Goal: Use online tool/utility: Utilize a website feature to perform a specific function

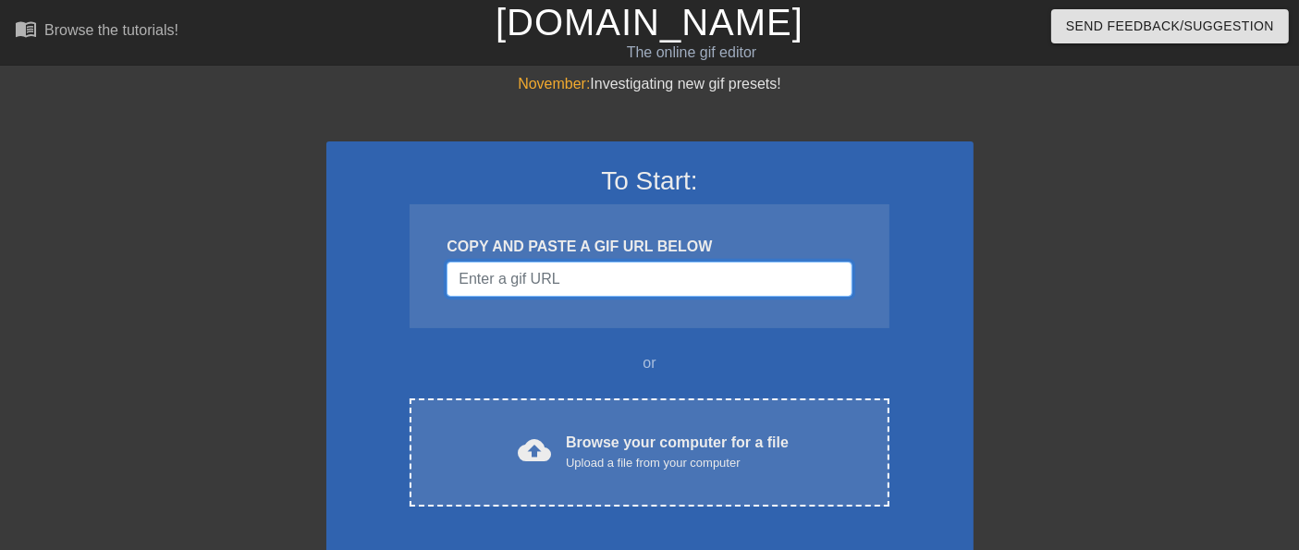
click at [663, 273] on input "Username" at bounding box center [648, 279] width 405 height 35
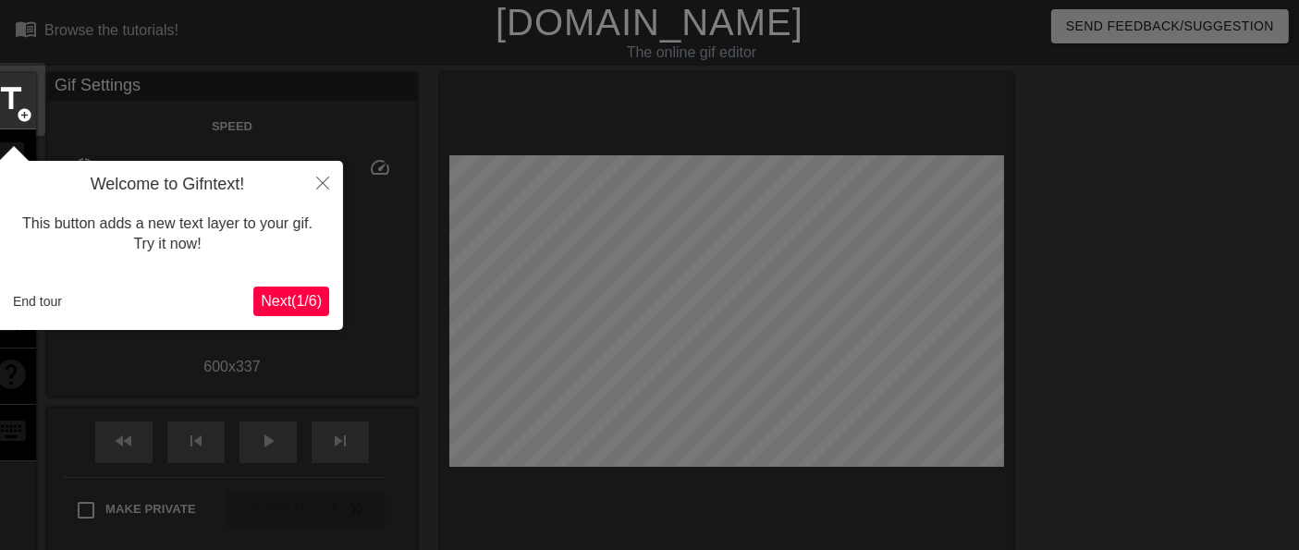
scroll to position [44, 0]
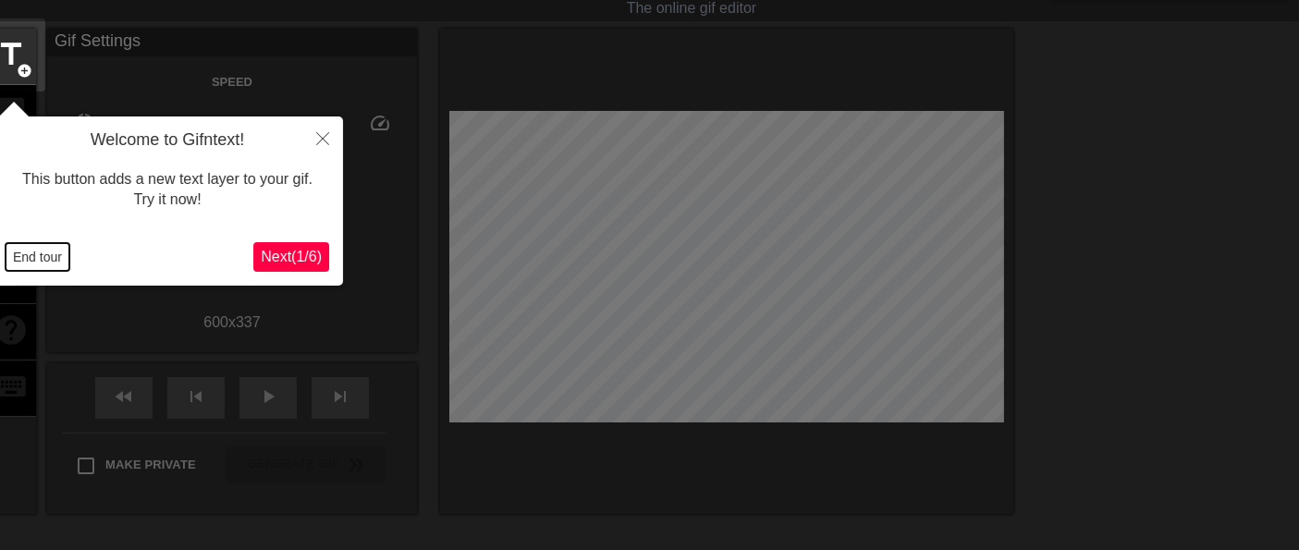
click at [43, 253] on button "End tour" at bounding box center [38, 257] width 64 height 28
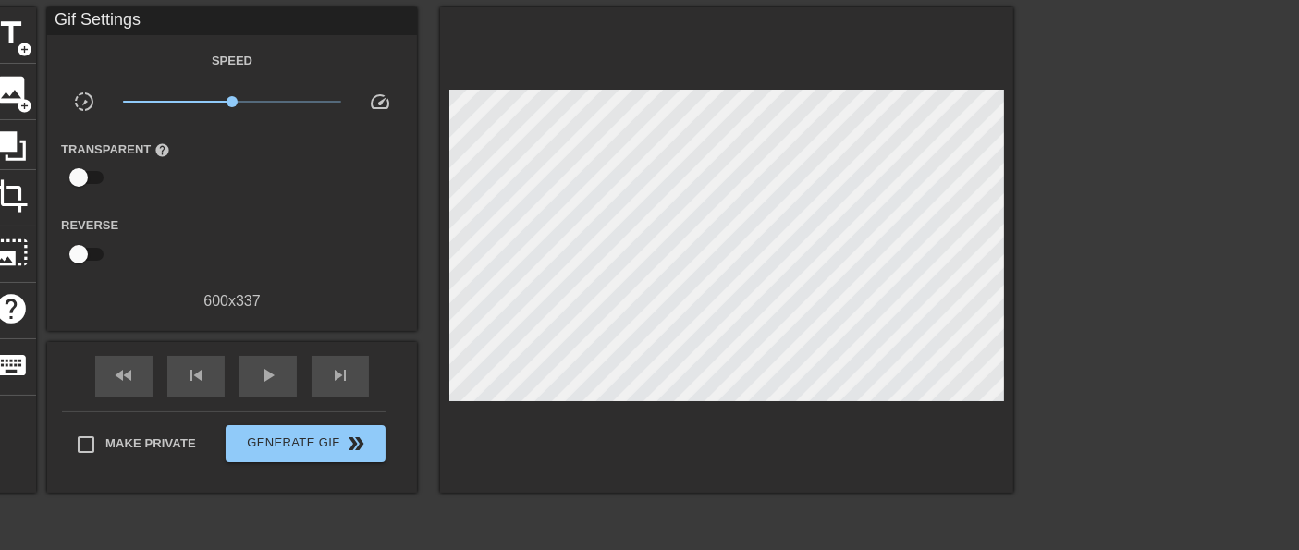
scroll to position [0, 0]
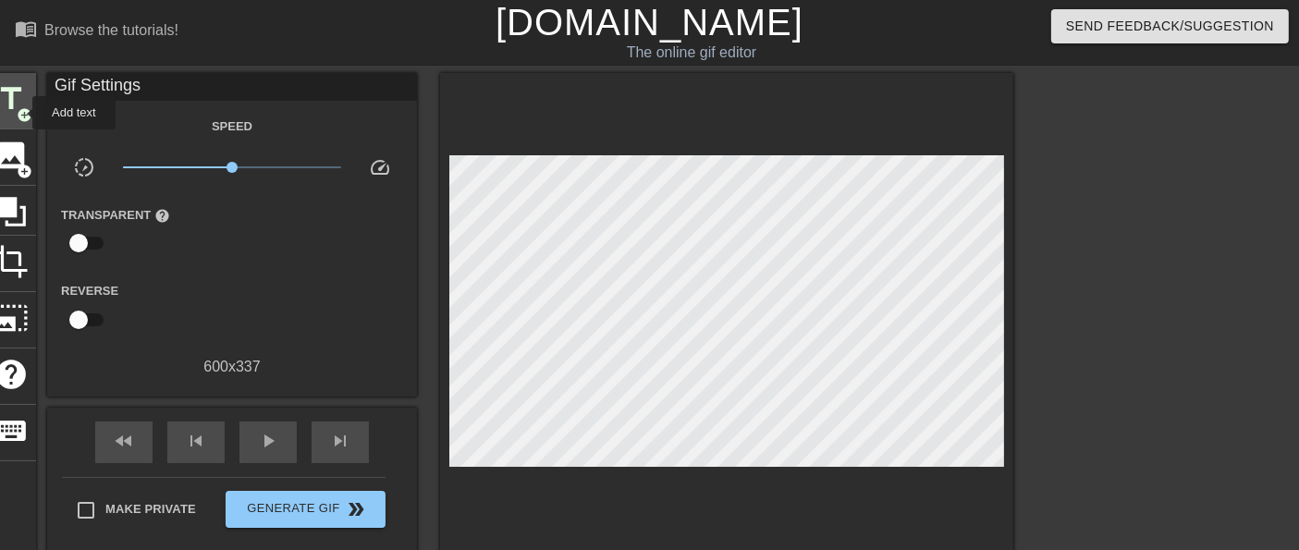
click at [20, 113] on span "add_circle" at bounding box center [25, 115] width 16 height 16
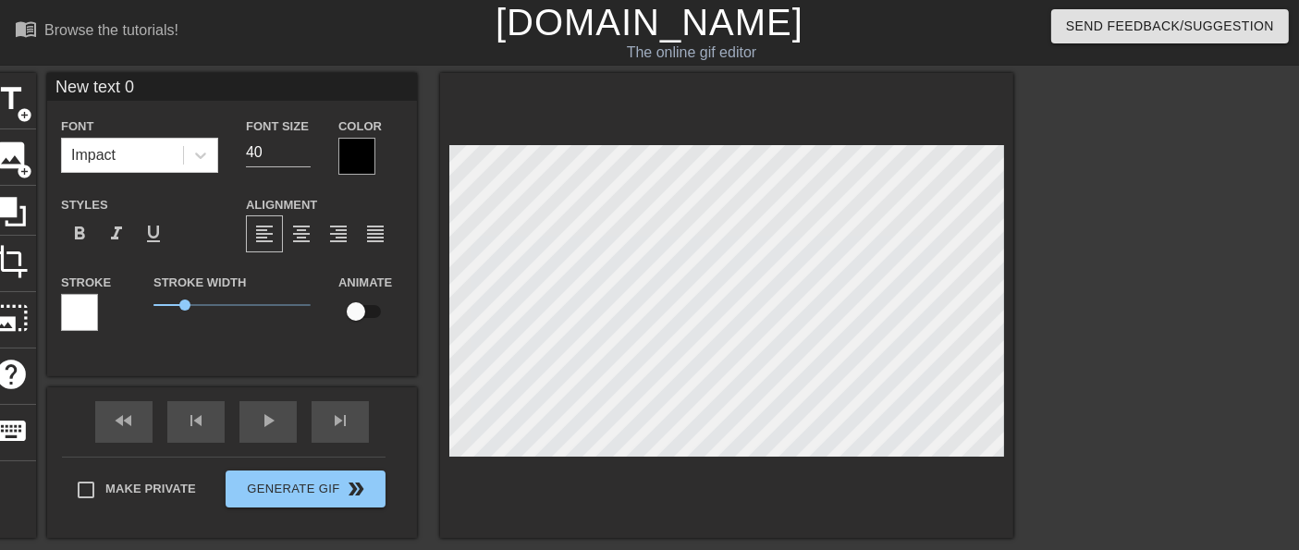
drag, startPoint x: 156, startPoint y: 85, endPoint x: 0, endPoint y: 66, distance: 157.4
click at [0, 66] on div "menu_book Browse the tutorials! [DOMAIN_NAME] The online gif editor Send Feedba…" at bounding box center [649, 368] width 1299 height 737
type input "Deployment"
type input "28"
click at [300, 159] on input "28" at bounding box center [278, 153] width 65 height 30
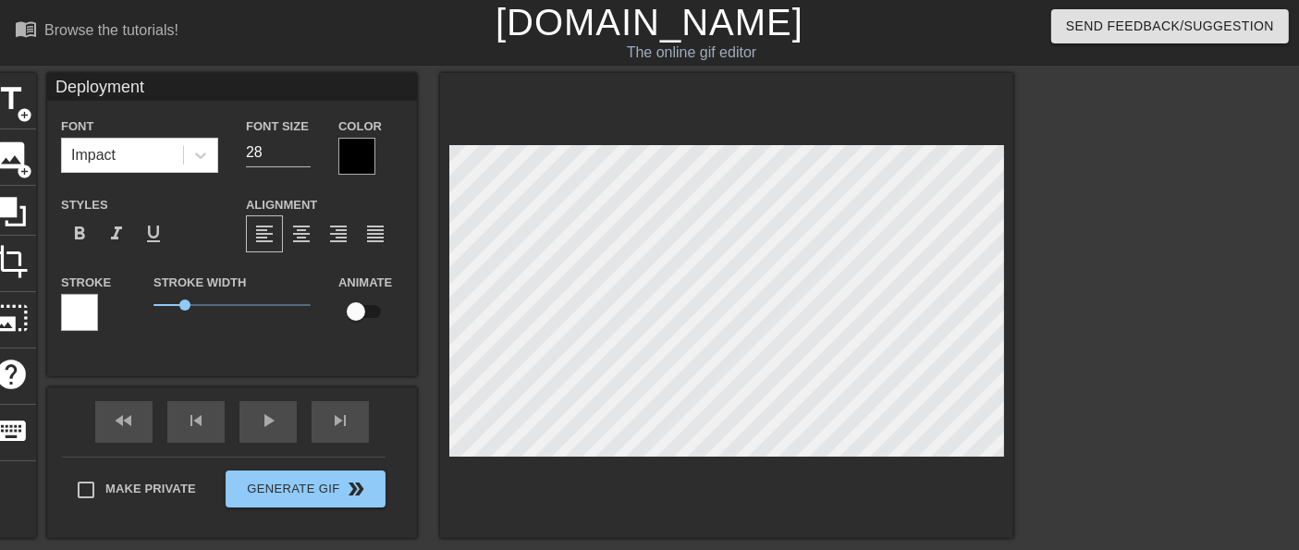
click at [137, 356] on div "Deployment Font Impact Font Size 28 Color Styles format_bold format_italic form…" at bounding box center [232, 224] width 370 height 303
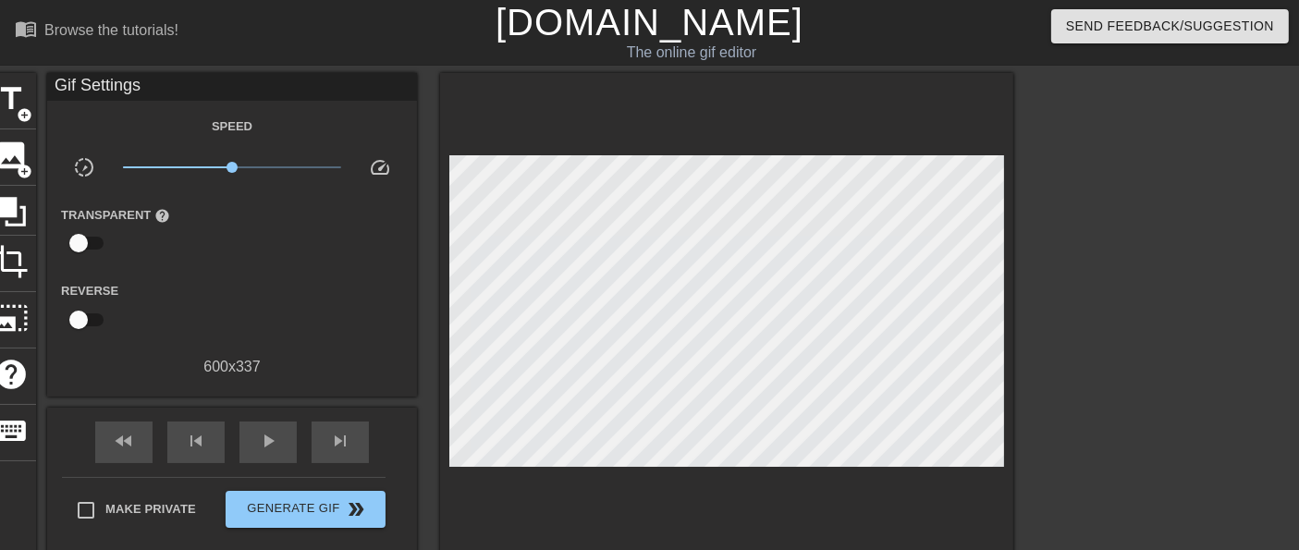
click at [62, 431] on div "fast_rewind skip_previous play_arrow skip_next Make Private Generate Gif double…" at bounding box center [232, 483] width 370 height 151
click at [21, 109] on span "add_circle" at bounding box center [25, 115] width 16 height 16
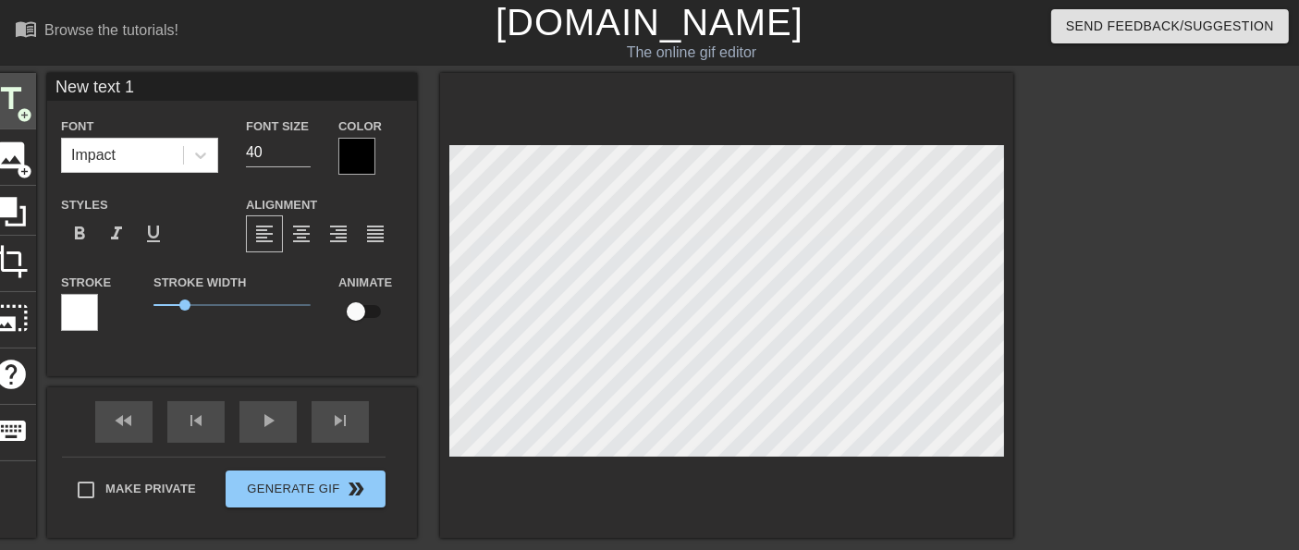
drag, startPoint x: 160, startPoint y: 84, endPoint x: 0, endPoint y: 88, distance: 160.0
click at [0, 88] on div "title add_circle image add_circle crop photo_size_select_large help keyboard Ne…" at bounding box center [499, 305] width 1027 height 465
type input "[PERSON_NAME]"
type input "27"
click at [306, 158] on input "27" at bounding box center [278, 153] width 65 height 30
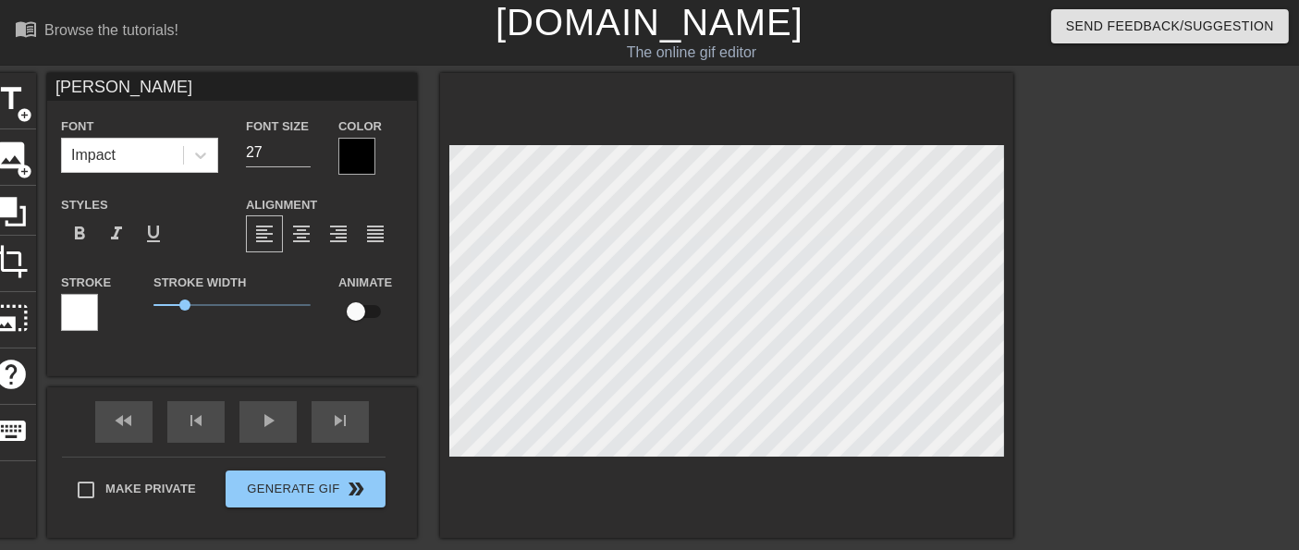
click at [60, 426] on div "fast_rewind skip_previous play_arrow skip_next Make Private Generate Gif double…" at bounding box center [232, 462] width 370 height 151
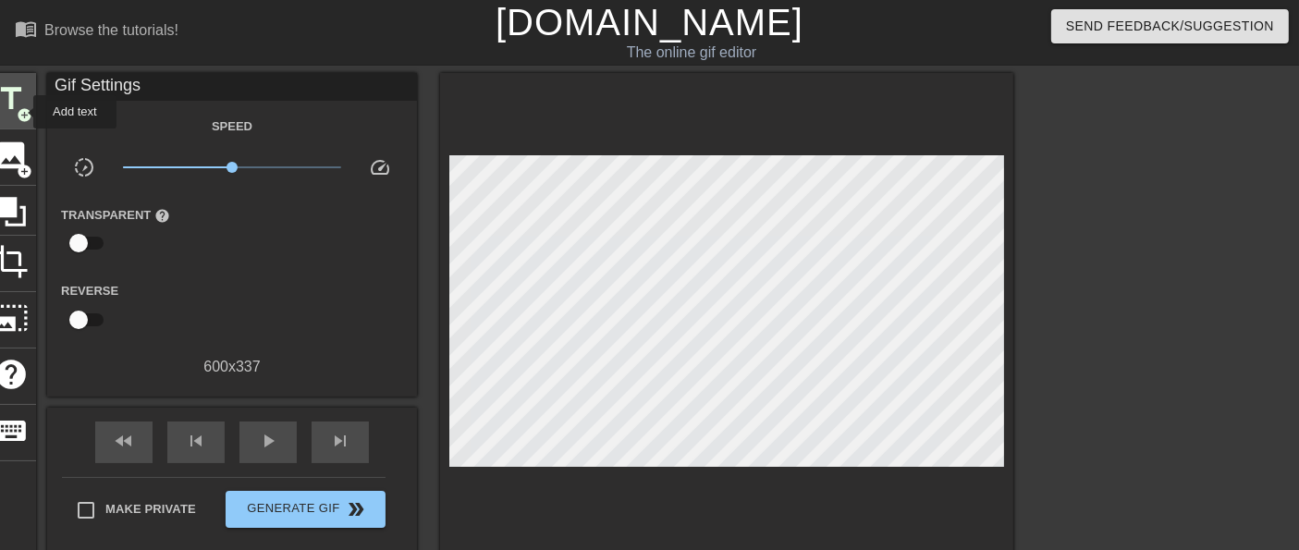
click at [21, 112] on span "add_circle" at bounding box center [25, 115] width 16 height 16
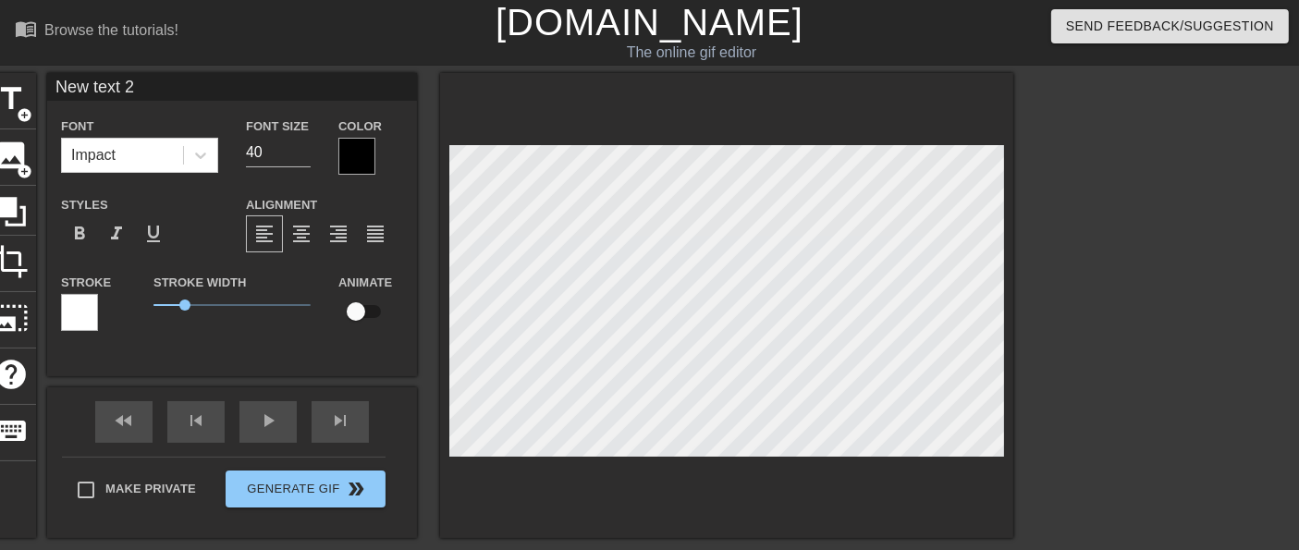
drag, startPoint x: 148, startPoint y: 83, endPoint x: 16, endPoint y: 71, distance: 132.7
click at [16, 71] on div "menu_book Browse the tutorials! [DOMAIN_NAME] The online gif editor Send Feedba…" at bounding box center [649, 410] width 1299 height 820
type input "MAKE 400 STO's"
click at [300, 156] on input "37" at bounding box center [278, 153] width 65 height 30
type input "33"
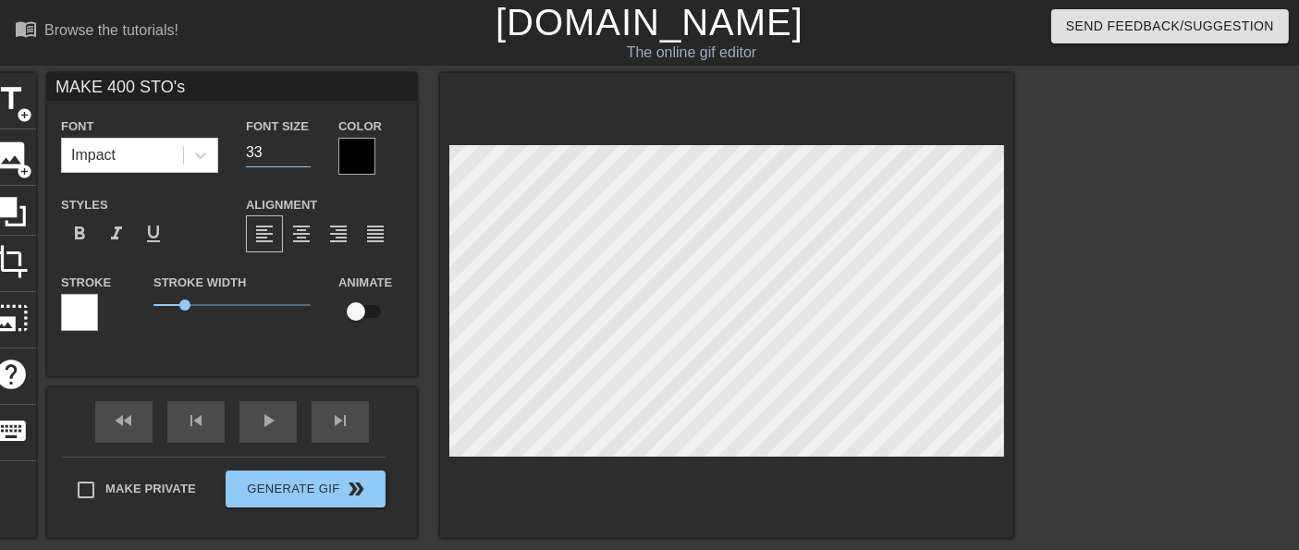
click at [300, 156] on input "33" at bounding box center [278, 153] width 65 height 30
click at [356, 156] on div at bounding box center [356, 156] width 37 height 37
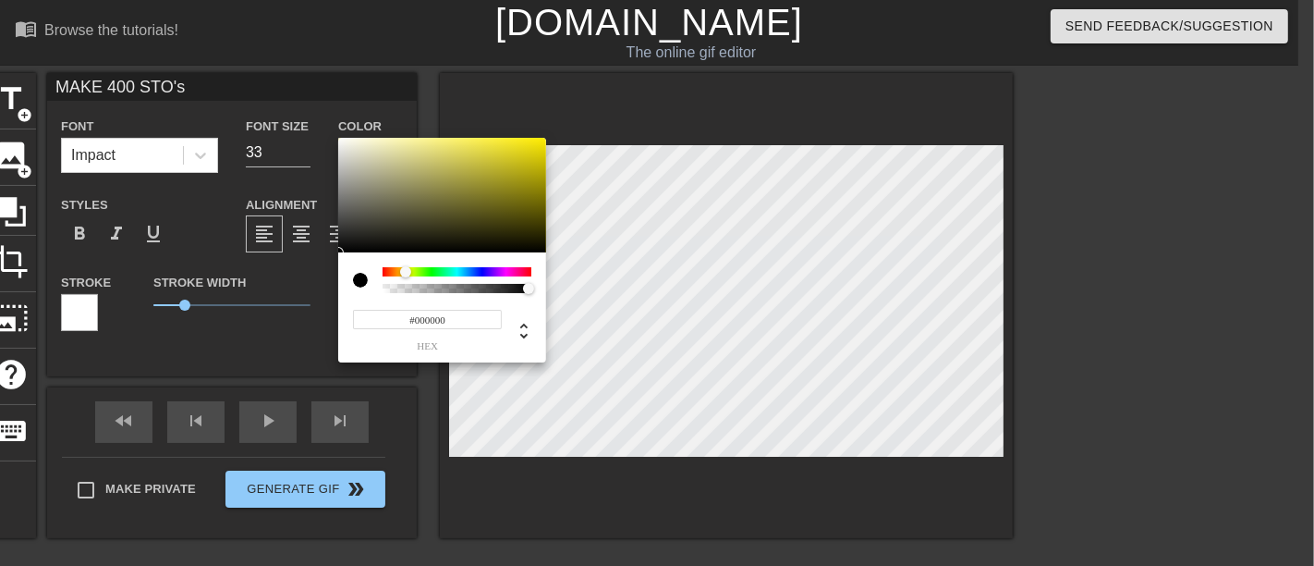
drag, startPoint x: 385, startPoint y: 270, endPoint x: 406, endPoint y: 270, distance: 20.3
click at [406, 270] on div at bounding box center [405, 271] width 11 height 11
click at [409, 270] on div at bounding box center [408, 271] width 11 height 11
click at [483, 146] on div at bounding box center [442, 195] width 208 height 115
type input "#F4FD35"
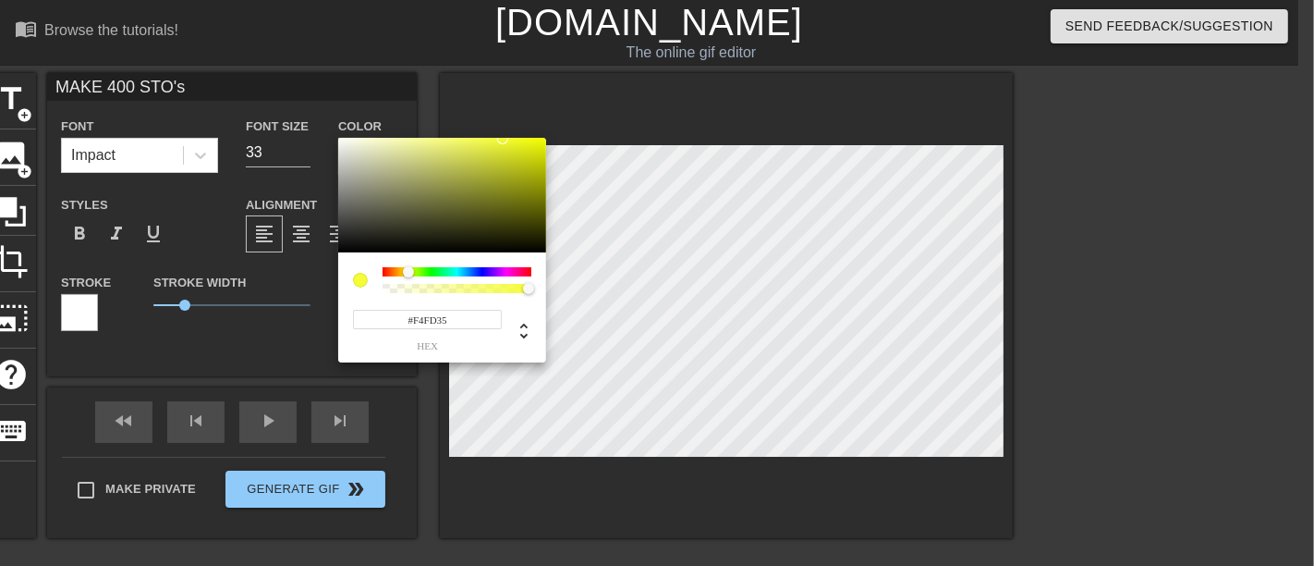
drag, startPoint x: 494, startPoint y: 145, endPoint x: 503, endPoint y: 139, distance: 11.3
click at [503, 139] on div at bounding box center [442, 195] width 208 height 115
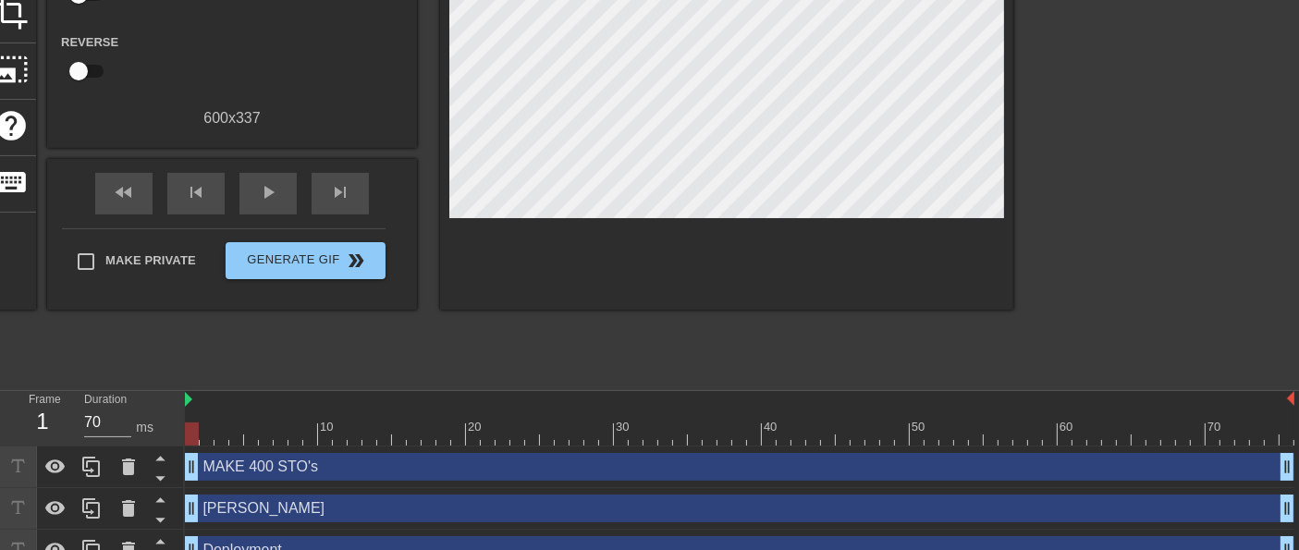
scroll to position [273, 0]
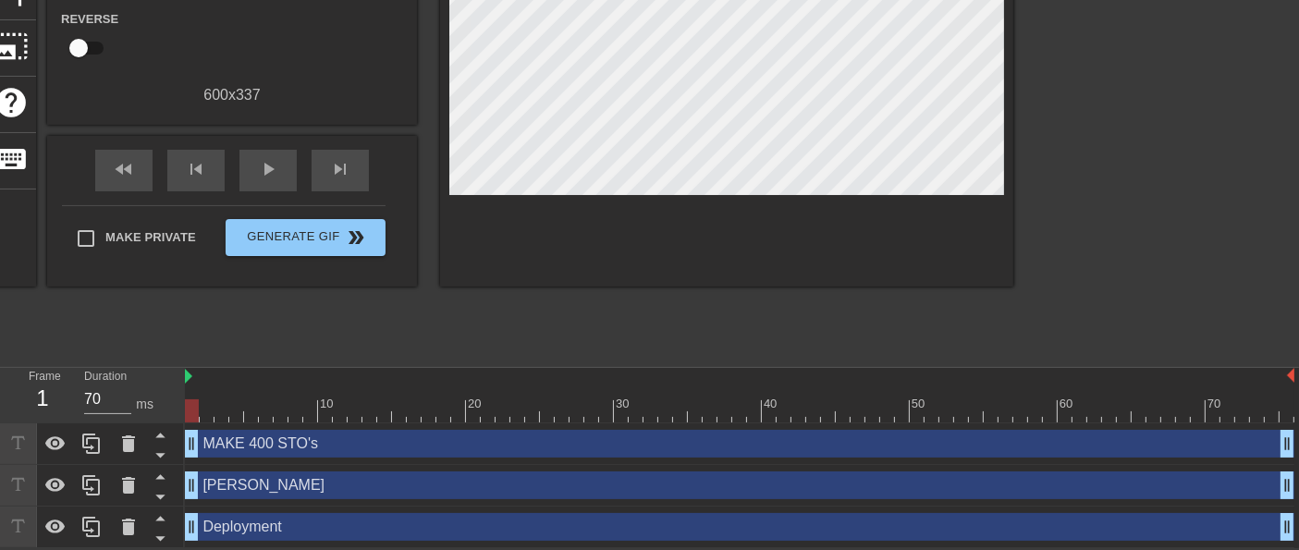
click at [253, 449] on div "MAKE 400 STO's drag_handle drag_handle" at bounding box center [739, 444] width 1109 height 28
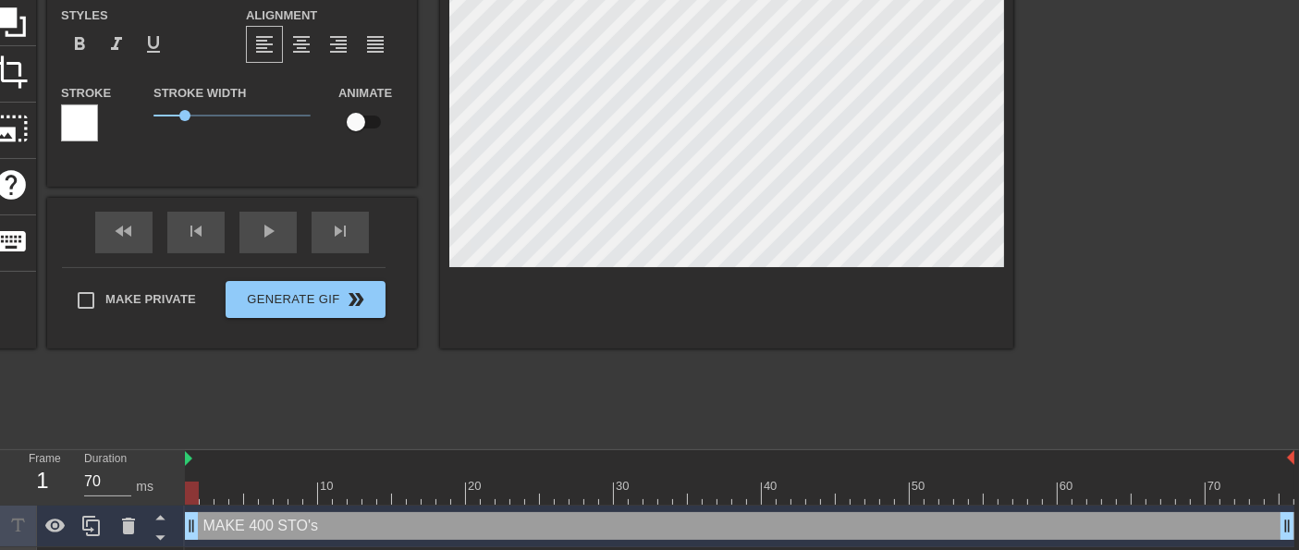
scroll to position [0, 0]
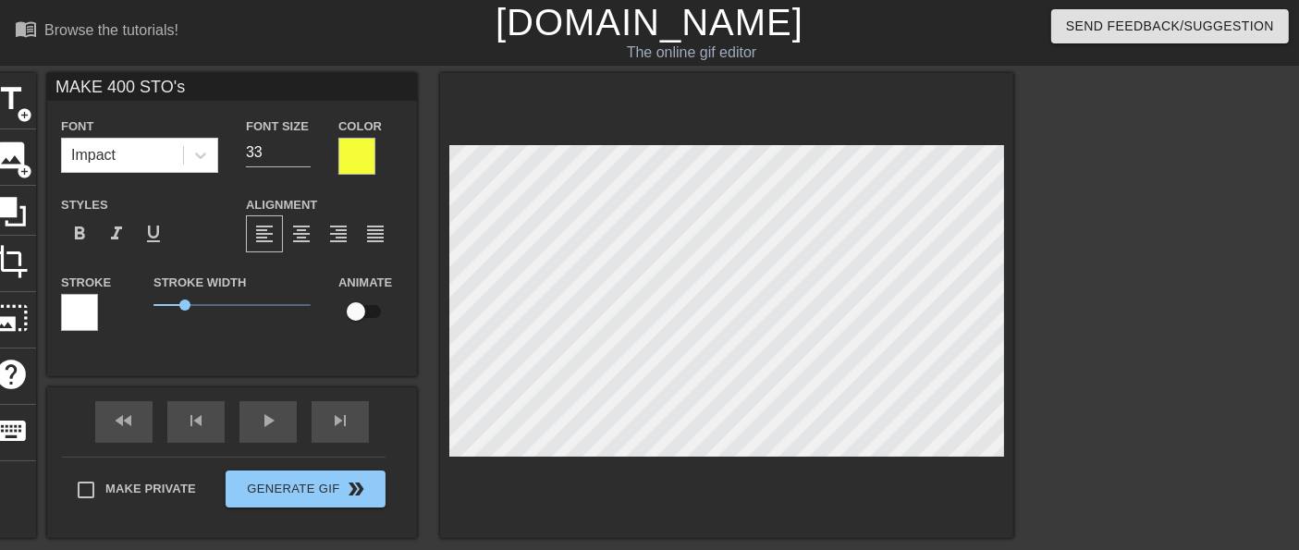
click at [84, 300] on div at bounding box center [79, 312] width 37 height 37
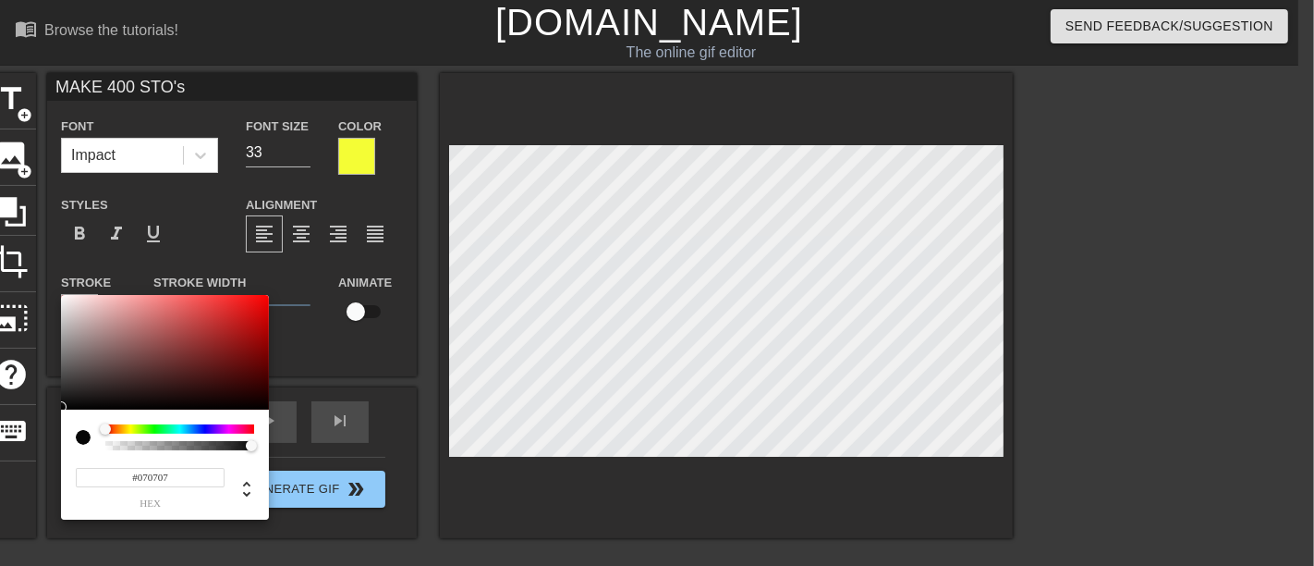
type input "#000000"
drag, startPoint x: 74, startPoint y: 389, endPoint x: 61, endPoint y: 410, distance: 24.9
click at [61, 410] on div "#000000 hex" at bounding box center [165, 407] width 208 height 225
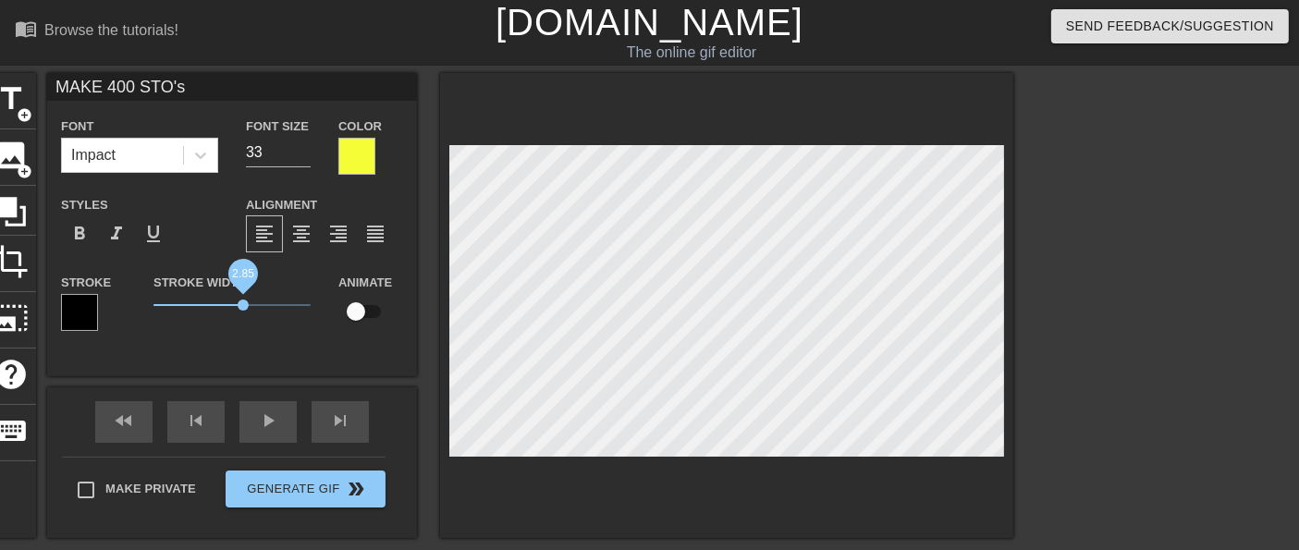
drag, startPoint x: 189, startPoint y: 305, endPoint x: 243, endPoint y: 309, distance: 53.7
click at [243, 309] on span "2.85" at bounding box center [243, 304] width 11 height 11
click at [60, 470] on div "fast_rewind skip_previous play_arrow skip_next Make Private Generate Gif double…" at bounding box center [232, 462] width 370 height 151
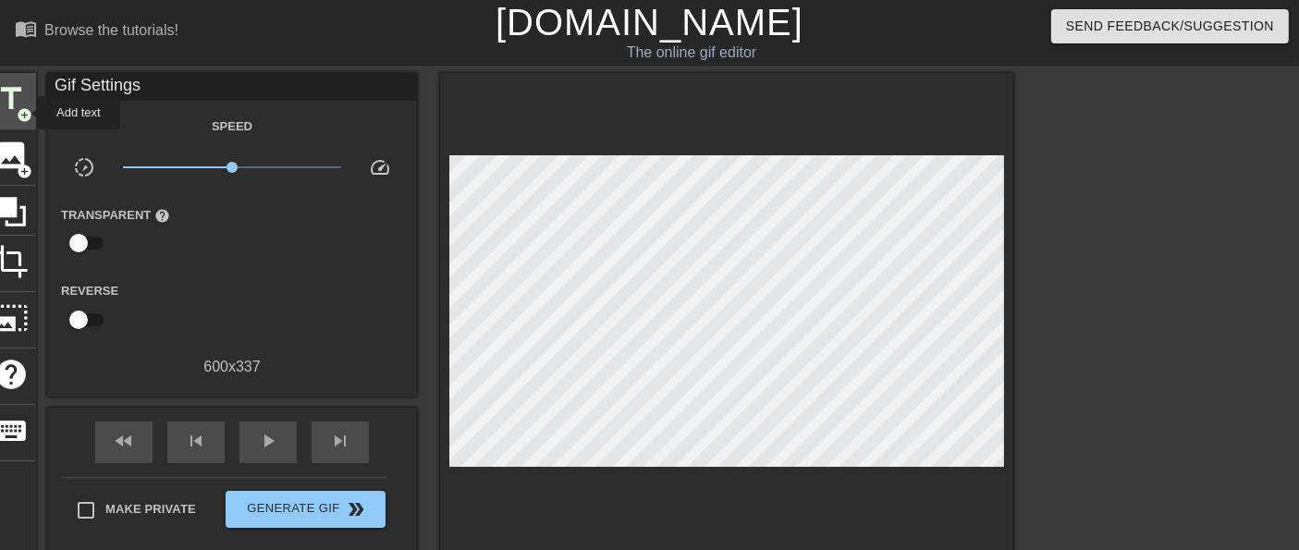
click at [25, 113] on span "add_circle" at bounding box center [25, 115] width 16 height 16
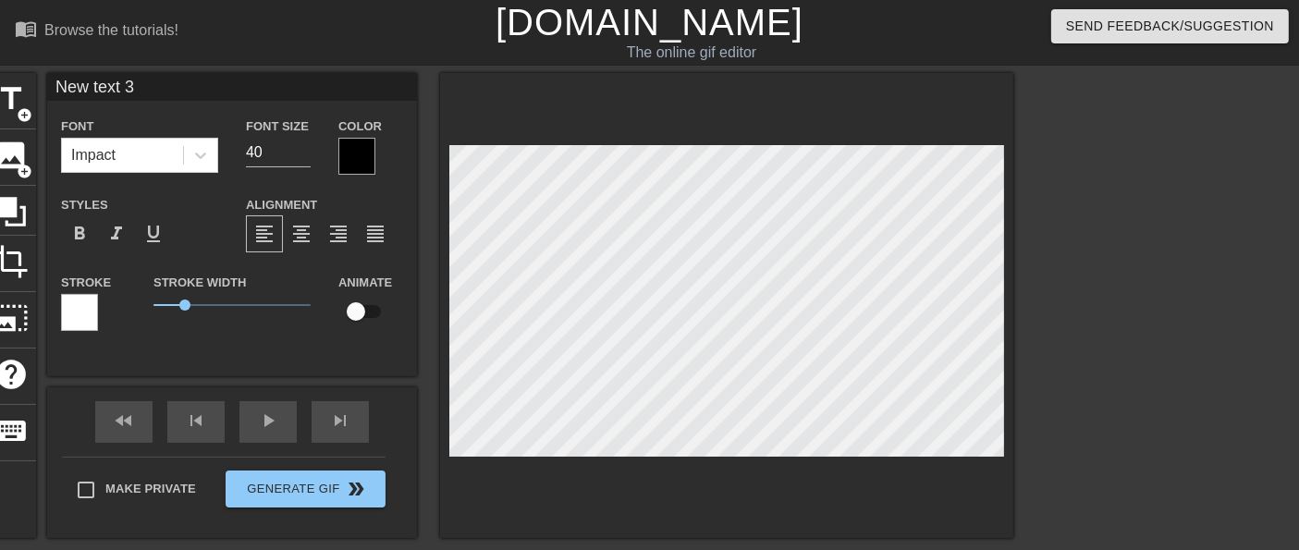
drag, startPoint x: 157, startPoint y: 82, endPoint x: 0, endPoint y: 69, distance: 157.7
click at [0, 69] on div "menu_book Browse the tutorials! [DOMAIN_NAME] The online gif editor Send Feedba…" at bounding box center [649, 431] width 1299 height 862
type input ""TWO MONTHS WORTH""
click at [346, 165] on div at bounding box center [356, 156] width 37 height 37
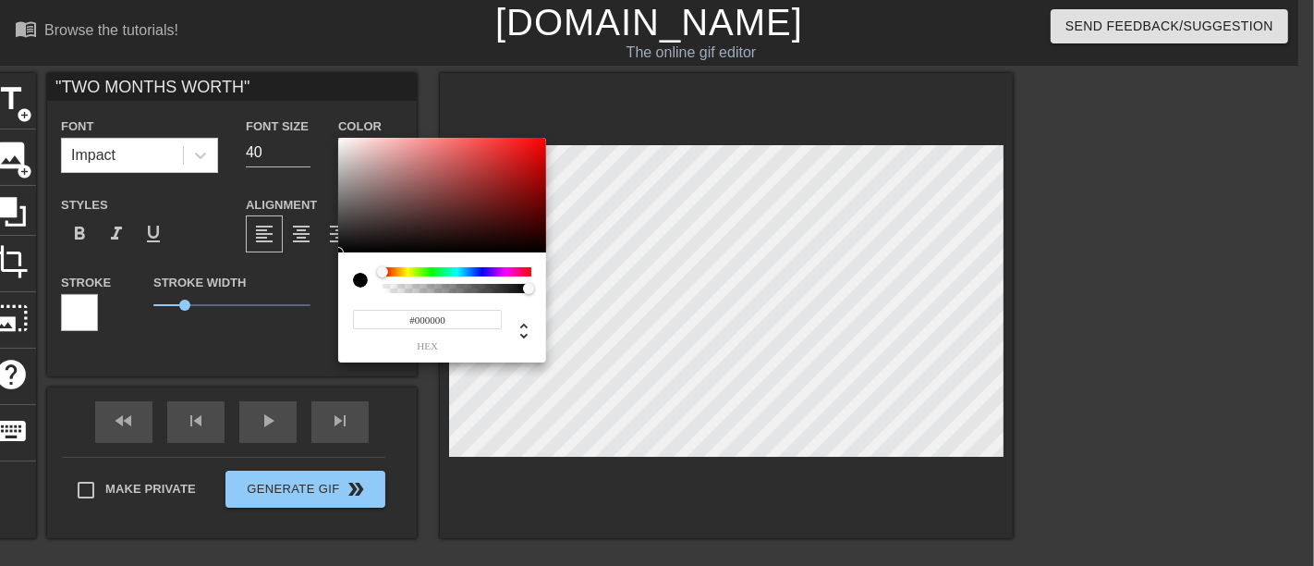
click at [405, 270] on div at bounding box center [457, 271] width 149 height 9
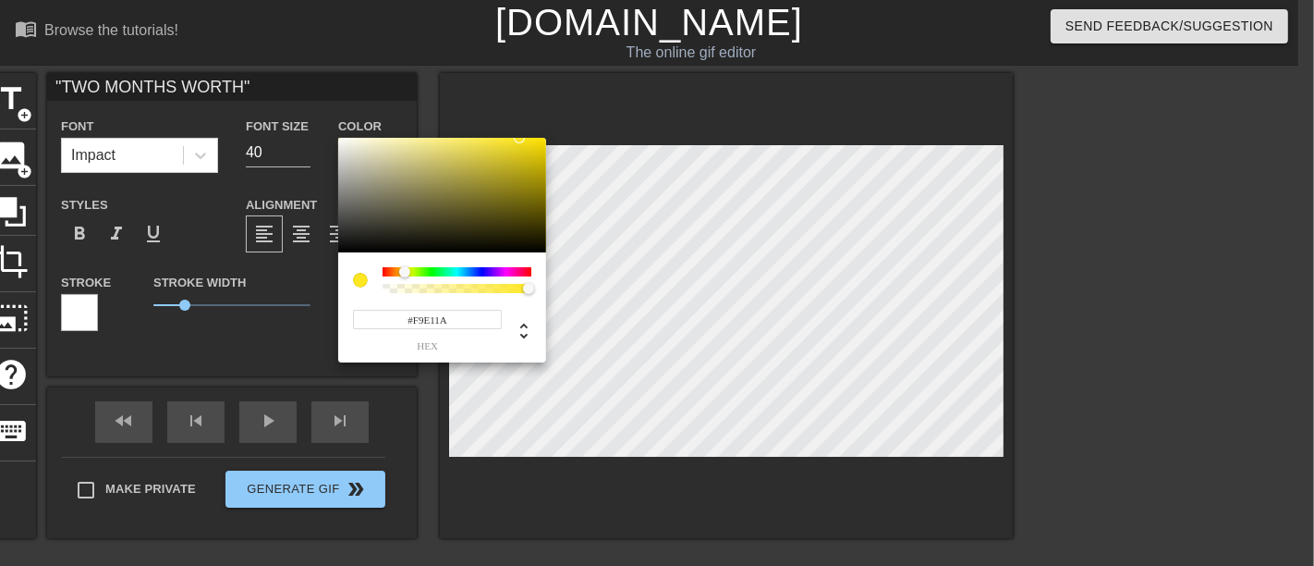
drag, startPoint x: 519, startPoint y: 137, endPoint x: 525, endPoint y: 153, distance: 17.0
click at [526, 141] on div at bounding box center [442, 195] width 208 height 115
type input "#FDE300"
drag, startPoint x: 531, startPoint y: 141, endPoint x: 546, endPoint y: 139, distance: 16.0
click at [546, 139] on div "#FDE300 hex" at bounding box center [657, 283] width 1314 height 566
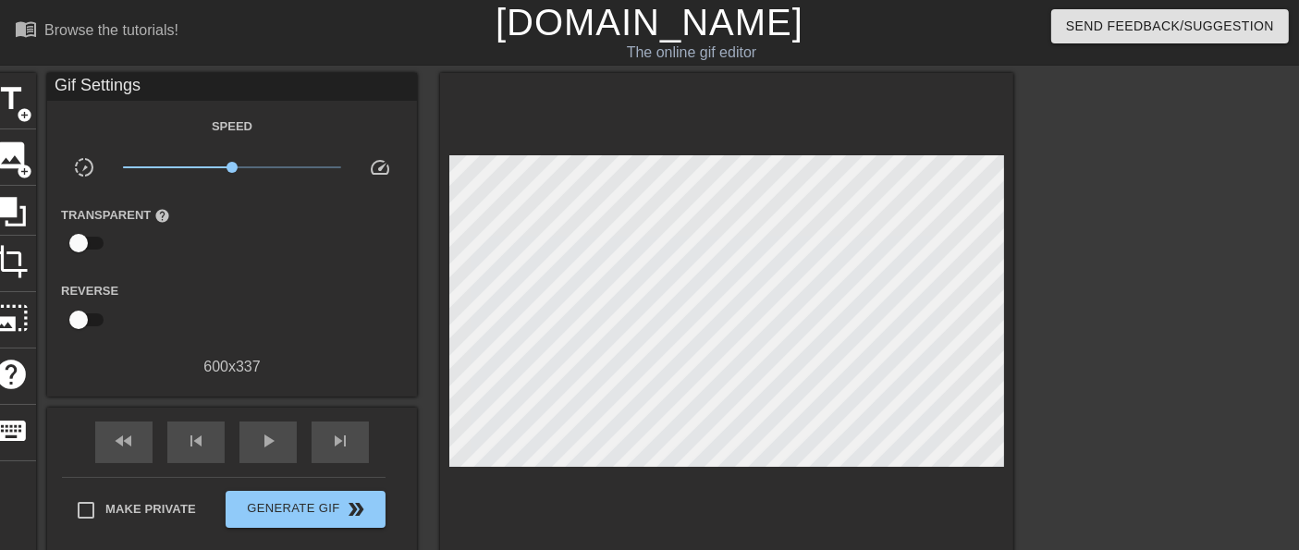
drag, startPoint x: 97, startPoint y: 303, endPoint x: 85, endPoint y: 304, distance: 12.1
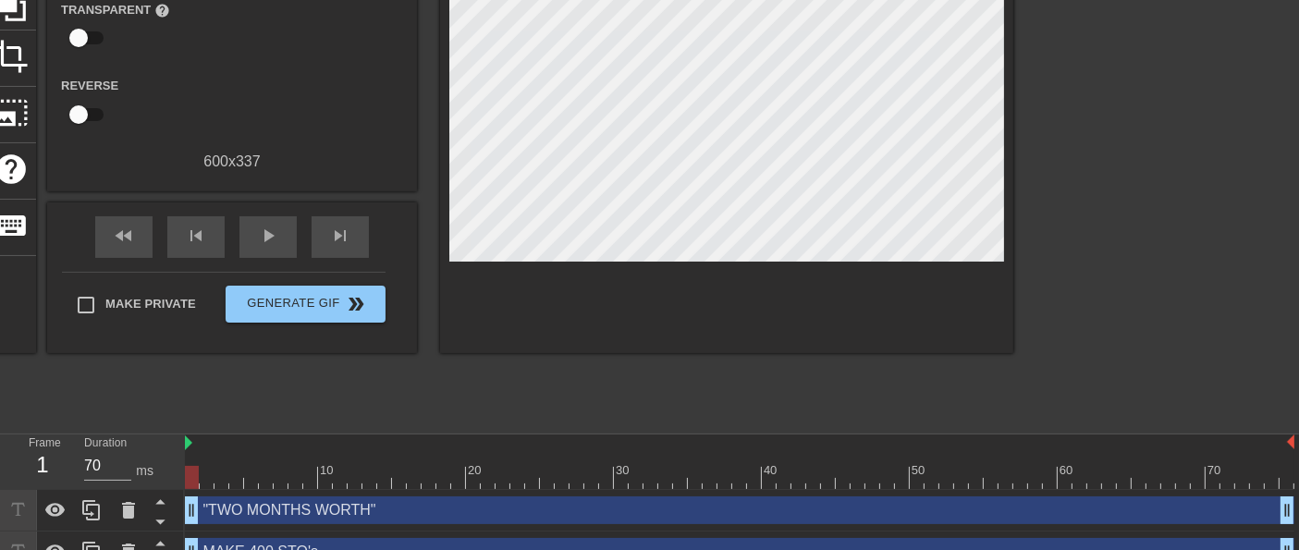
click at [265, 510] on div ""TWO MONTHS WORTH" drag_handle drag_handle" at bounding box center [739, 510] width 1109 height 28
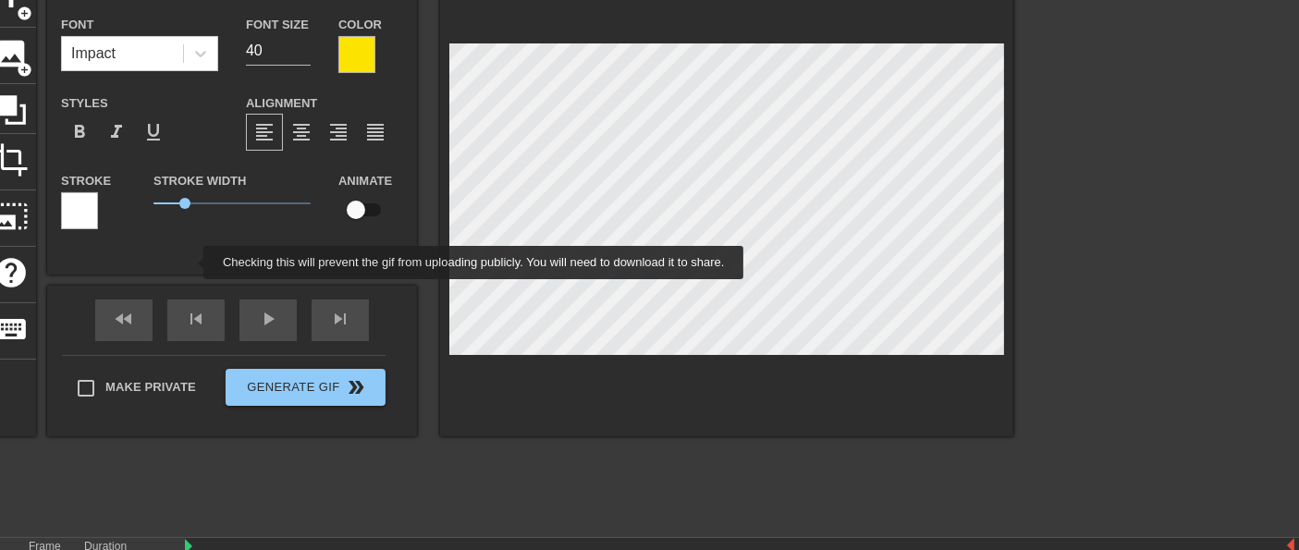
scroll to position [0, 0]
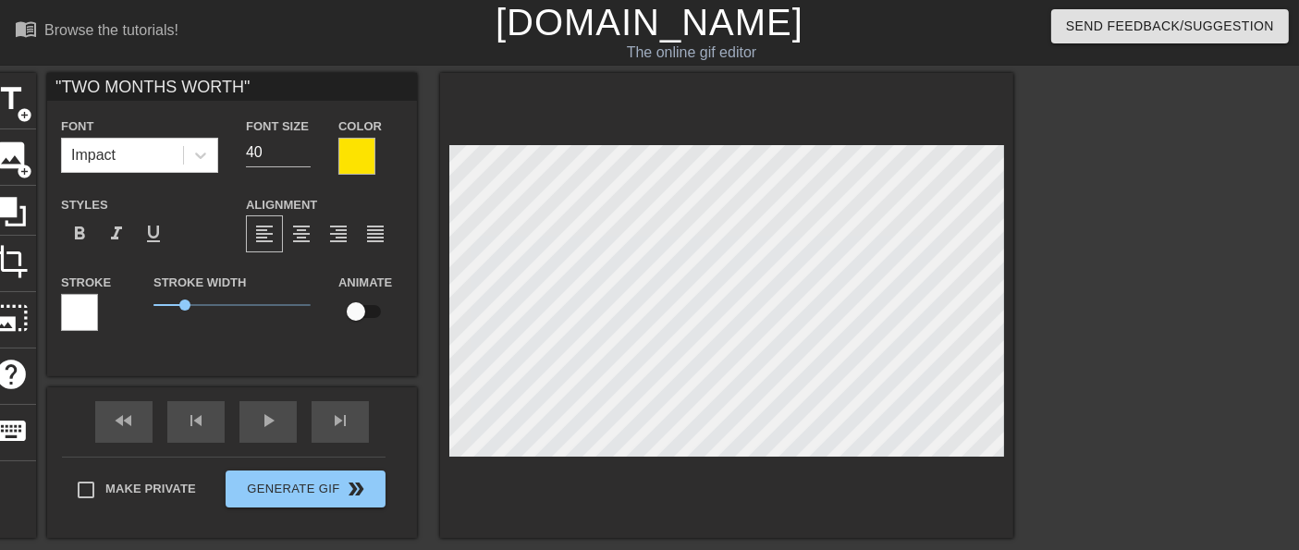
click at [75, 307] on div at bounding box center [79, 312] width 37 height 37
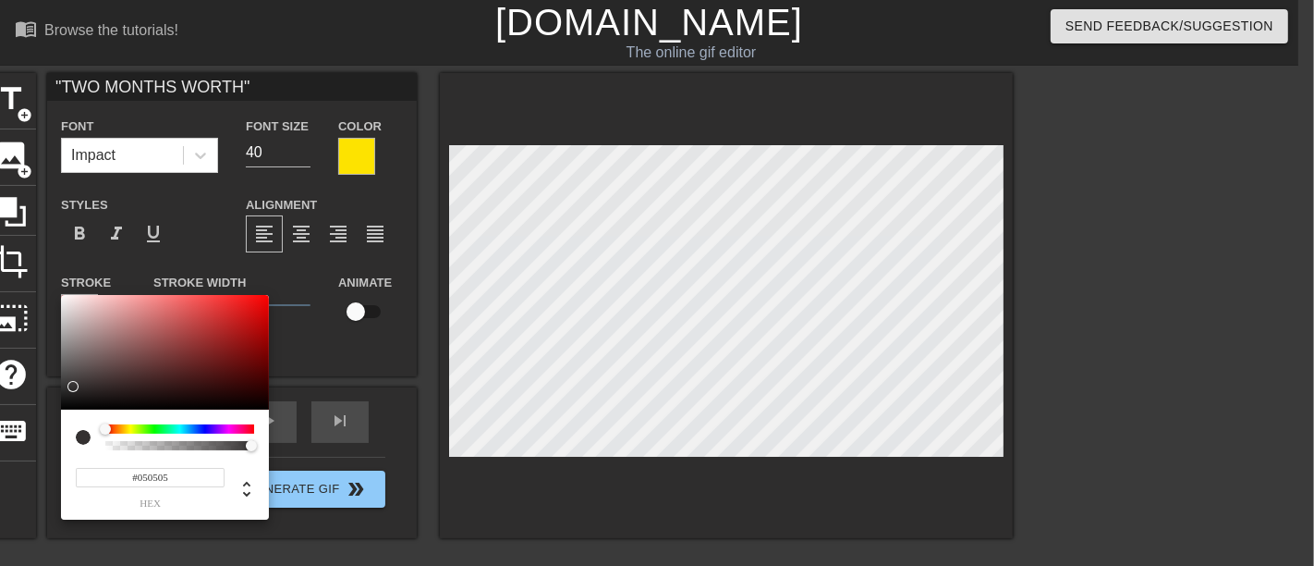
type input "#000000"
drag, startPoint x: 71, startPoint y: 386, endPoint x: 47, endPoint y: 416, distance: 38.1
click at [47, 416] on div "#000000 hex" at bounding box center [657, 283] width 1314 height 566
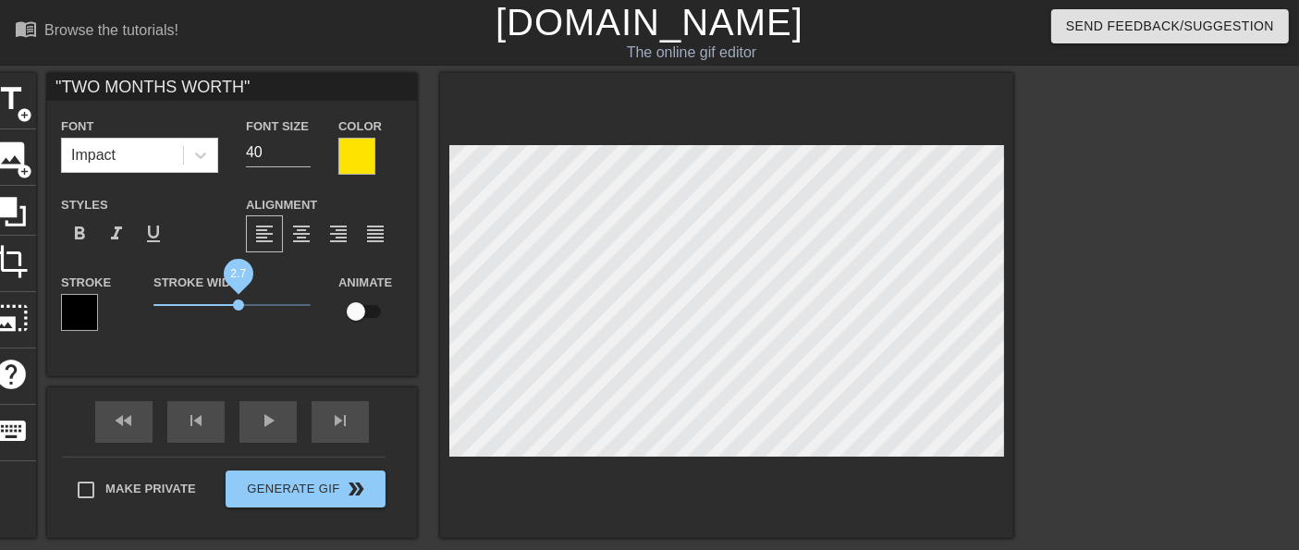
drag, startPoint x: 187, startPoint y: 304, endPoint x: 238, endPoint y: 304, distance: 51.8
click at [238, 304] on span "2.7" at bounding box center [238, 304] width 11 height 11
click at [356, 318] on input "checkbox" at bounding box center [355, 311] width 105 height 35
checkbox input "true"
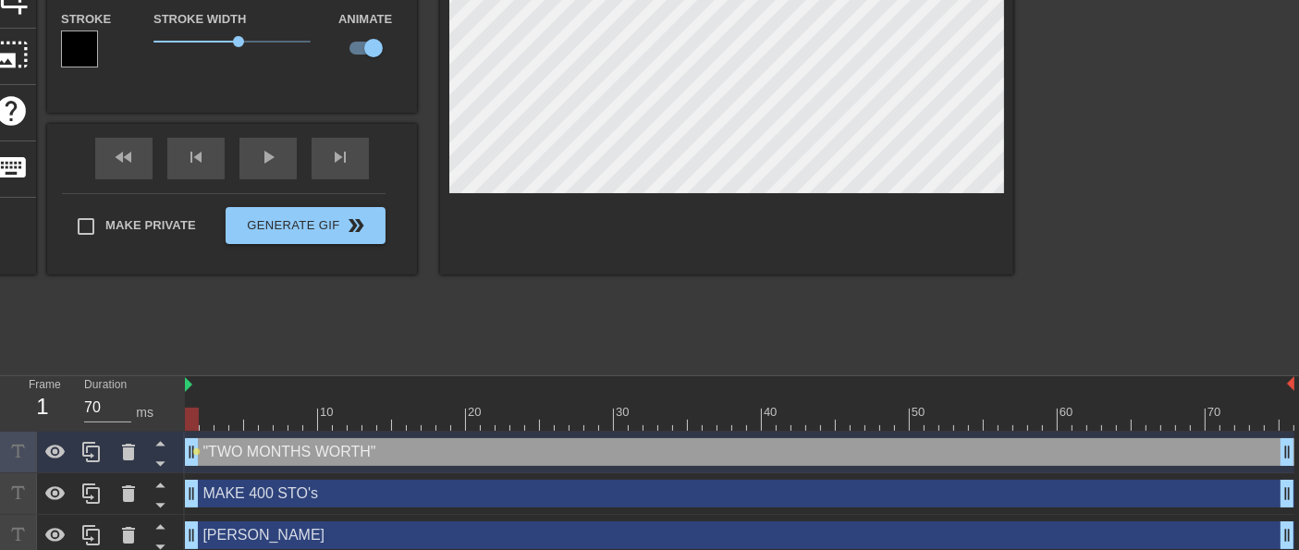
scroll to position [308, 0]
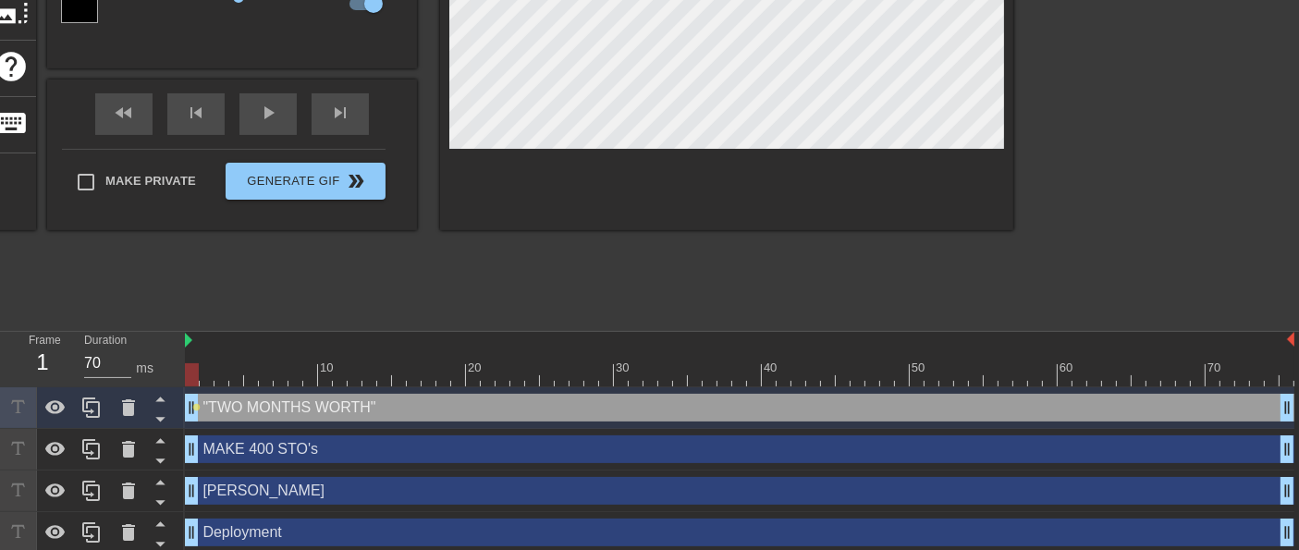
click at [266, 451] on div "MAKE 400 STO's drag_handle drag_handle" at bounding box center [739, 449] width 1109 height 28
type input "MAKE 400 STO's"
type input "33"
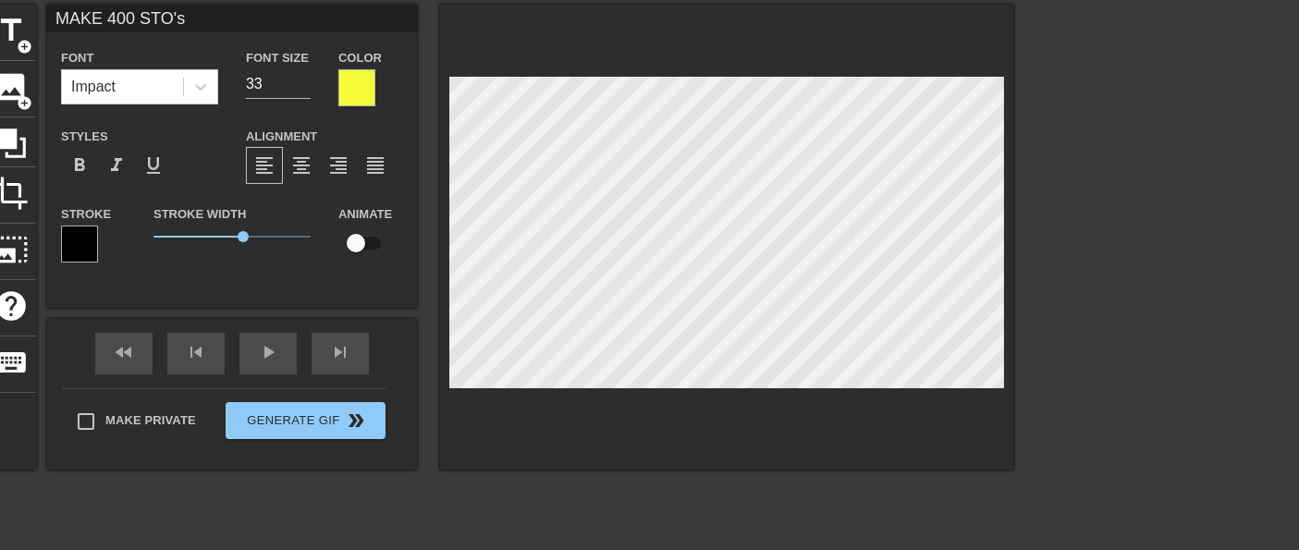
scroll to position [0, 0]
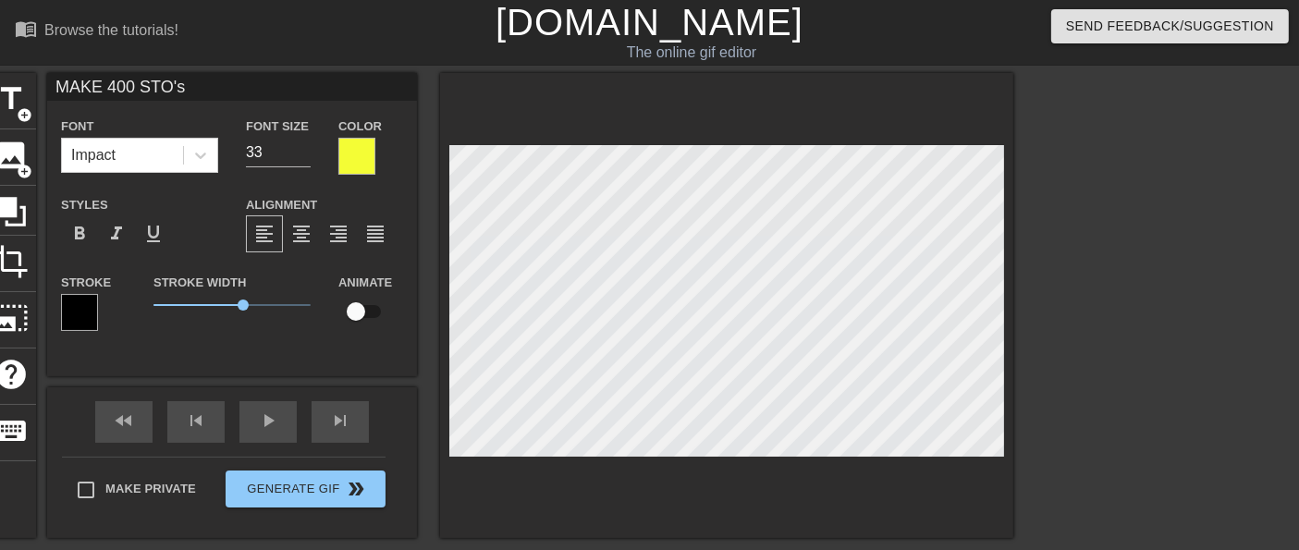
click at [353, 317] on input "checkbox" at bounding box center [355, 311] width 105 height 35
click at [353, 317] on input "checkbox" at bounding box center [373, 311] width 105 height 35
click at [353, 317] on input "checkbox" at bounding box center [355, 311] width 105 height 35
checkbox input "true"
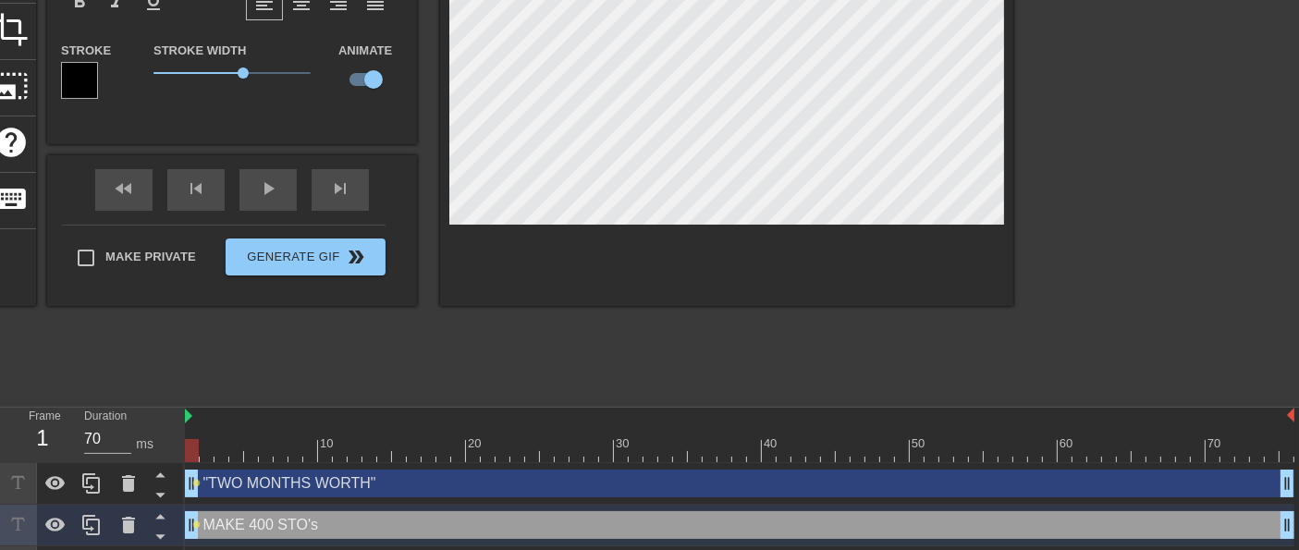
scroll to position [314, 0]
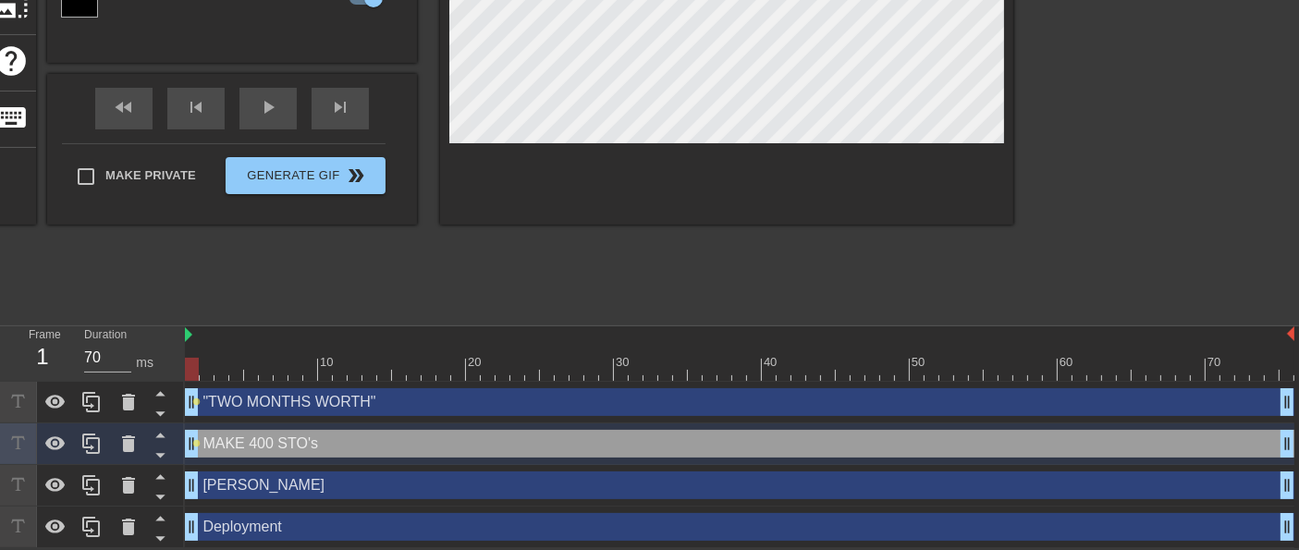
click at [264, 497] on div "[PERSON_NAME] drag_handle drag_handle" at bounding box center [739, 485] width 1109 height 28
type input "[PERSON_NAME]"
type input "27"
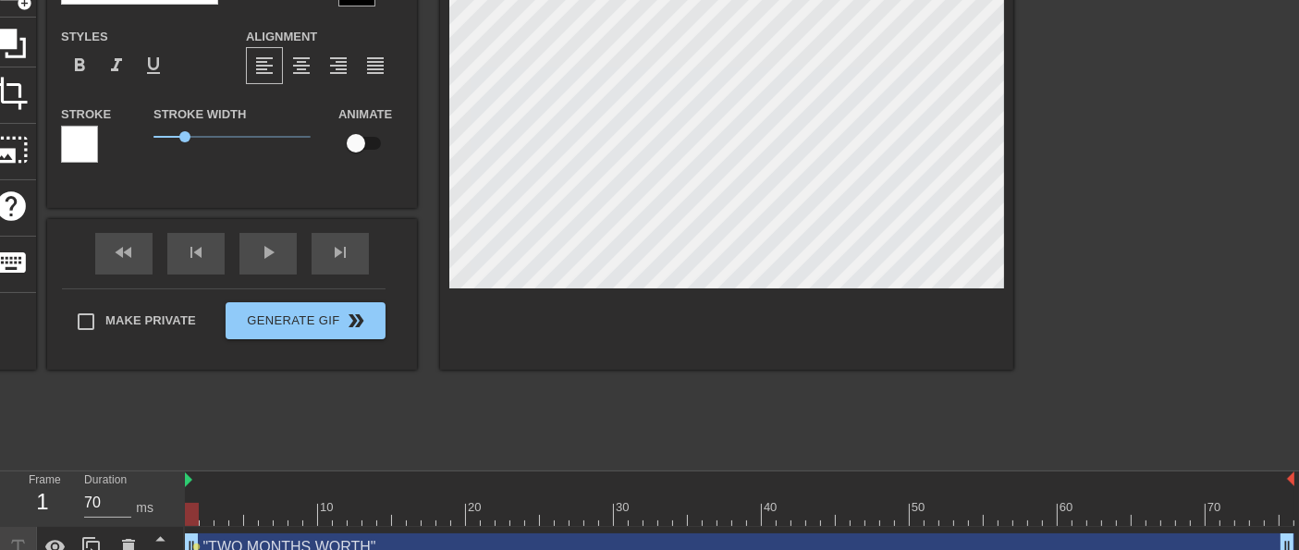
scroll to position [0, 0]
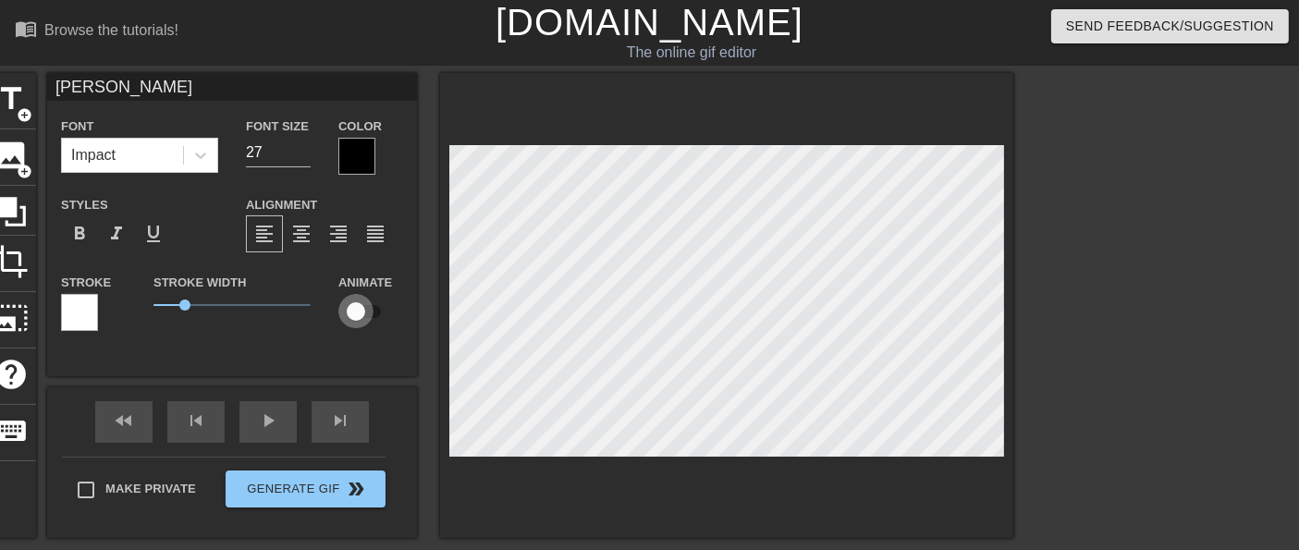
click at [360, 315] on input "checkbox" at bounding box center [355, 311] width 105 height 35
checkbox input "true"
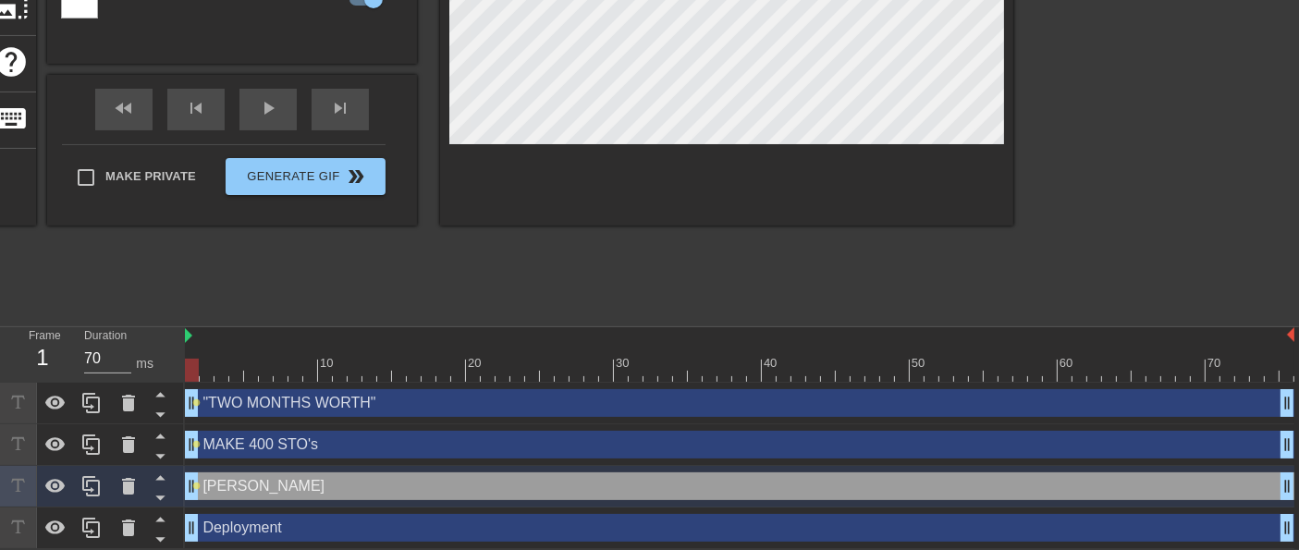
scroll to position [314, 0]
click at [245, 533] on div "Deployment drag_handle drag_handle" at bounding box center [739, 527] width 1109 height 28
type input "Deployment"
type input "28"
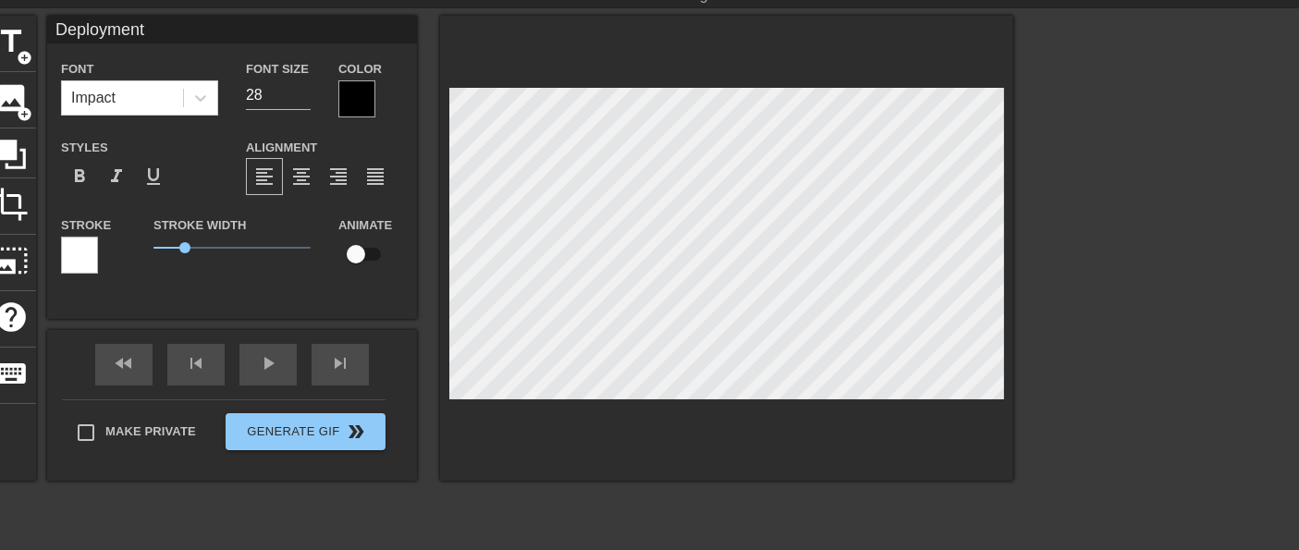
scroll to position [6, 0]
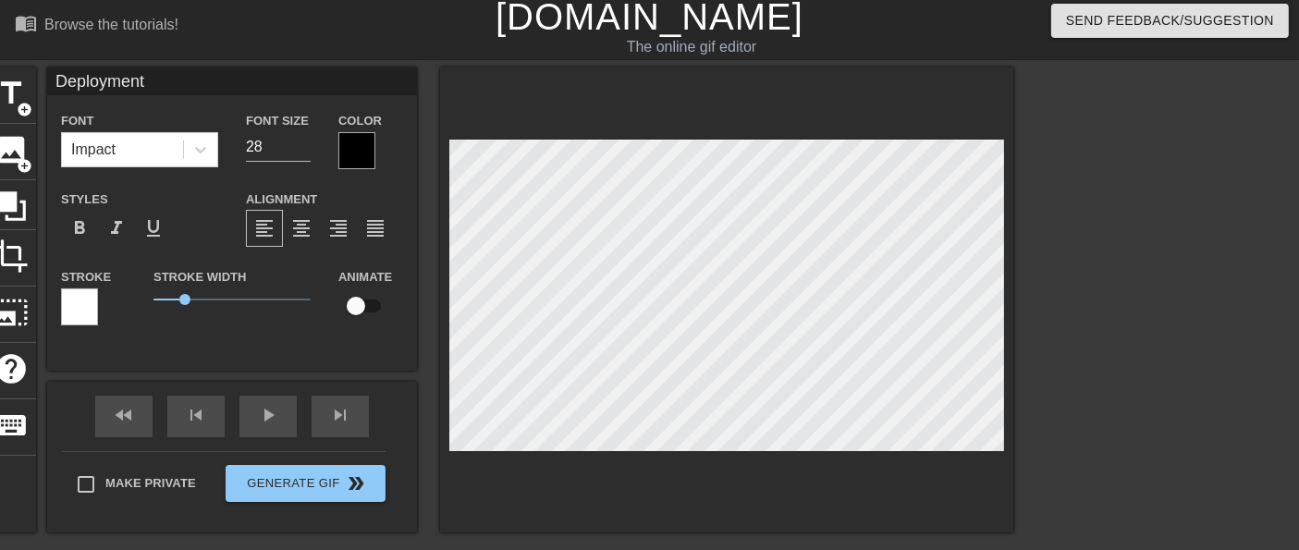
click at [366, 303] on input "checkbox" at bounding box center [355, 305] width 105 height 35
checkbox input "true"
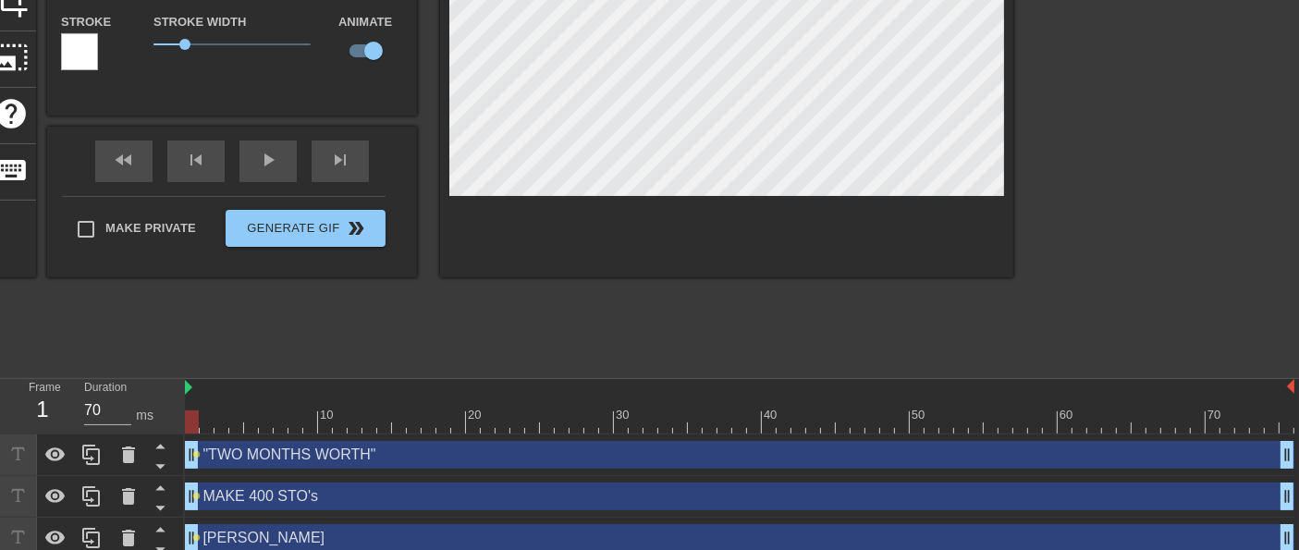
scroll to position [314, 0]
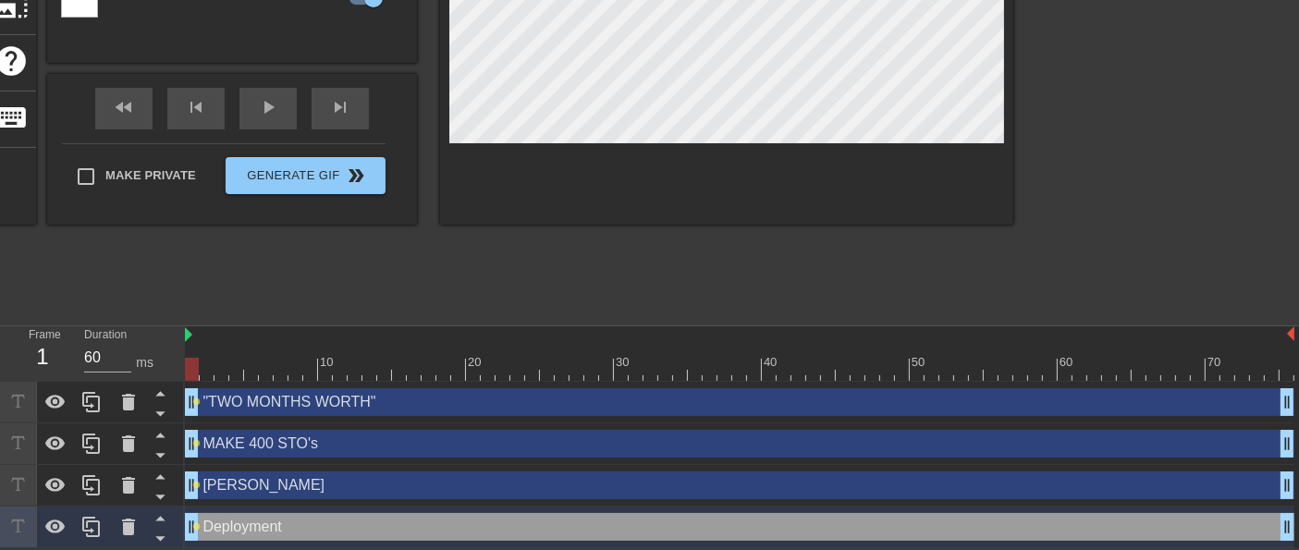
click at [248, 369] on div at bounding box center [739, 369] width 1109 height 23
click at [276, 377] on div at bounding box center [739, 369] width 1109 height 23
click at [299, 370] on div at bounding box center [739, 369] width 1109 height 23
click at [343, 373] on div at bounding box center [739, 369] width 1109 height 23
click at [433, 368] on div at bounding box center [739, 369] width 1109 height 23
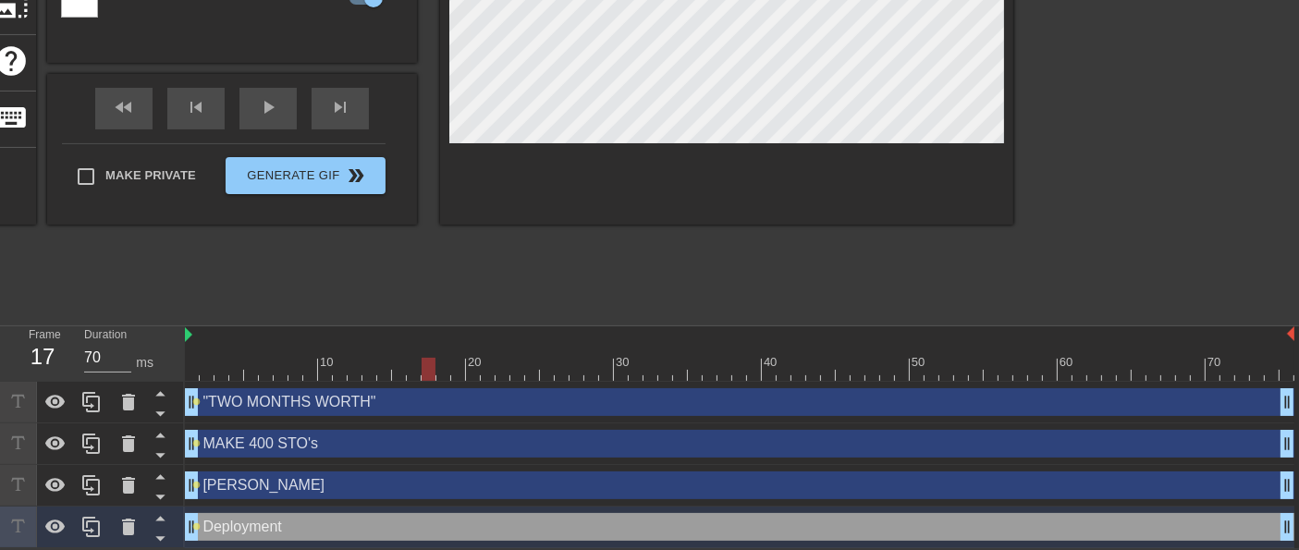
click at [489, 370] on div at bounding box center [739, 369] width 1109 height 23
click at [532, 371] on div at bounding box center [739, 369] width 1109 height 23
click at [575, 368] on div at bounding box center [739, 369] width 1109 height 23
click at [654, 370] on div at bounding box center [739, 369] width 1109 height 23
click at [716, 374] on div at bounding box center [739, 369] width 1109 height 23
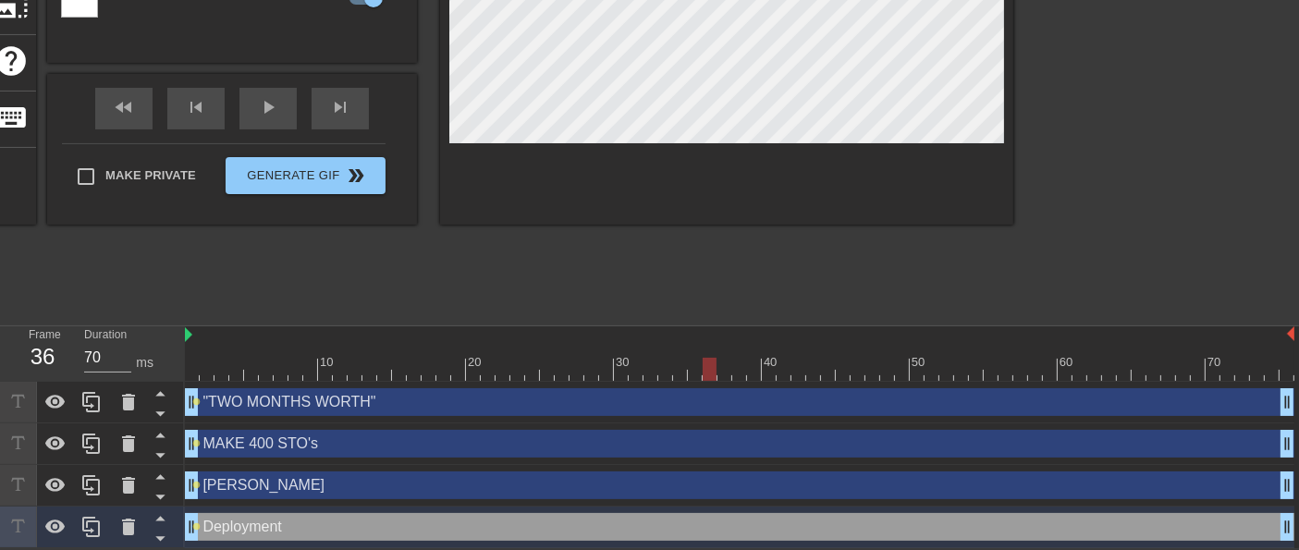
click at [817, 369] on div at bounding box center [739, 369] width 1109 height 23
click at [895, 377] on div at bounding box center [739, 369] width 1109 height 23
click at [970, 368] on div at bounding box center [739, 369] width 1109 height 23
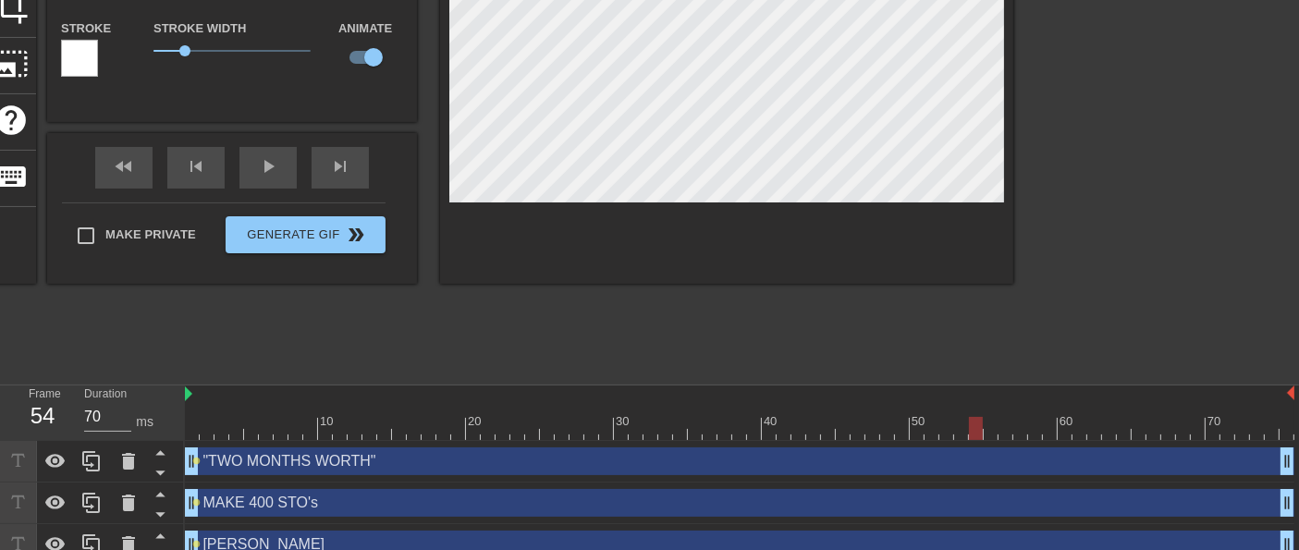
scroll to position [211, 0]
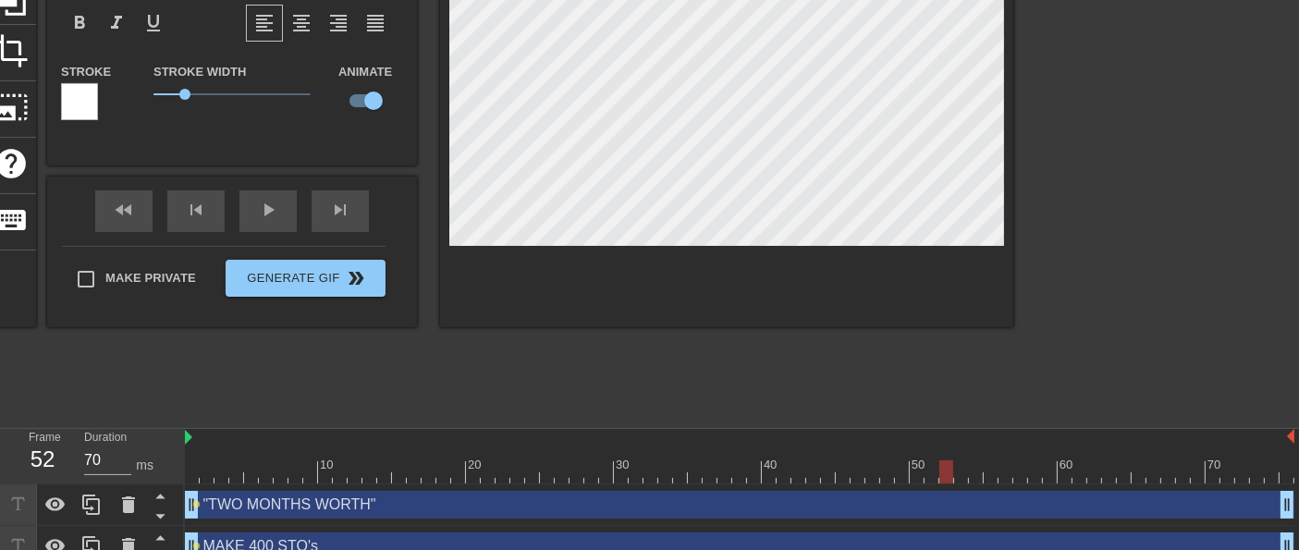
click at [946, 476] on div at bounding box center [739, 471] width 1109 height 23
click at [924, 475] on div at bounding box center [739, 471] width 1109 height 23
click at [911, 476] on div at bounding box center [739, 471] width 1109 height 23
click at [891, 477] on div at bounding box center [739, 471] width 1109 height 23
click at [898, 478] on div at bounding box center [739, 471] width 1109 height 23
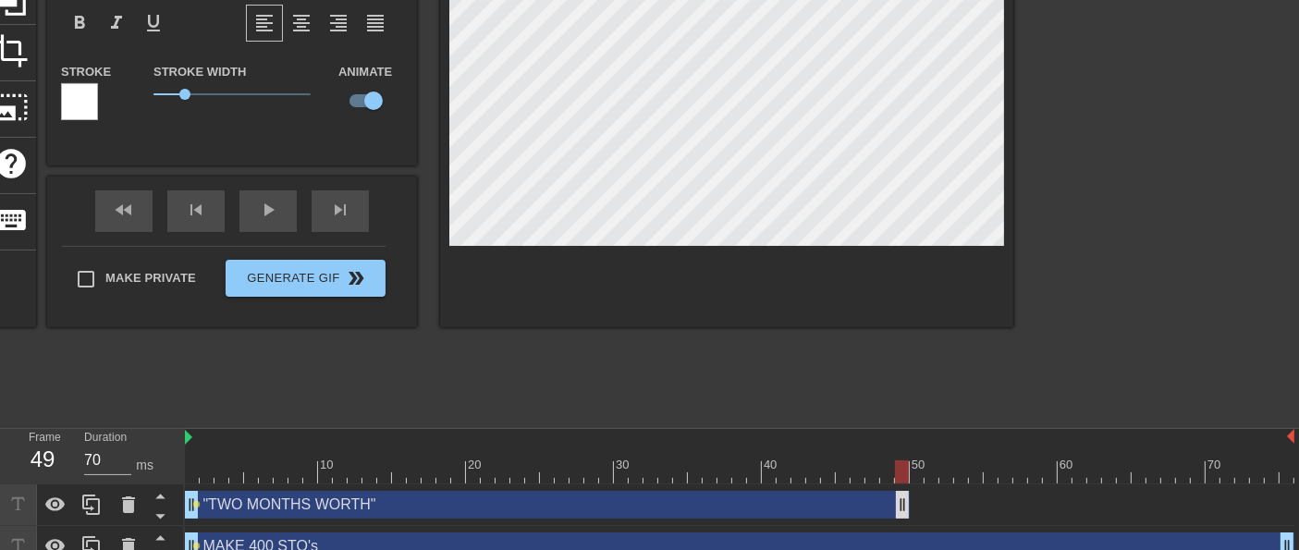
drag, startPoint x: 1286, startPoint y: 505, endPoint x: 901, endPoint y: 510, distance: 384.6
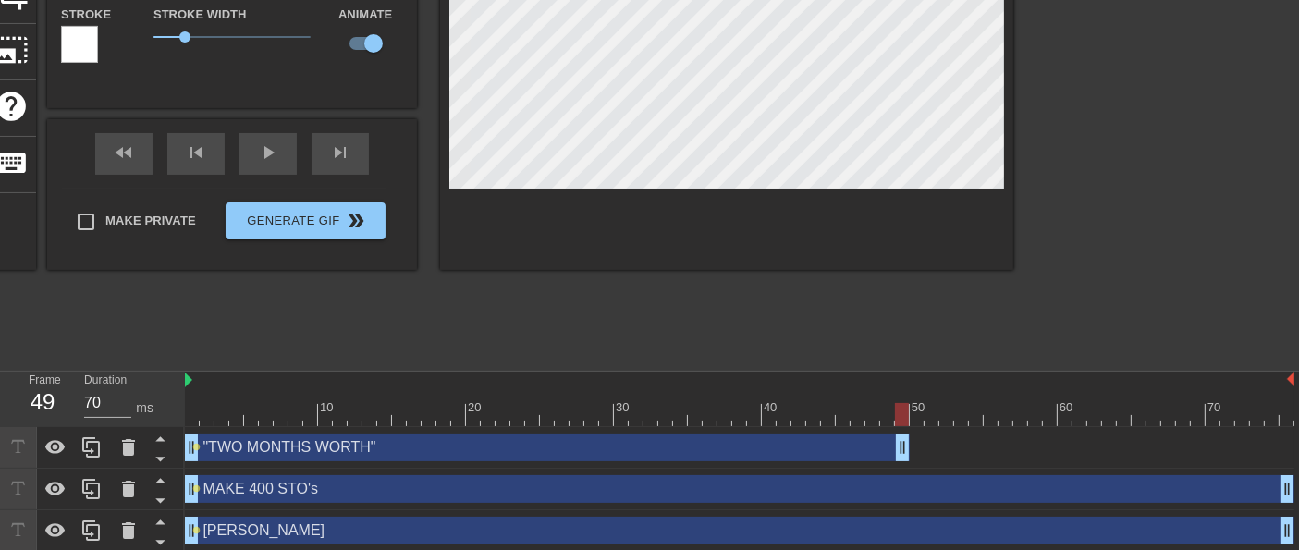
scroll to position [314, 0]
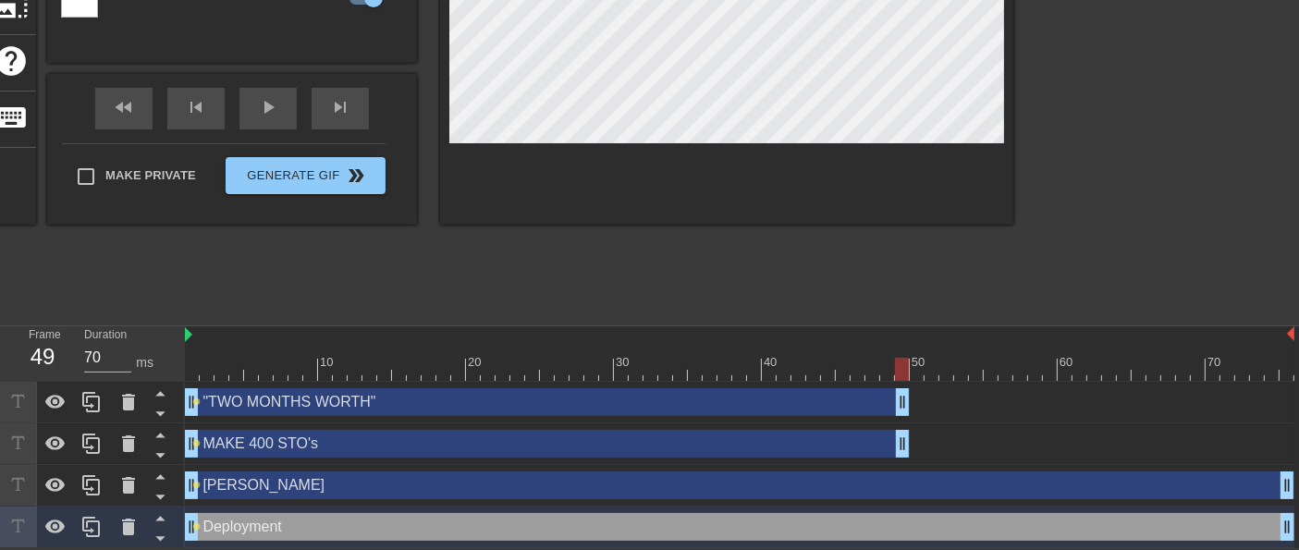
drag, startPoint x: 1285, startPoint y: 449, endPoint x: 904, endPoint y: 450, distance: 380.8
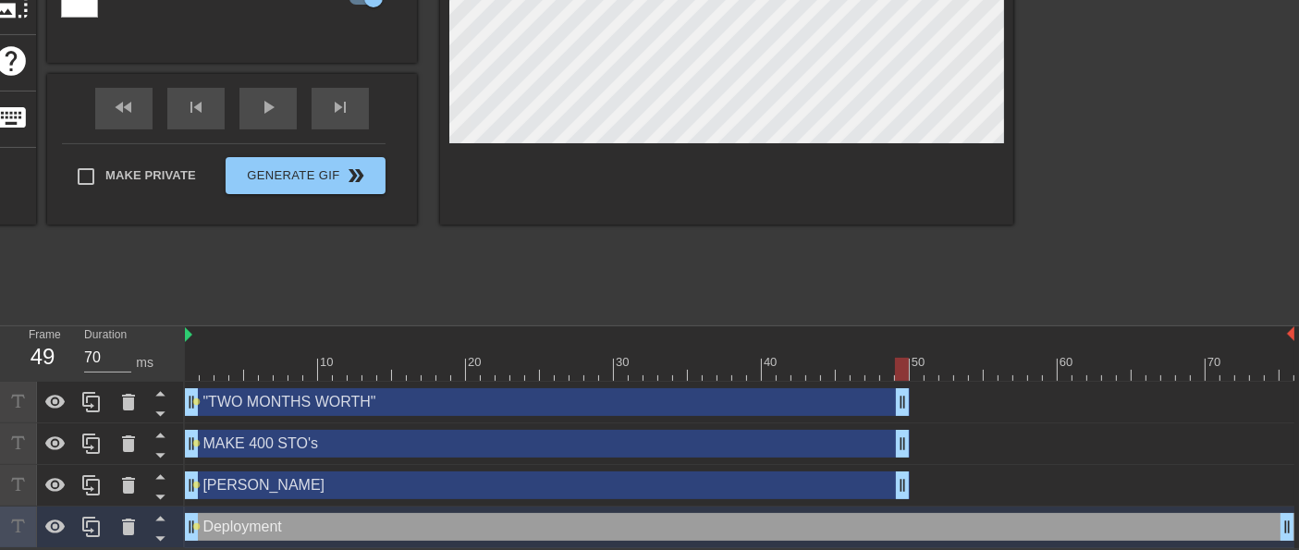
drag, startPoint x: 1286, startPoint y: 491, endPoint x: 904, endPoint y: 497, distance: 381.8
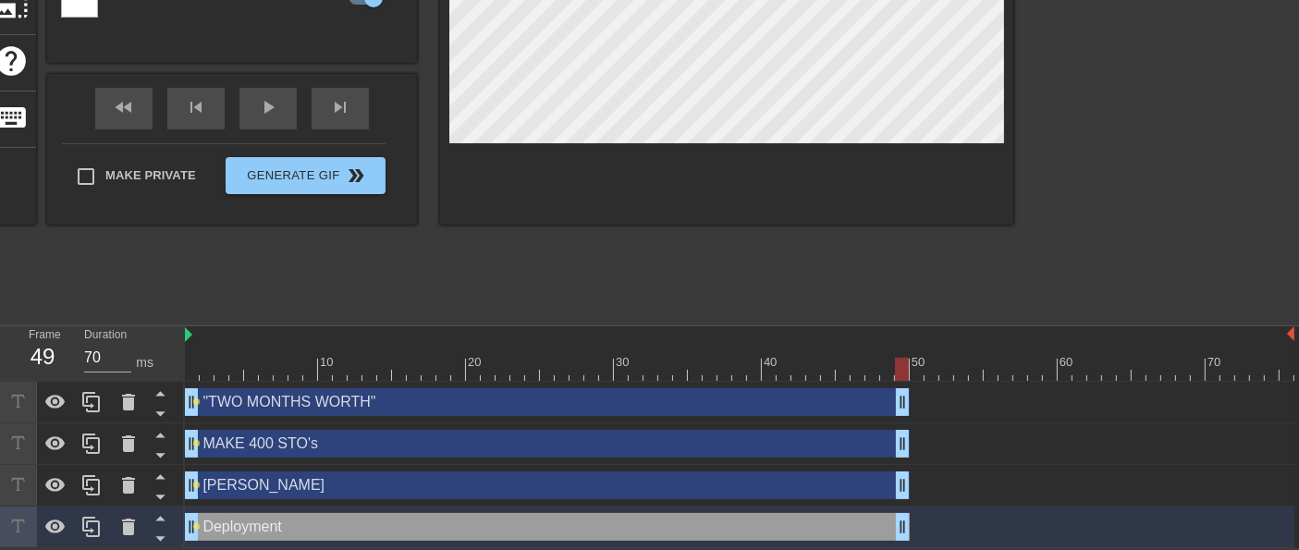
drag, startPoint x: 1290, startPoint y: 528, endPoint x: 899, endPoint y: 532, distance: 390.1
click at [913, 371] on div at bounding box center [739, 369] width 1109 height 23
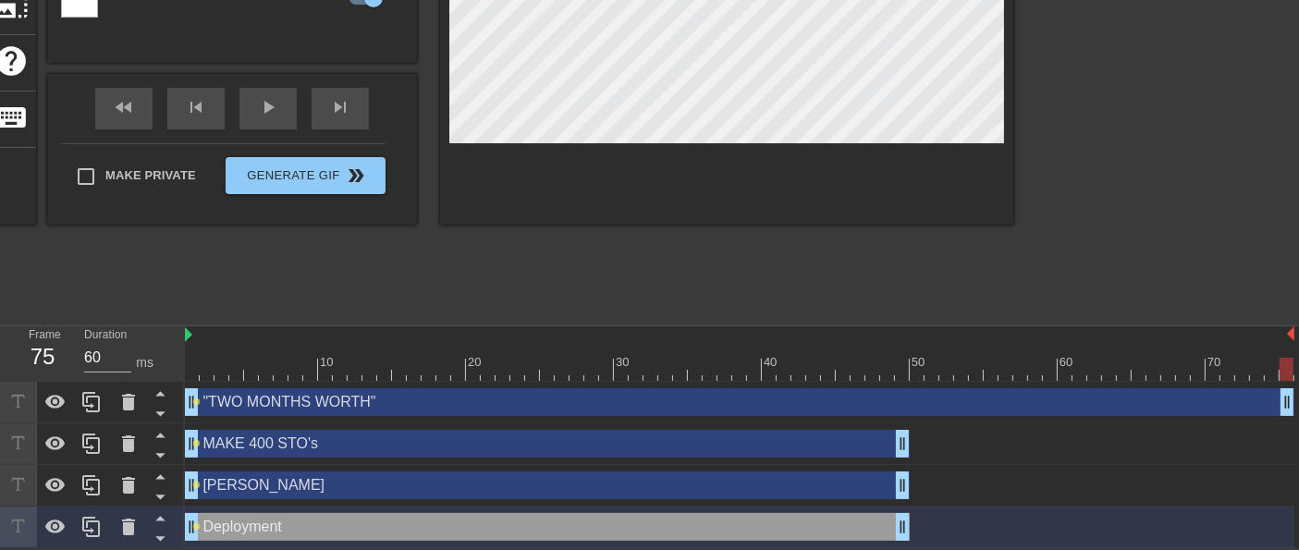
drag, startPoint x: 903, startPoint y: 401, endPoint x: 1314, endPoint y: 425, distance: 411.1
click at [1298, 425] on html "menu_book Browse the tutorials! [DOMAIN_NAME] The online gif editor Send Feedba…" at bounding box center [649, 118] width 1299 height 862
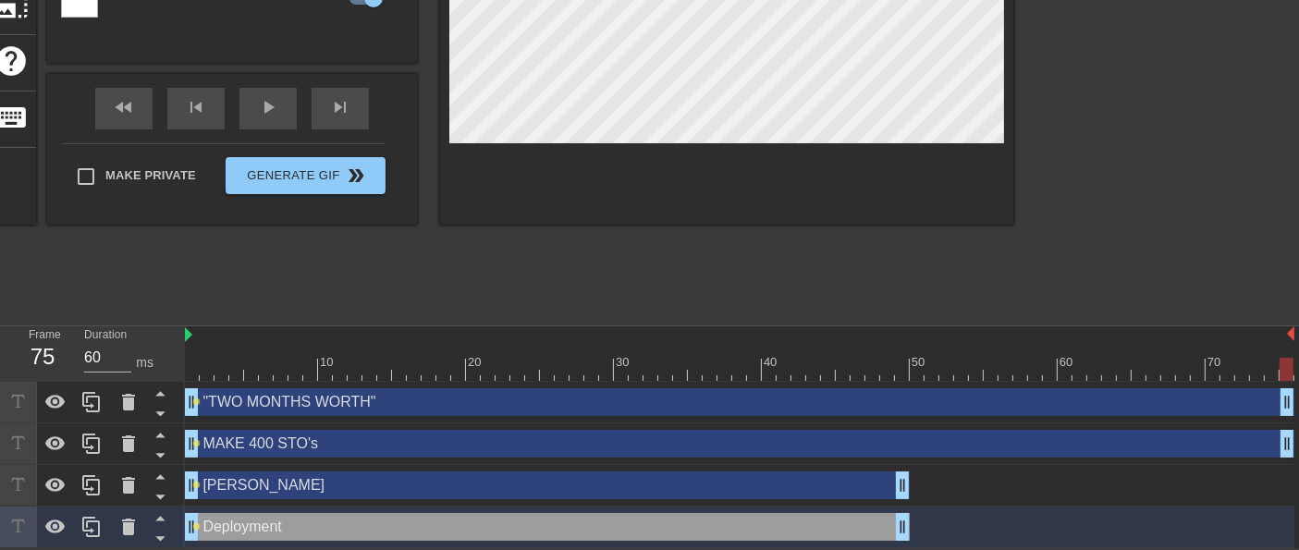
drag, startPoint x: 903, startPoint y: 447, endPoint x: 1310, endPoint y: 470, distance: 407.3
click at [1298, 470] on html "menu_book Browse the tutorials! [DOMAIN_NAME] The online gif editor Send Feedba…" at bounding box center [649, 118] width 1299 height 862
click at [934, 368] on div at bounding box center [739, 369] width 1109 height 23
click at [948, 369] on div at bounding box center [739, 369] width 1109 height 23
click at [969, 370] on div at bounding box center [739, 369] width 1109 height 23
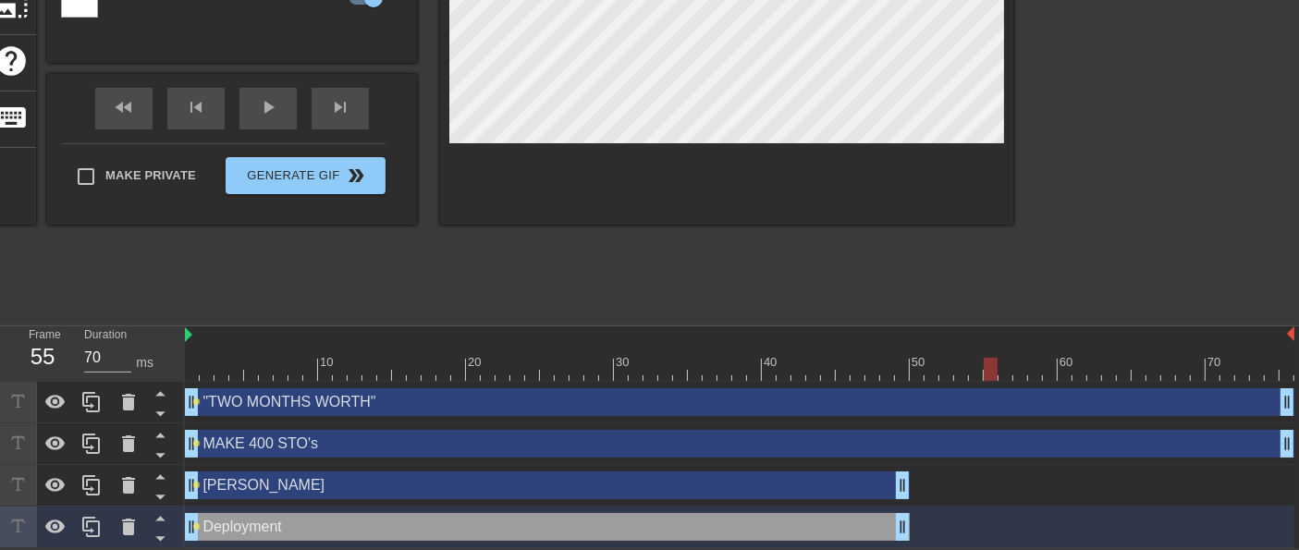
click at [985, 370] on div at bounding box center [739, 369] width 1109 height 23
click at [1013, 368] on div at bounding box center [739, 369] width 1109 height 23
click at [1037, 372] on div at bounding box center [739, 369] width 1109 height 23
click at [1050, 368] on div at bounding box center [739, 369] width 1109 height 23
click at [1075, 371] on div at bounding box center [739, 369] width 1109 height 23
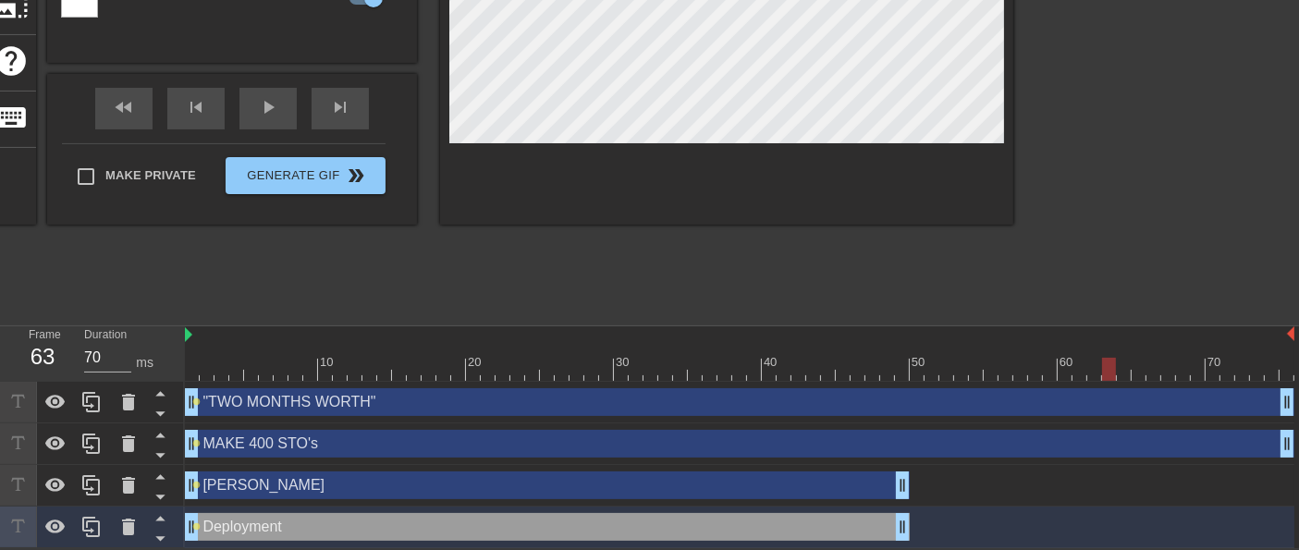
click at [1116, 369] on div at bounding box center [739, 369] width 1109 height 23
click at [1156, 371] on div at bounding box center [739, 369] width 1109 height 23
click at [1200, 368] on div at bounding box center [739, 369] width 1109 height 23
click at [1236, 372] on div at bounding box center [739, 369] width 1109 height 23
click at [1272, 373] on div at bounding box center [739, 369] width 1109 height 23
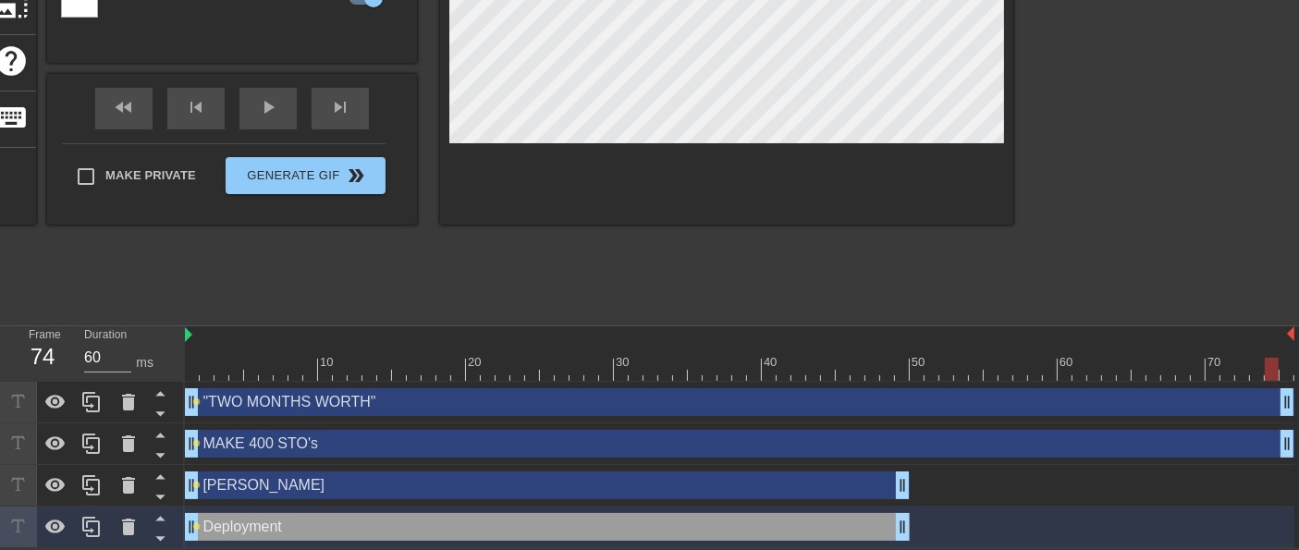
click at [1288, 372] on div at bounding box center [739, 369] width 1109 height 23
click at [224, 378] on div at bounding box center [739, 369] width 1109 height 23
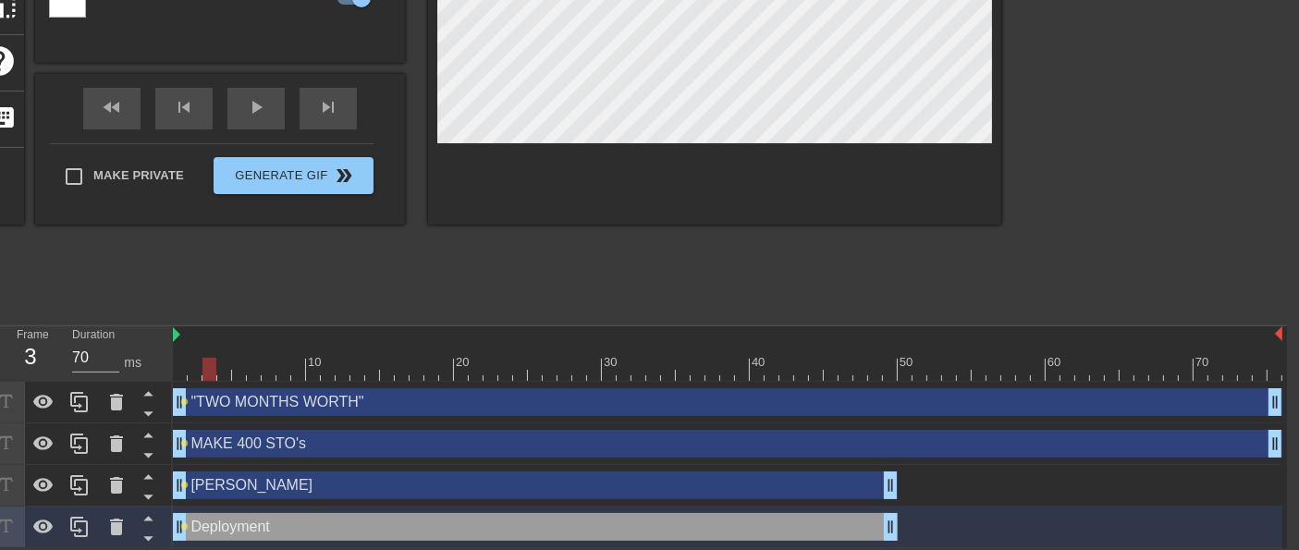
scroll to position [314, 16]
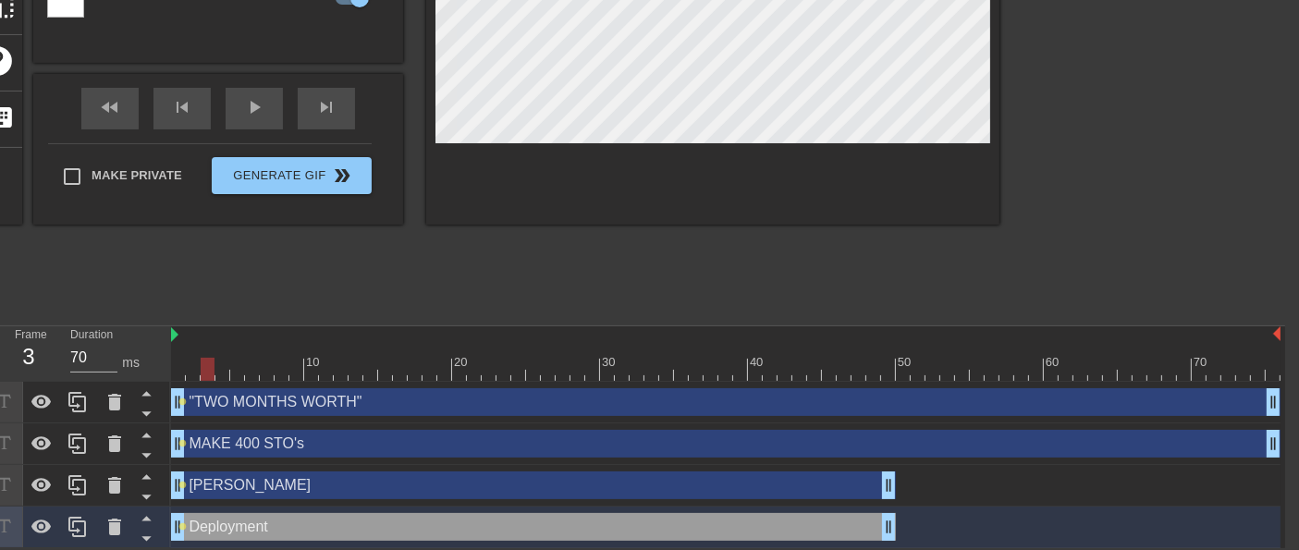
click at [246, 374] on div at bounding box center [725, 369] width 1109 height 23
click at [278, 372] on div at bounding box center [725, 369] width 1109 height 23
click at [308, 373] on div at bounding box center [725, 369] width 1109 height 23
click at [344, 371] on div at bounding box center [725, 369] width 1109 height 23
click at [392, 373] on div at bounding box center [725, 369] width 1109 height 23
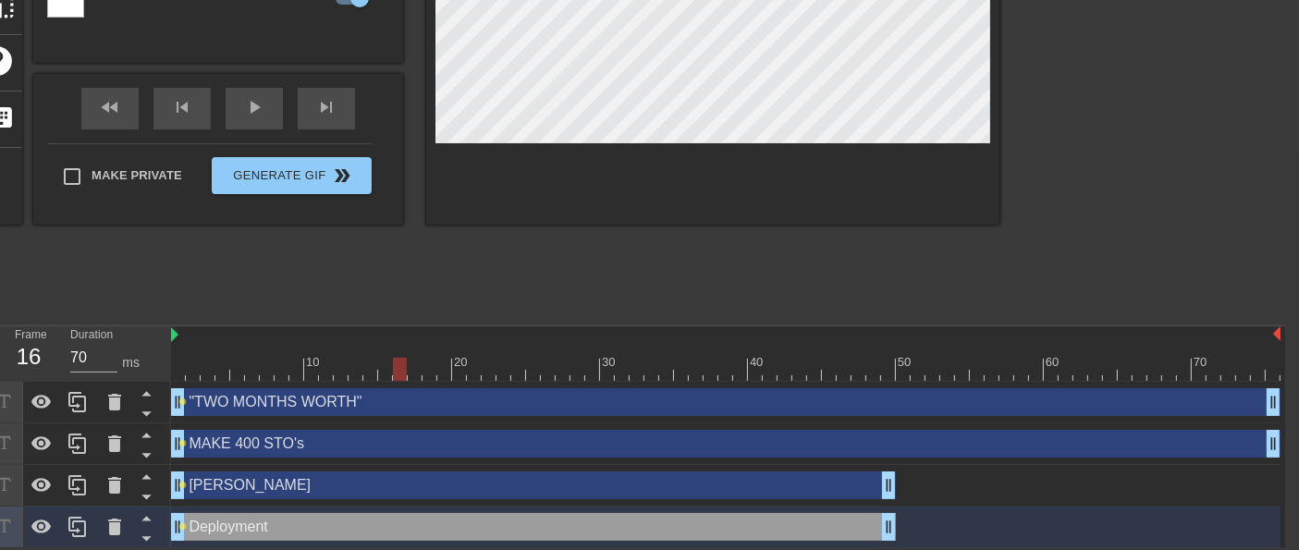
click at [444, 372] on div at bounding box center [725, 369] width 1109 height 23
click at [504, 375] on div at bounding box center [725, 369] width 1109 height 23
click at [584, 371] on div at bounding box center [725, 369] width 1109 height 23
click at [664, 376] on div at bounding box center [725, 369] width 1109 height 23
click at [744, 371] on div at bounding box center [725, 369] width 1109 height 23
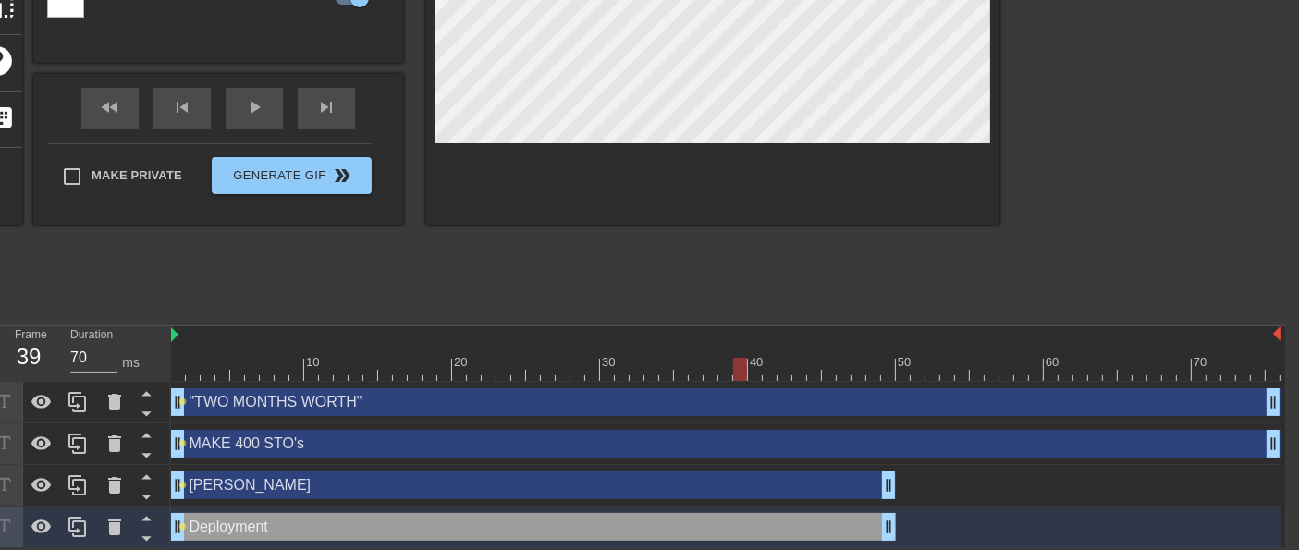
click at [828, 372] on div at bounding box center [725, 369] width 1109 height 23
click at [891, 375] on div at bounding box center [725, 369] width 1109 height 23
click at [996, 376] on div at bounding box center [725, 369] width 1109 height 23
click at [1085, 380] on div "10 20 30 40 50 60 70" at bounding box center [725, 353] width 1109 height 55
click at [1155, 382] on div ""TWO MONTHS WORTH" drag_handle drag_handle lens" at bounding box center [725, 403] width 1109 height 42
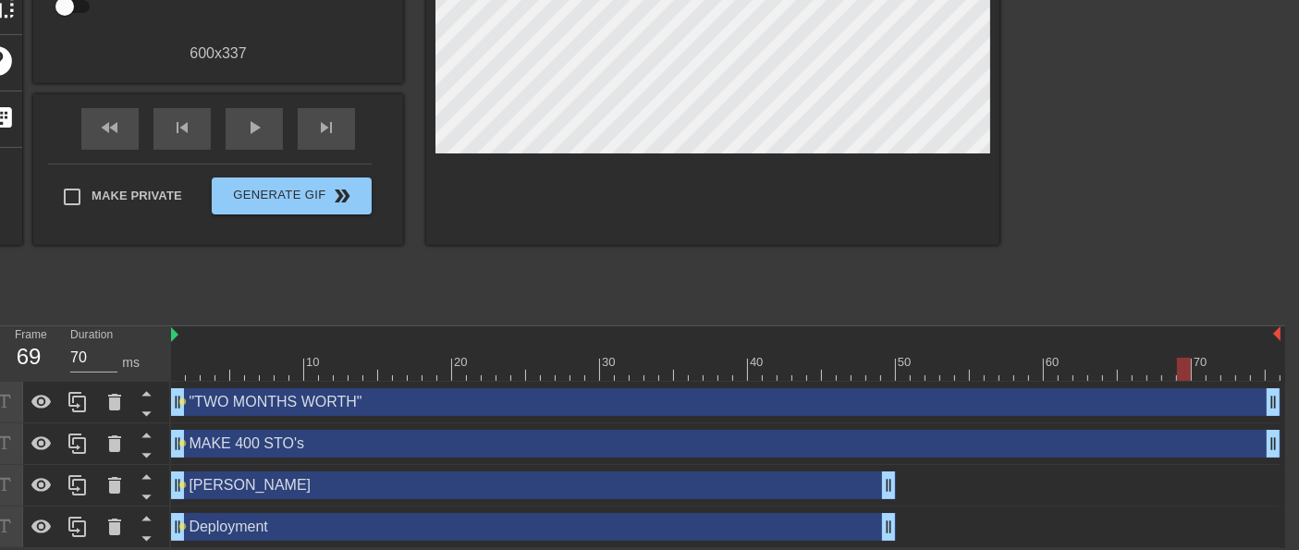
drag, startPoint x: 1181, startPoint y: 373, endPoint x: 1227, endPoint y: 371, distance: 45.3
click at [1181, 373] on div at bounding box center [725, 369] width 1109 height 23
click at [1257, 369] on div at bounding box center [725, 369] width 1109 height 23
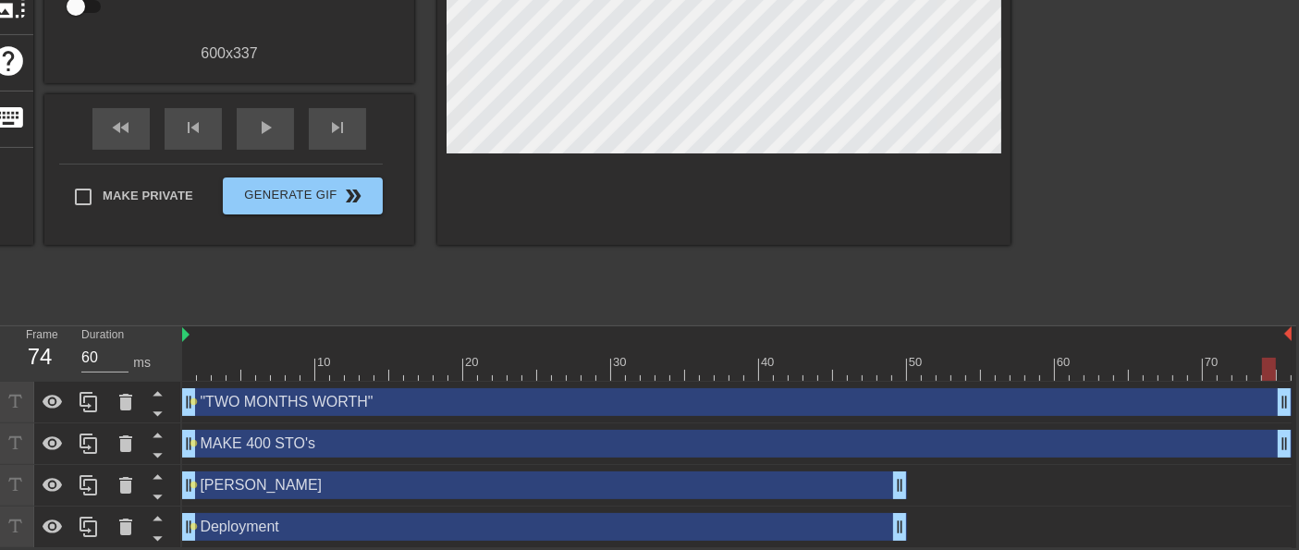
scroll to position [314, 0]
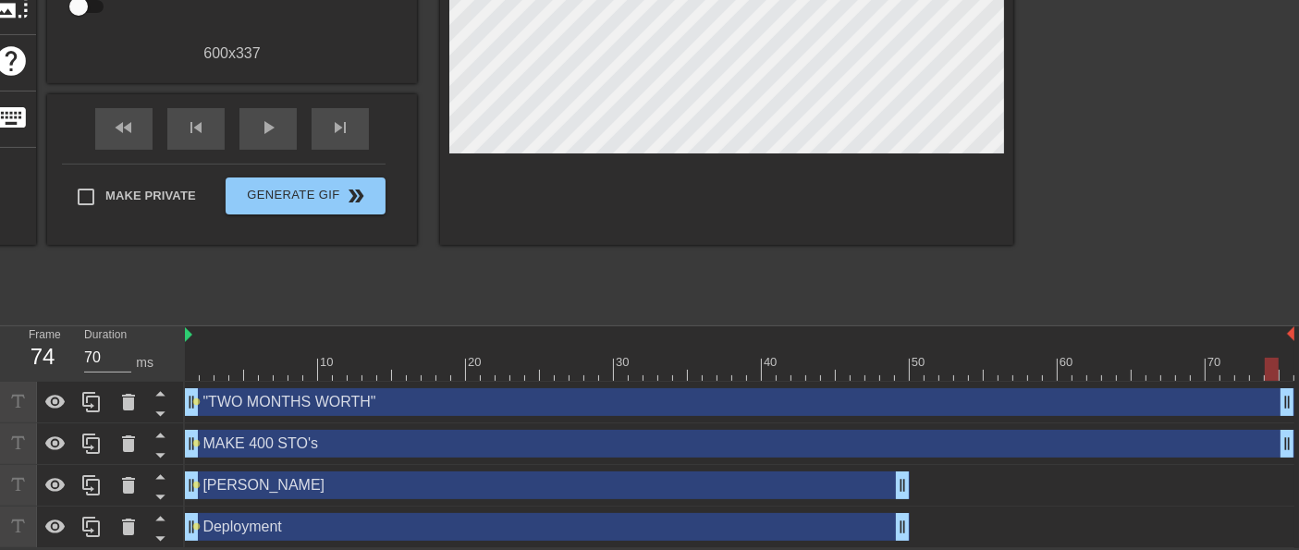
click at [190, 375] on div at bounding box center [739, 369] width 1109 height 23
click at [205, 376] on div at bounding box center [739, 369] width 1109 height 23
click at [221, 369] on div at bounding box center [739, 369] width 1109 height 23
click at [236, 370] on div at bounding box center [739, 369] width 1109 height 23
click at [258, 370] on div at bounding box center [739, 369] width 1109 height 23
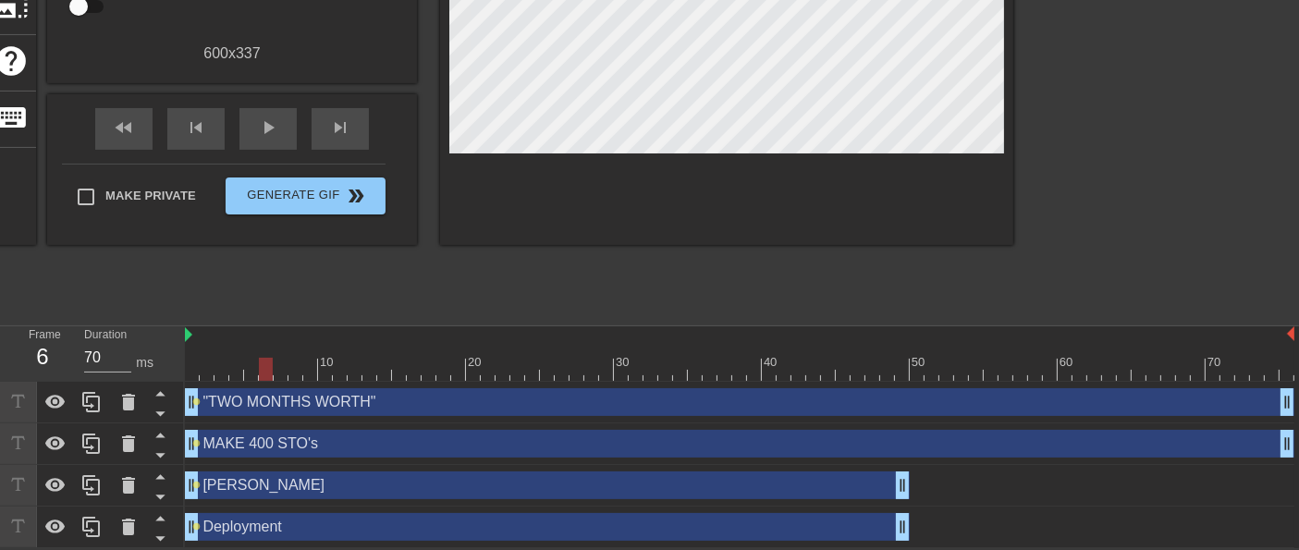
click at [265, 371] on div at bounding box center [739, 369] width 1109 height 23
click at [280, 372] on div at bounding box center [739, 369] width 1109 height 23
click at [296, 371] on div at bounding box center [739, 369] width 1109 height 23
drag, startPoint x: 304, startPoint y: 371, endPoint x: 316, endPoint y: 371, distance: 12.0
click at [303, 371] on div at bounding box center [739, 369] width 1109 height 23
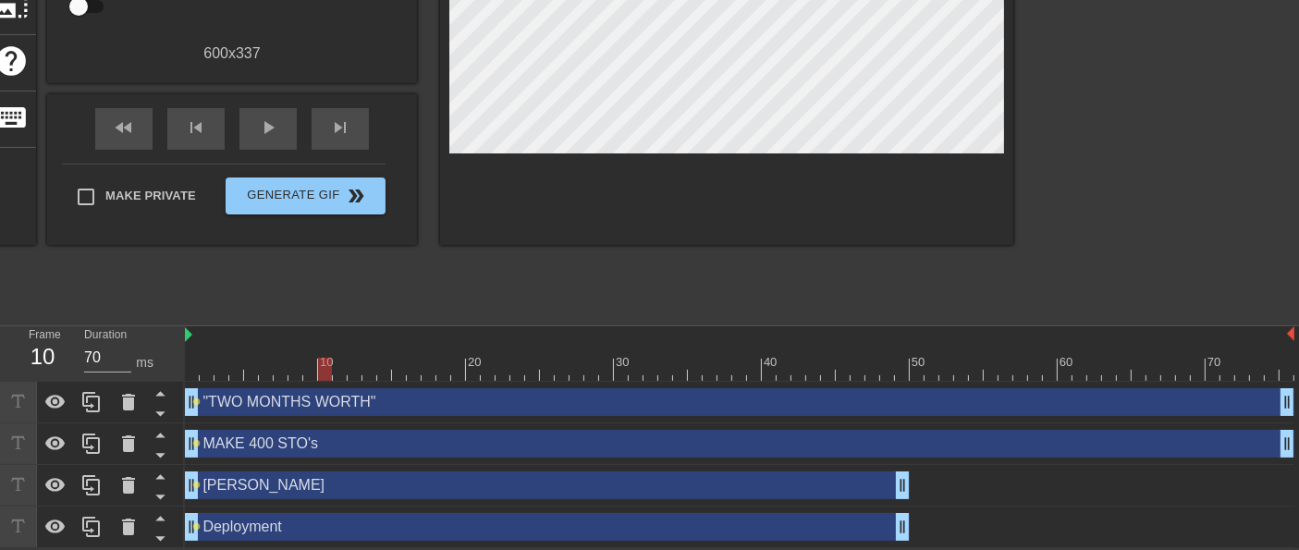
click at [324, 370] on div at bounding box center [739, 369] width 1109 height 23
click at [342, 371] on div at bounding box center [739, 369] width 1109 height 23
type input "70"
click at [359, 373] on div at bounding box center [739, 369] width 1109 height 23
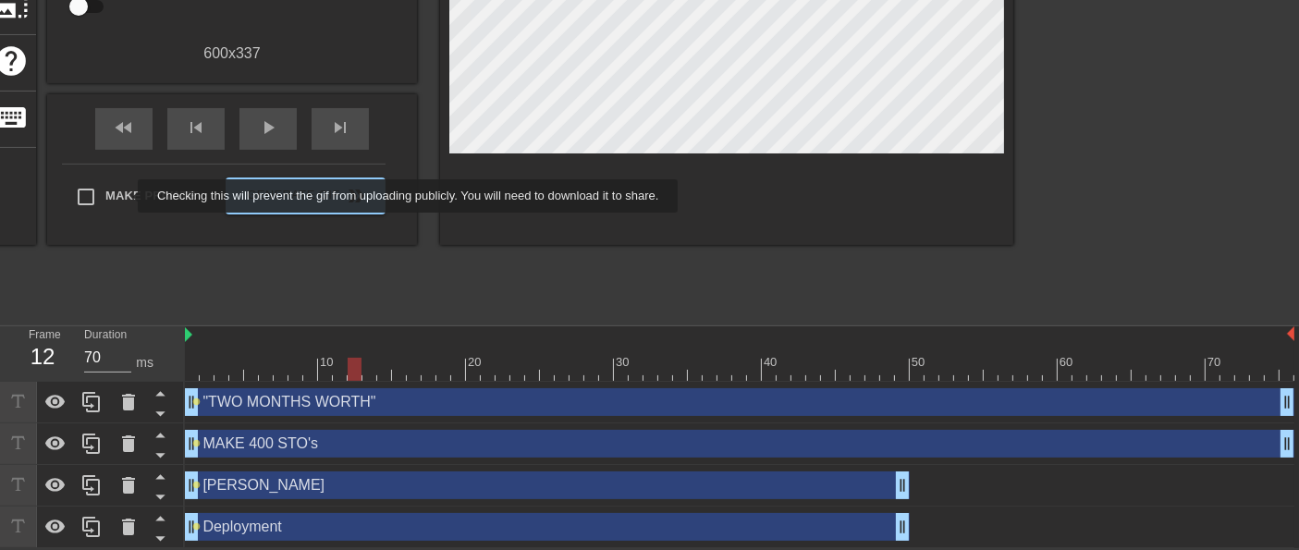
click at [127, 196] on span "Make Private" at bounding box center [150, 196] width 91 height 18
click at [105, 196] on input "Make Private" at bounding box center [86, 196] width 39 height 39
checkbox input "true"
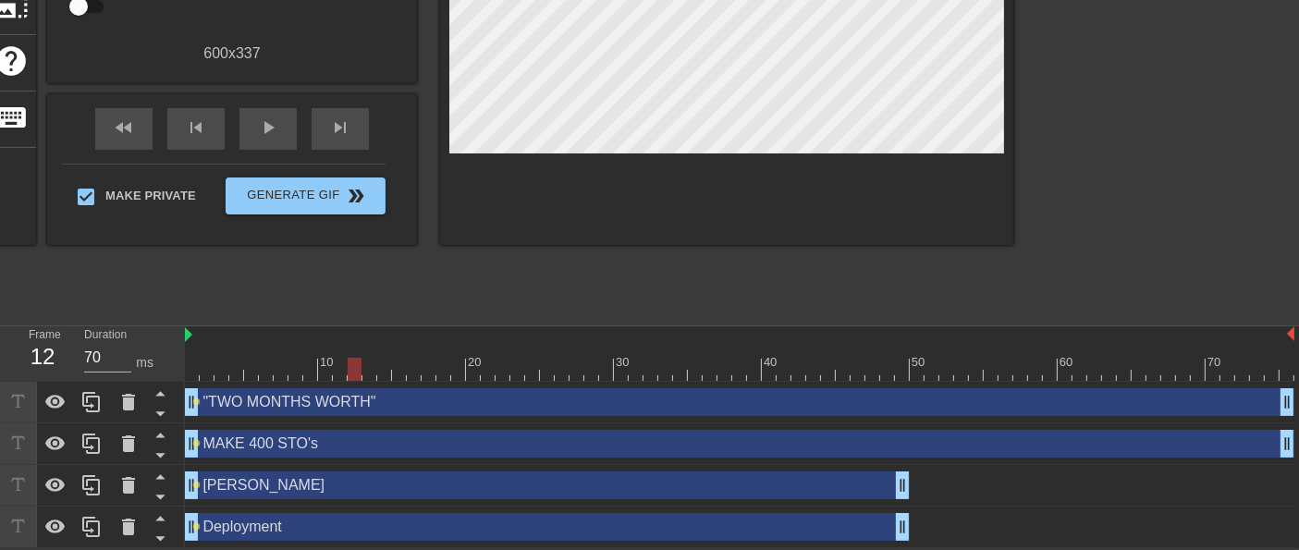
scroll to position [314, 16]
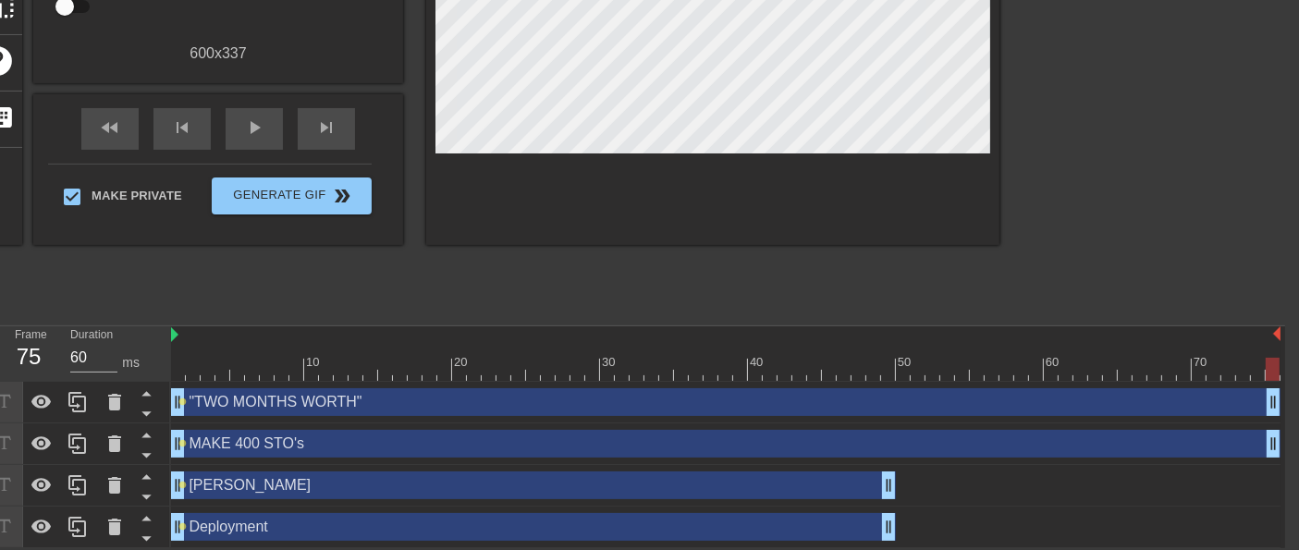
drag, startPoint x: 1271, startPoint y: 399, endPoint x: 1314, endPoint y: 403, distance: 42.7
click at [1285, 403] on html "menu_book Browse the tutorials! [DOMAIN_NAME] The online gif editor Send Feedba…" at bounding box center [635, 118] width 1299 height 862
drag, startPoint x: 1273, startPoint y: 445, endPoint x: 1301, endPoint y: 441, distance: 28.0
click at [1285, 441] on html "menu_book Browse the tutorials! [DOMAIN_NAME] The online gif editor Send Feedba…" at bounding box center [635, 118] width 1299 height 862
click at [1252, 370] on div at bounding box center [725, 369] width 1109 height 23
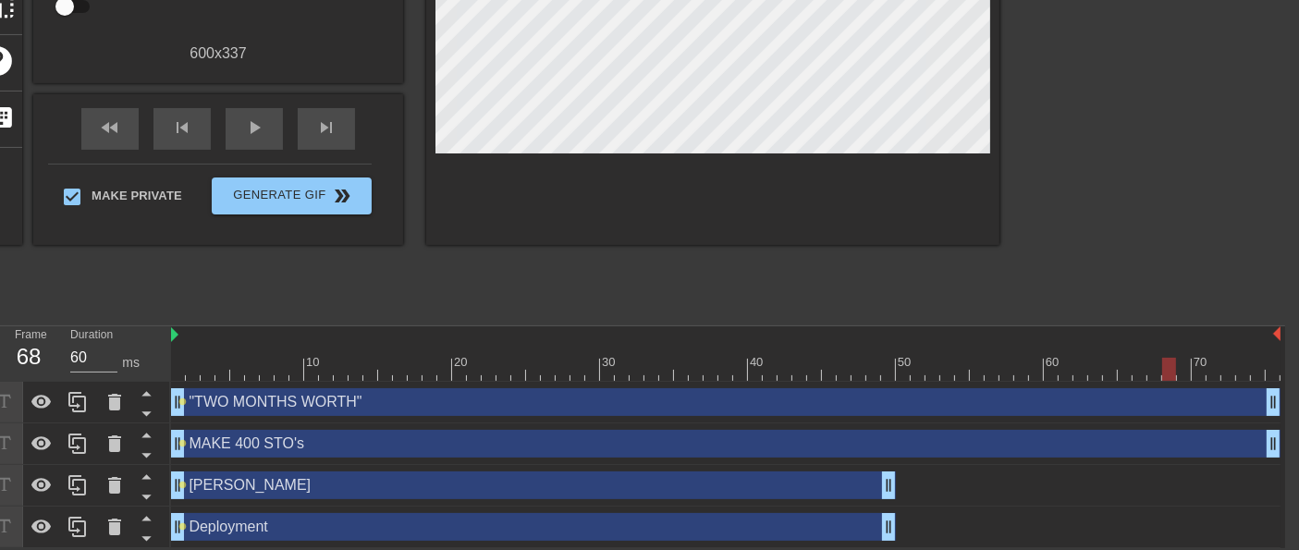
click at [1167, 373] on div at bounding box center [725, 369] width 1109 height 23
drag, startPoint x: 1150, startPoint y: 373, endPoint x: 198, endPoint y: 381, distance: 952.1
click at [198, 381] on div "10 20 30 40 50 60 70 "TWO MONTHS WORTH" drag_handle drag_handle lens MAKE 400 S…" at bounding box center [728, 437] width 1114 height 222
type input "60"
drag, startPoint x: 189, startPoint y: 373, endPoint x: 1314, endPoint y: 390, distance: 1124.2
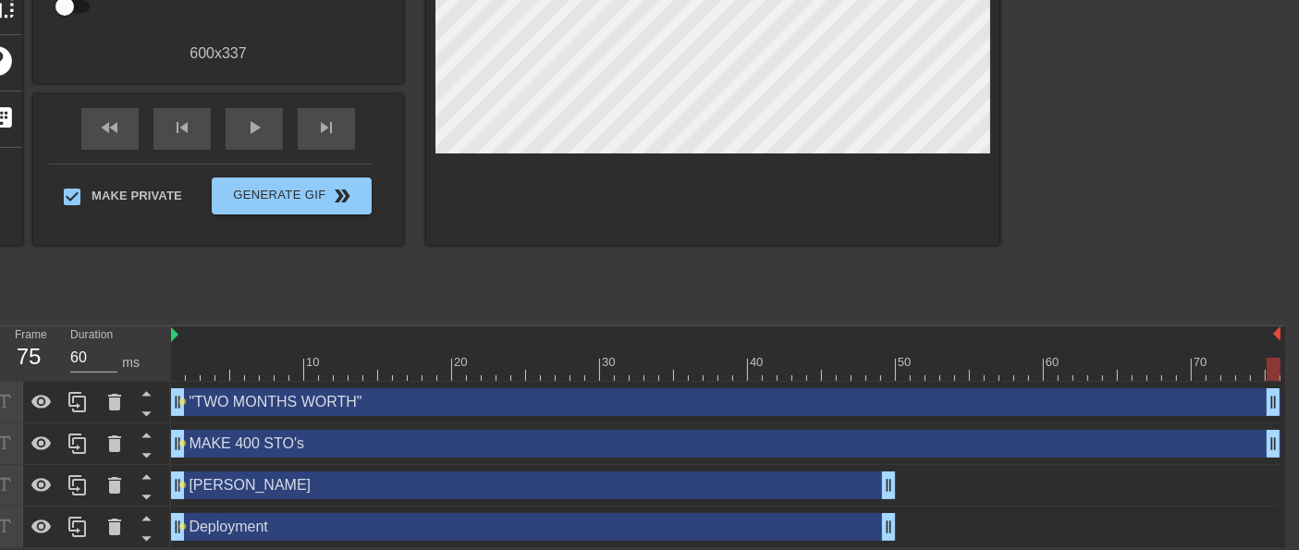
click at [1285, 390] on html "menu_book Browse the tutorials! [DOMAIN_NAME] The online gif editor Send Feedba…" at bounding box center [635, 118] width 1299 height 862
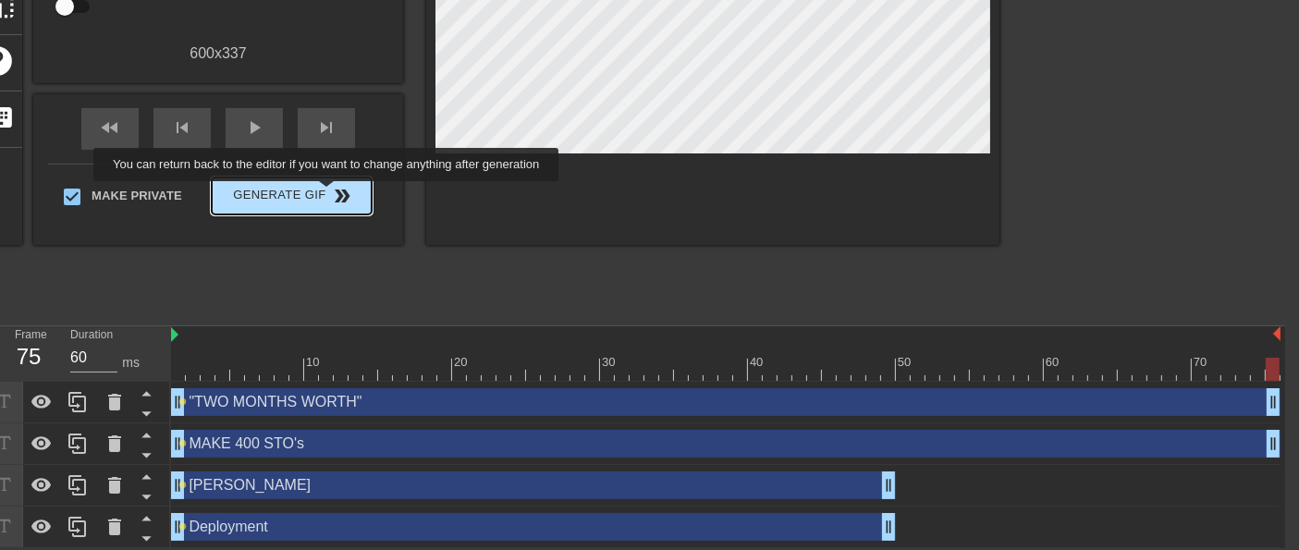
click at [332, 194] on span "double_arrow" at bounding box center [343, 196] width 22 height 22
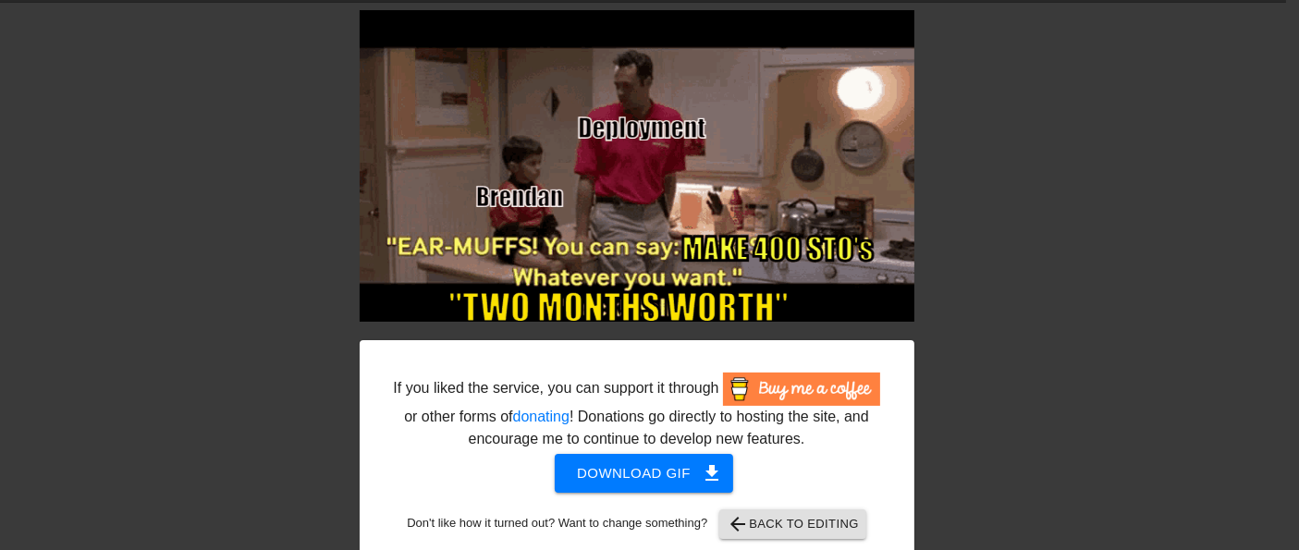
scroll to position [88, 13]
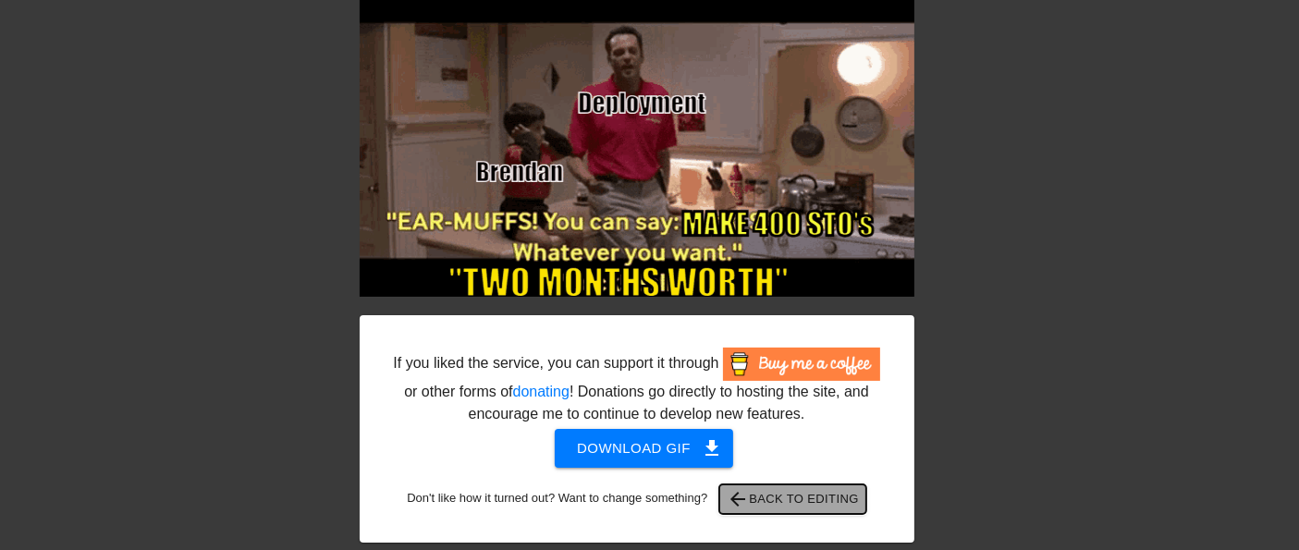
click at [787, 499] on span "arrow_back Back to Editing" at bounding box center [793, 499] width 132 height 22
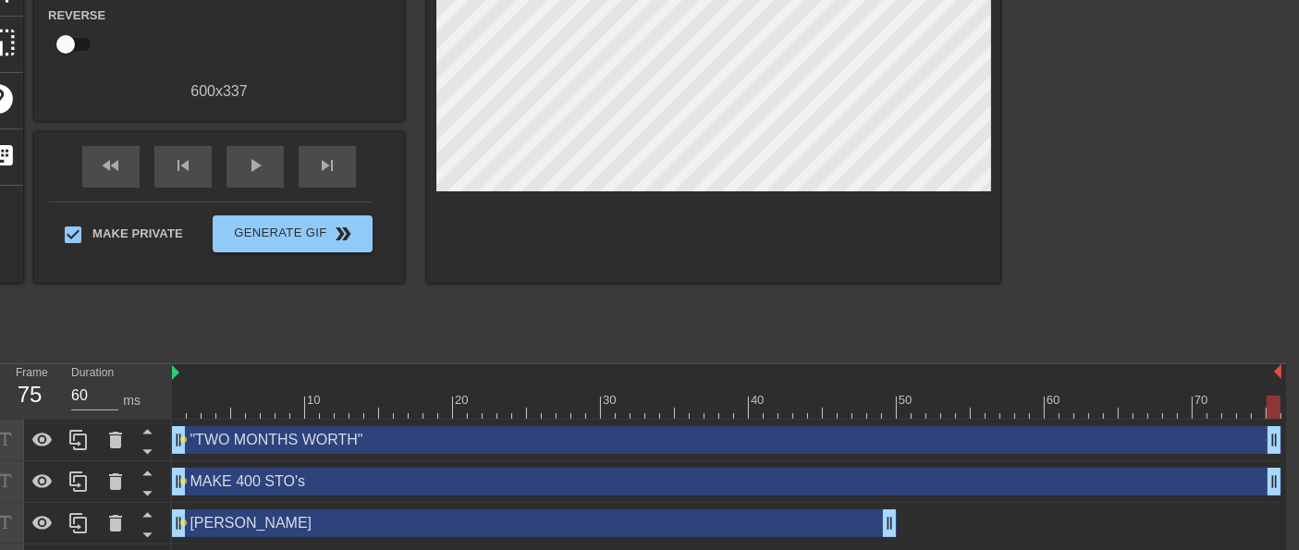
scroll to position [314, 13]
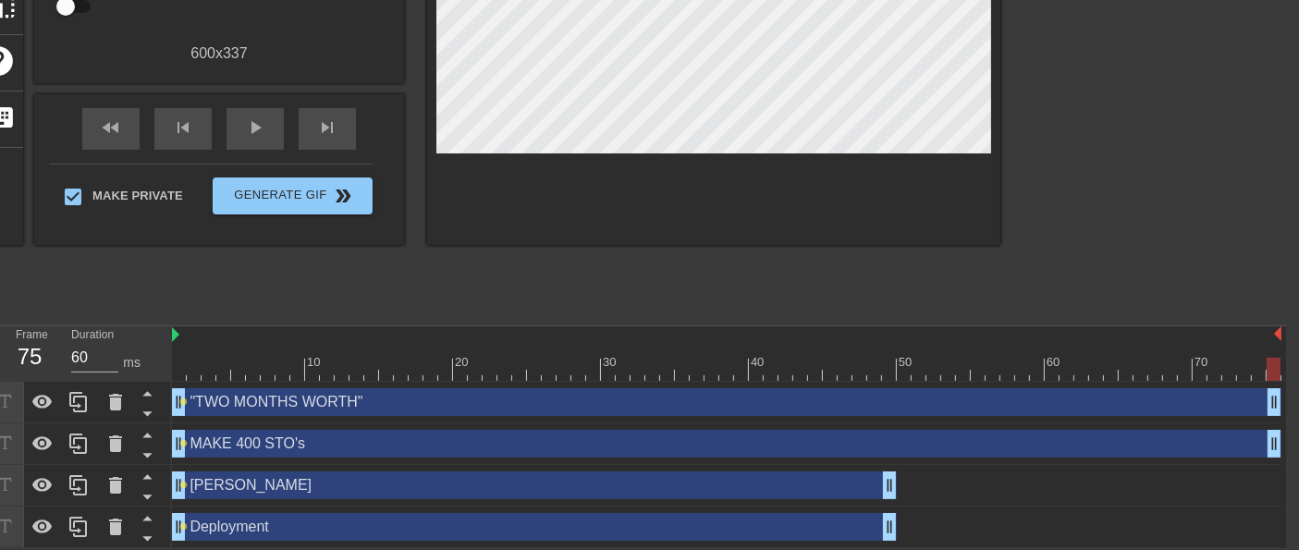
click at [226, 532] on div "Deployment drag_handle drag_handle" at bounding box center [534, 527] width 725 height 28
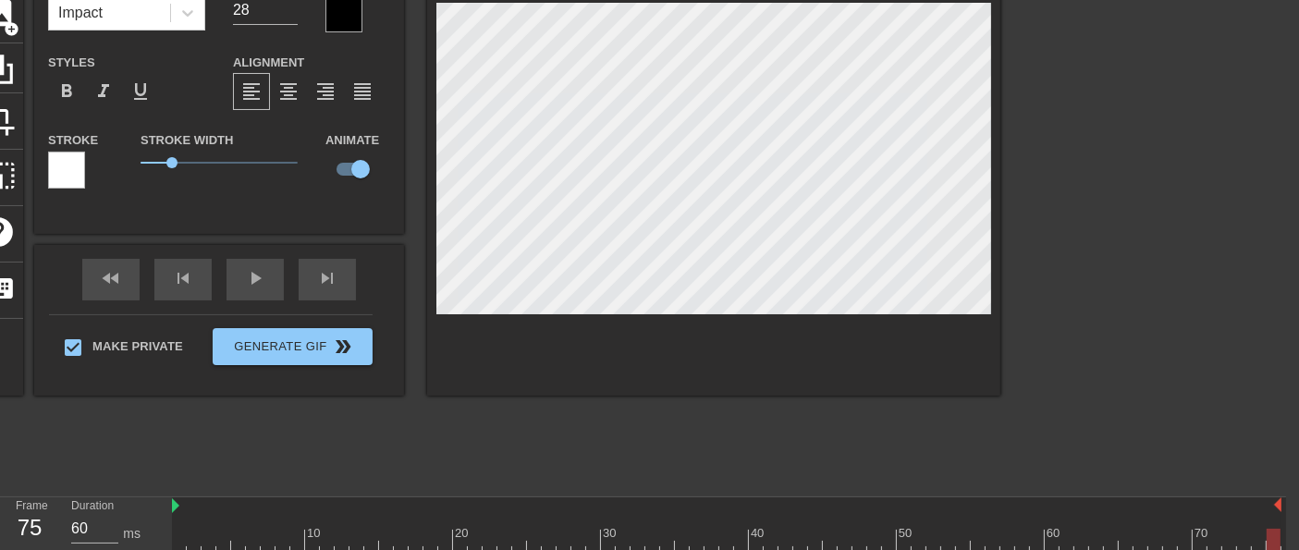
scroll to position [0, 13]
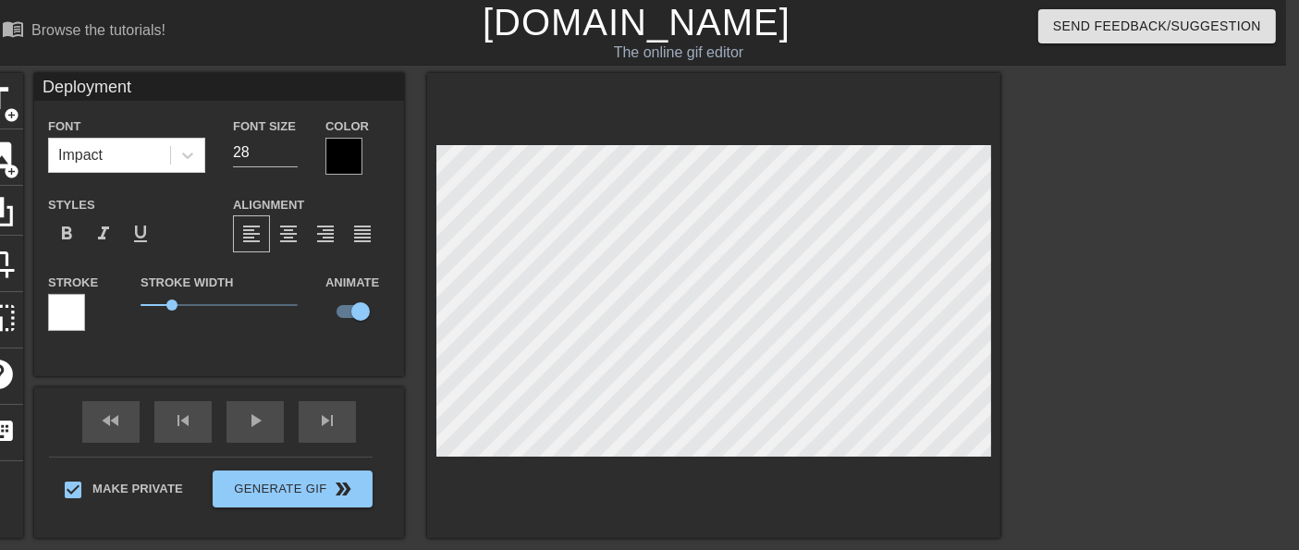
click at [37, 85] on input "Deployment" at bounding box center [219, 87] width 370 height 28
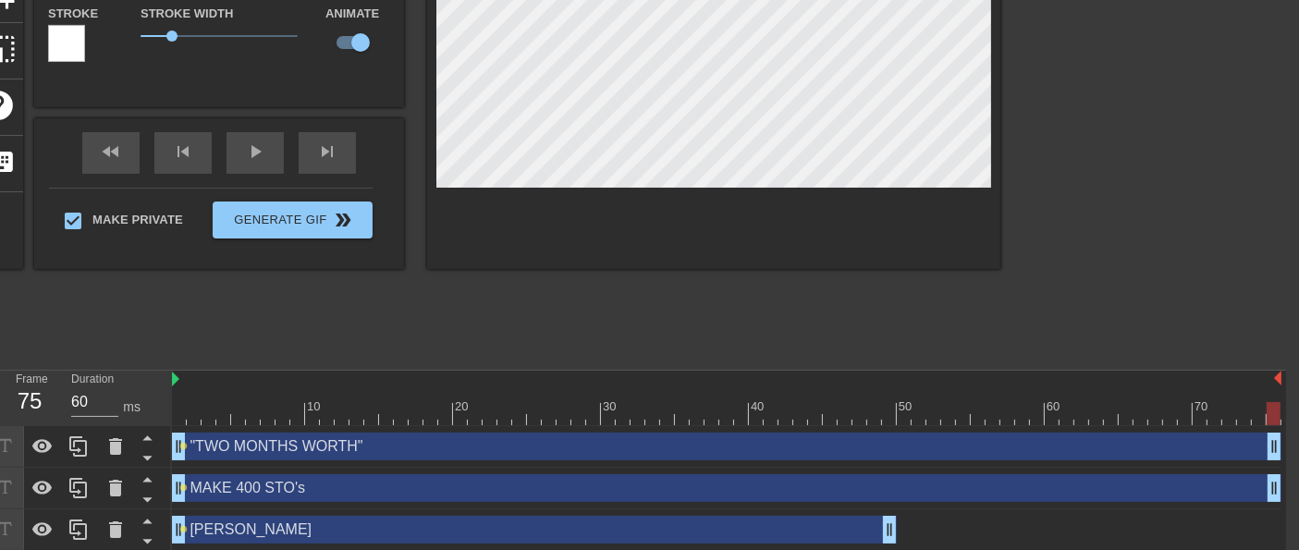
scroll to position [308, 13]
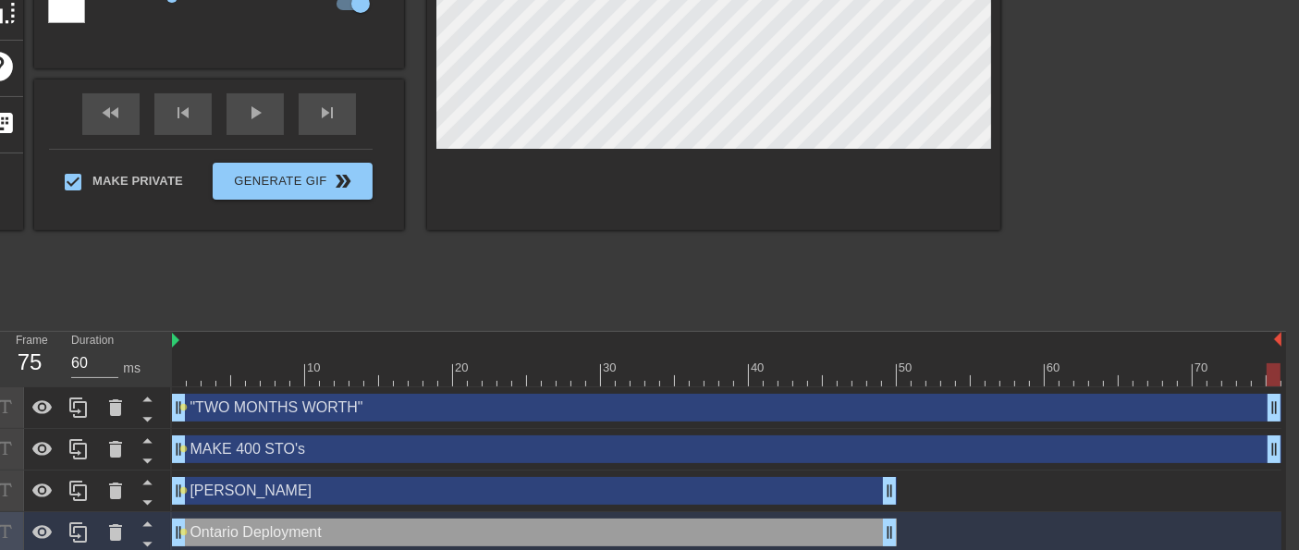
type input "Ontario Deployment"
click at [195, 381] on div at bounding box center [726, 374] width 1109 height 23
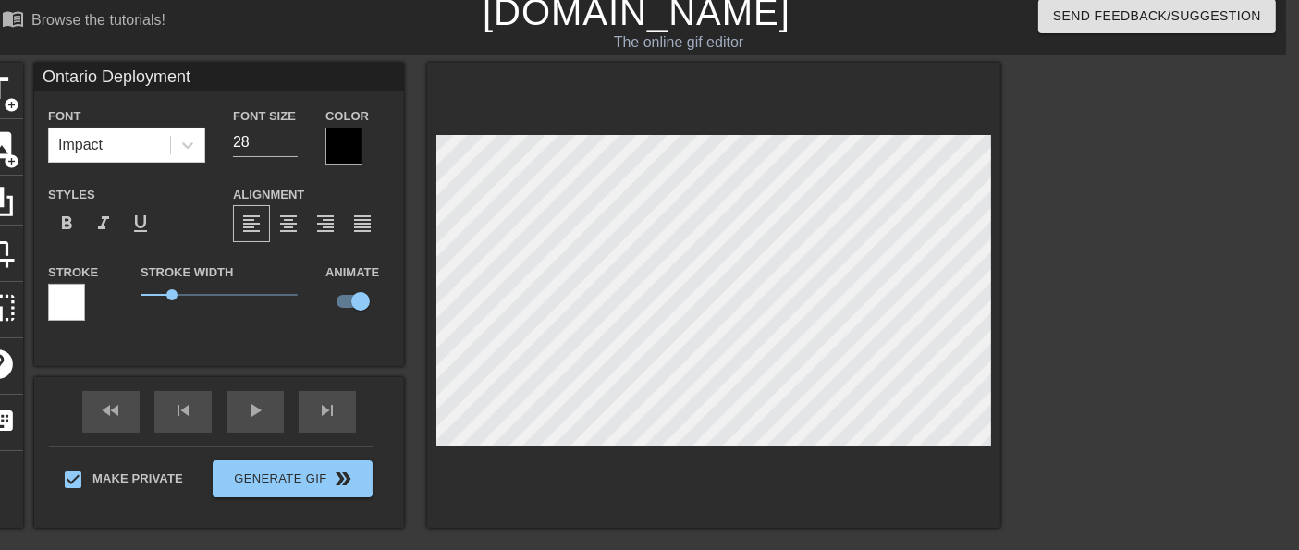
scroll to position [0, 13]
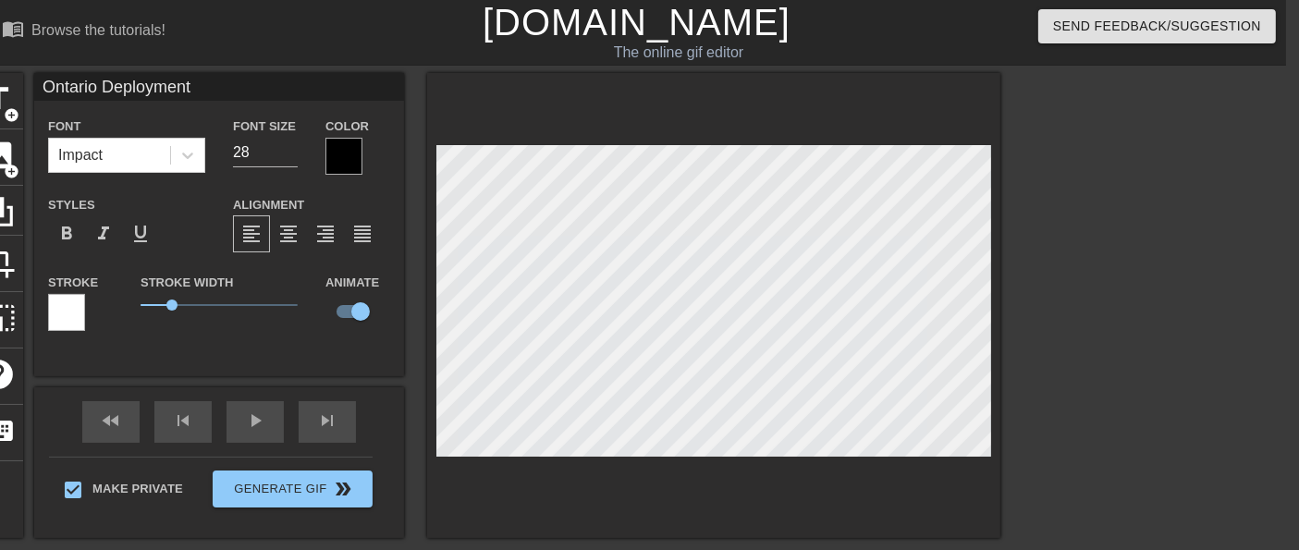
click at [100, 85] on input "Ontario Deployment" at bounding box center [219, 87] width 370 height 28
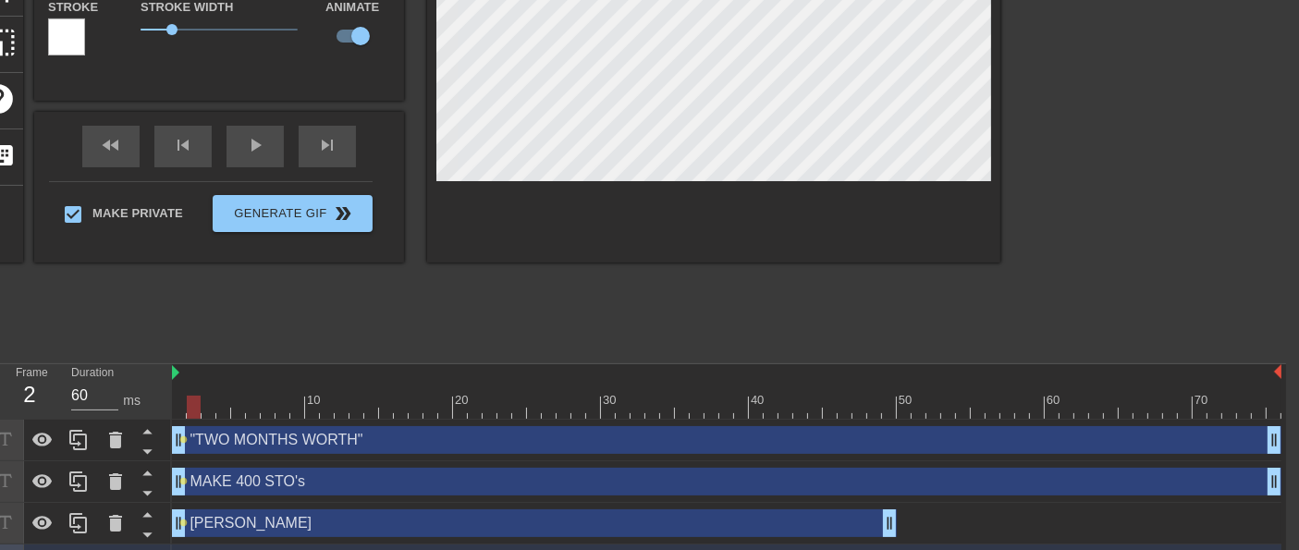
scroll to position [314, 13]
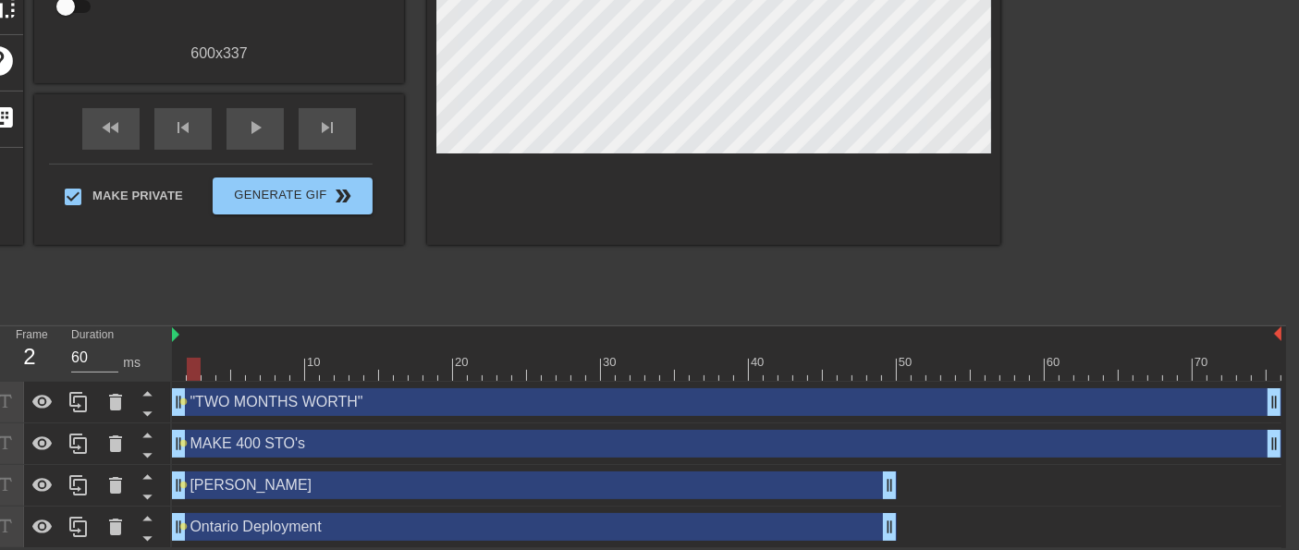
click at [87, 280] on div "title add_circle image add_circle crop photo_size_select_large help keyboard Gi…" at bounding box center [486, 37] width 1027 height 555
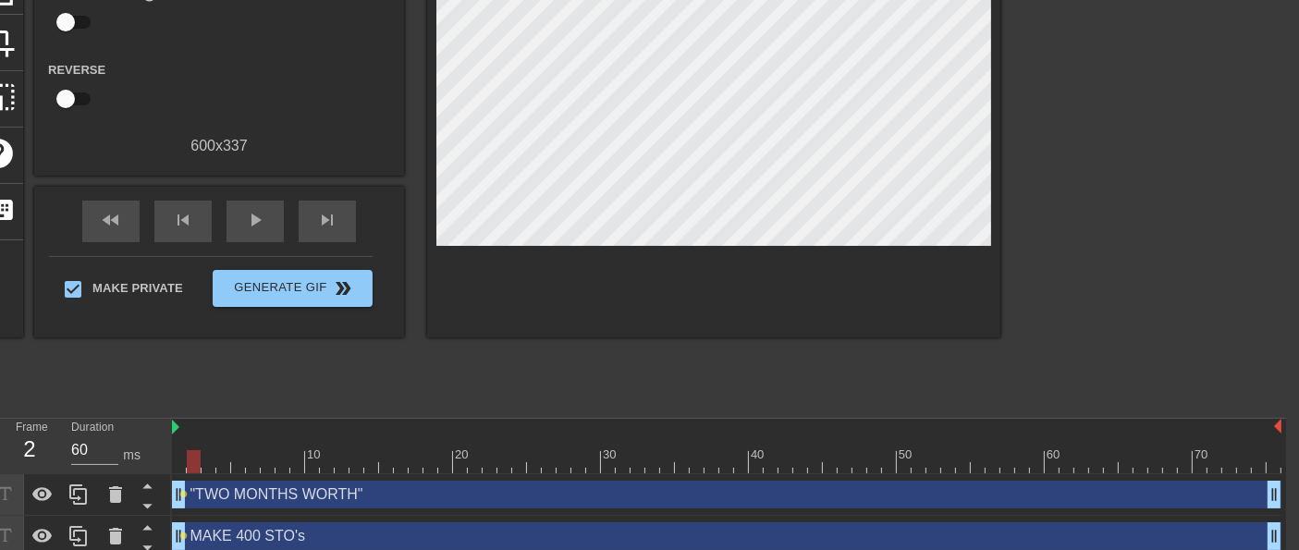
scroll to position [6, 13]
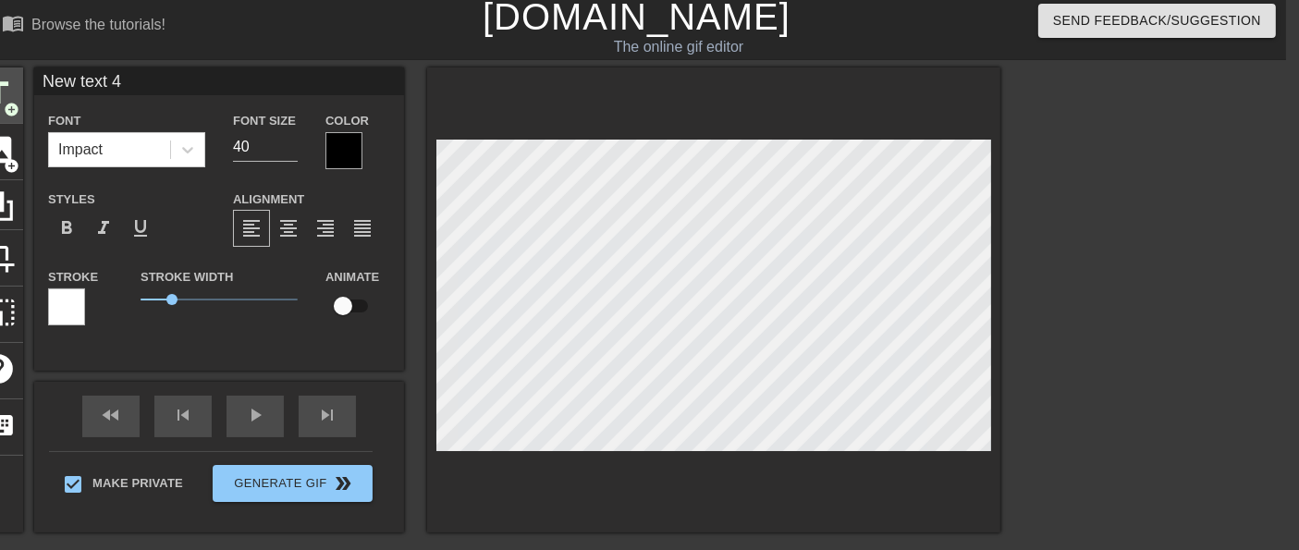
scroll to position [6, 0]
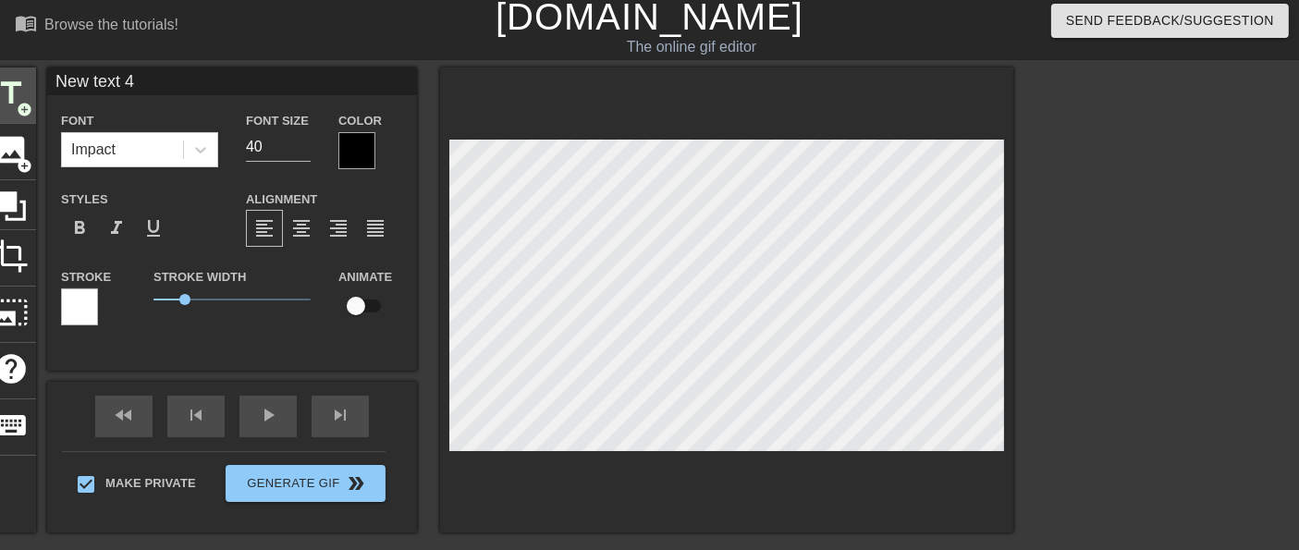
drag, startPoint x: 144, startPoint y: 75, endPoint x: 0, endPoint y: 78, distance: 144.2
click at [0, 78] on div "title add_circle image add_circle crop photo_size_select_large help keyboard Ne…" at bounding box center [499, 299] width 1027 height 465
drag, startPoint x: 116, startPoint y: 79, endPoint x: 9, endPoint y: 62, distance: 108.7
click at [9, 62] on div "menu_book Browse the tutorials! [DOMAIN_NAME] The online gif editor Send Feedba…" at bounding box center [649, 445] width 1299 height 903
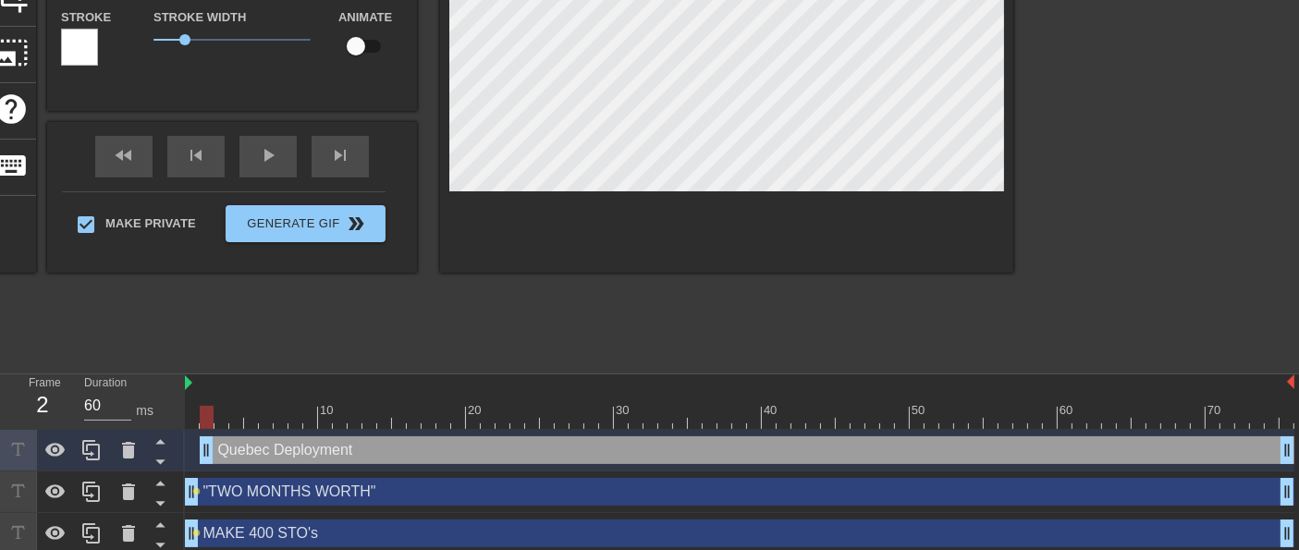
scroll to position [150, 0]
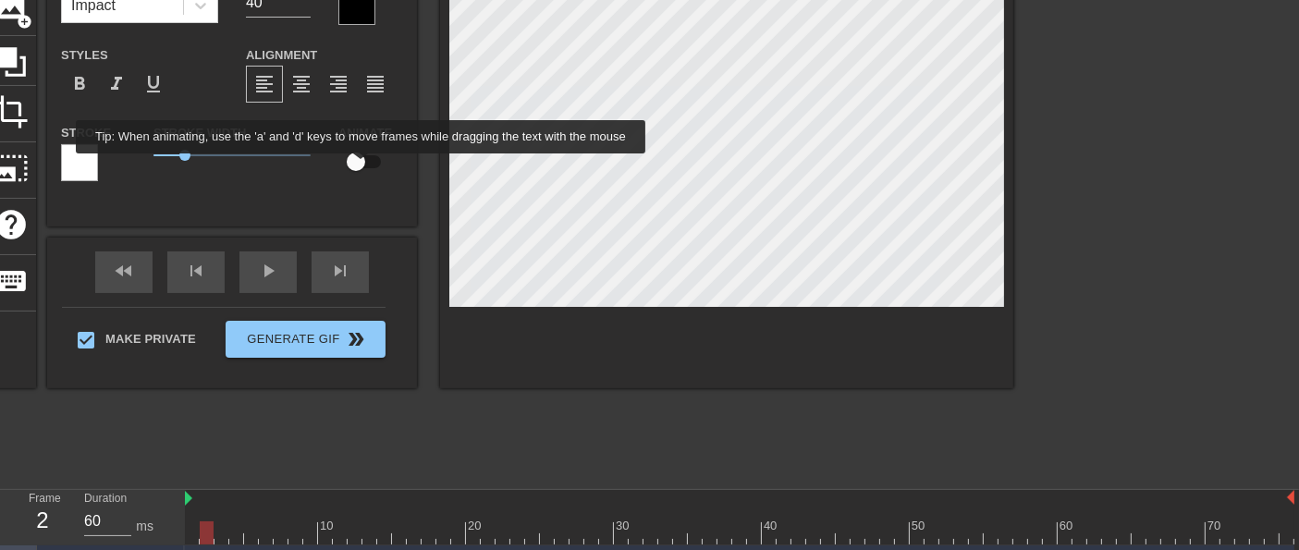
type input "Quebec Deployment"
click at [361, 166] on input "checkbox" at bounding box center [355, 161] width 105 height 35
checkbox input "true"
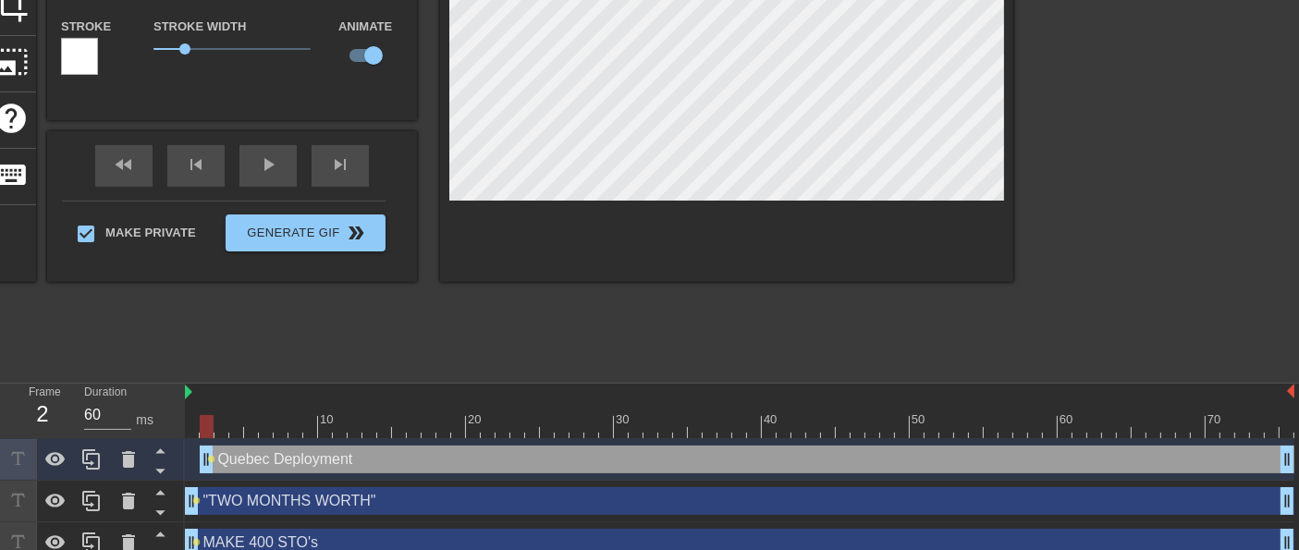
scroll to position [356, 0]
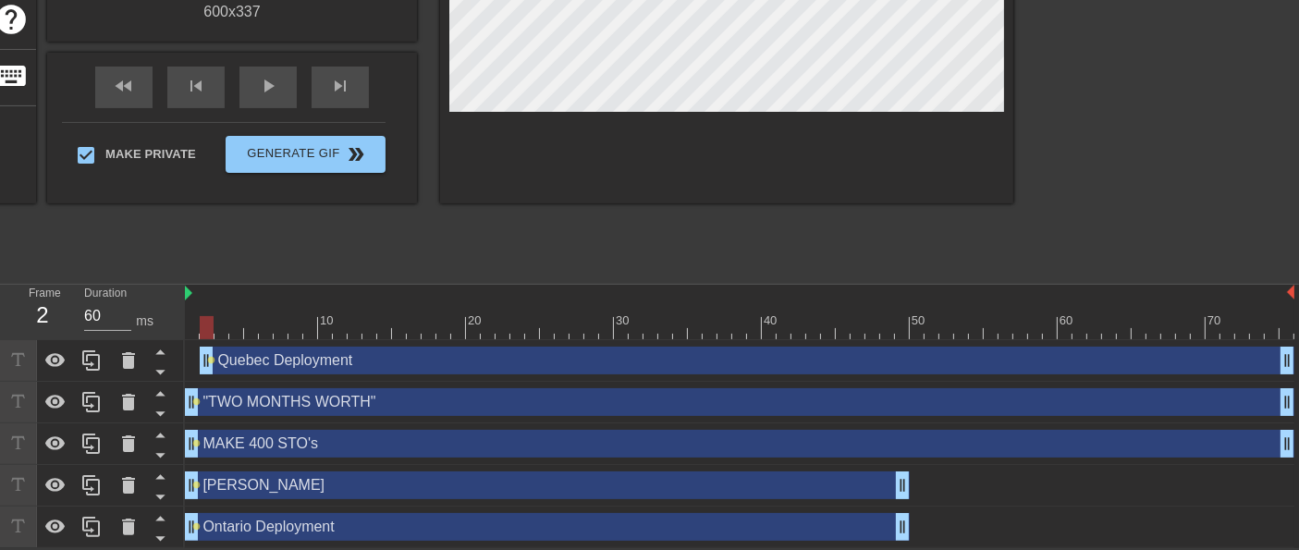
drag, startPoint x: 208, startPoint y: 355, endPoint x: 555, endPoint y: 361, distance: 346.7
click at [738, 363] on div "Quebec Deployment drag_handle drag_handle lens" at bounding box center [739, 361] width 1109 height 28
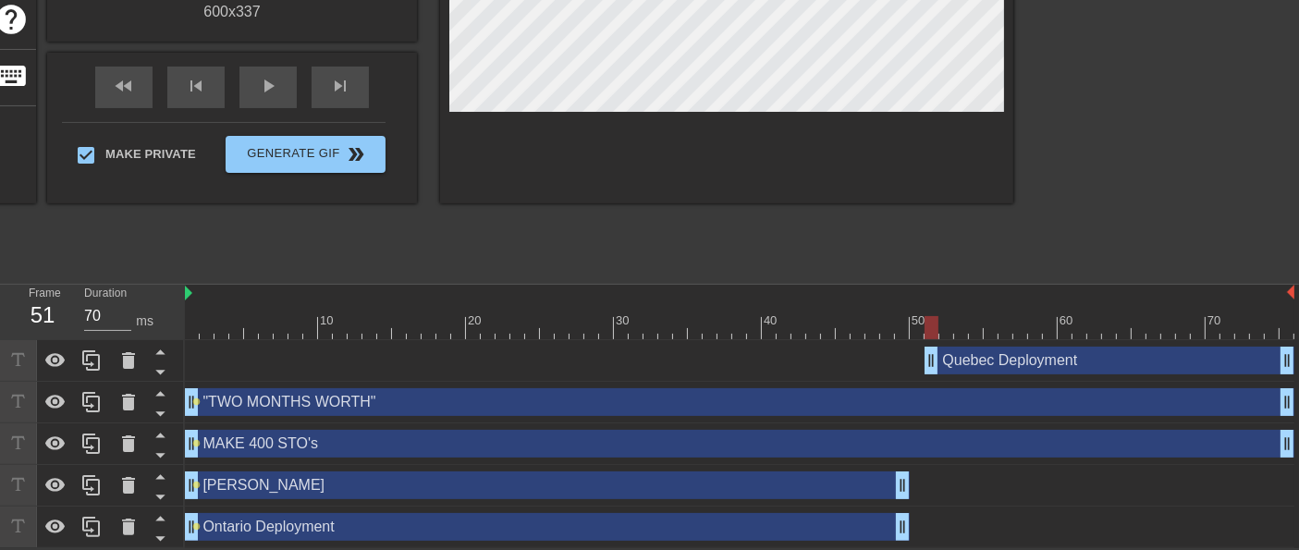
type input "60"
drag, startPoint x: 205, startPoint y: 355, endPoint x: 911, endPoint y: 375, distance: 705.6
click at [911, 375] on div "Quebec Deployment drag_handle drag_handle" at bounding box center [739, 361] width 1109 height 42
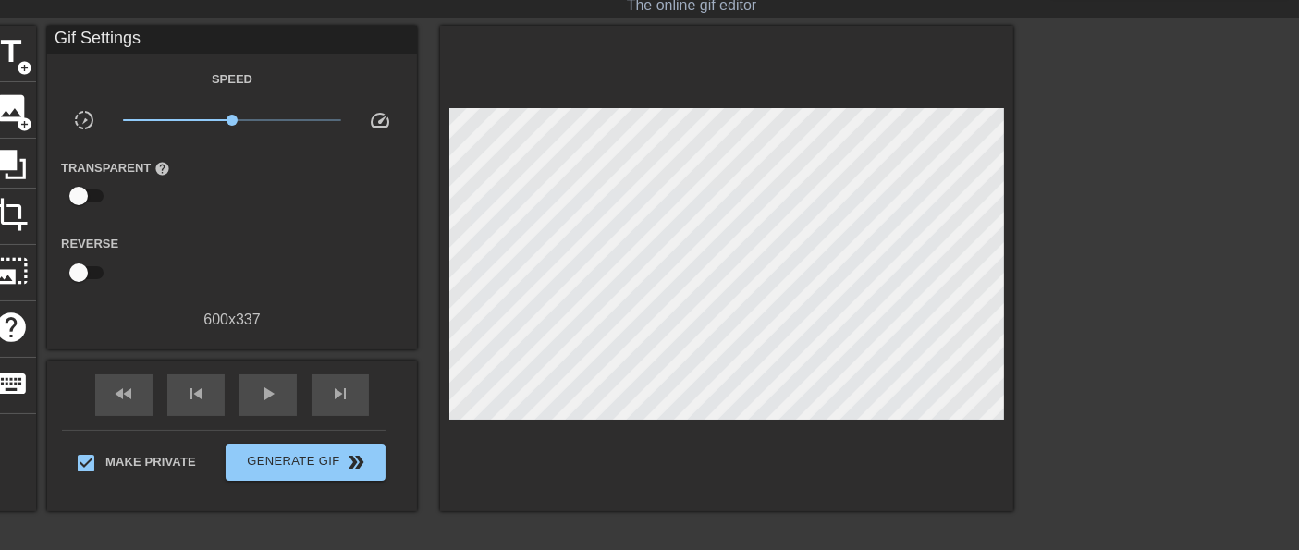
scroll to position [253, 0]
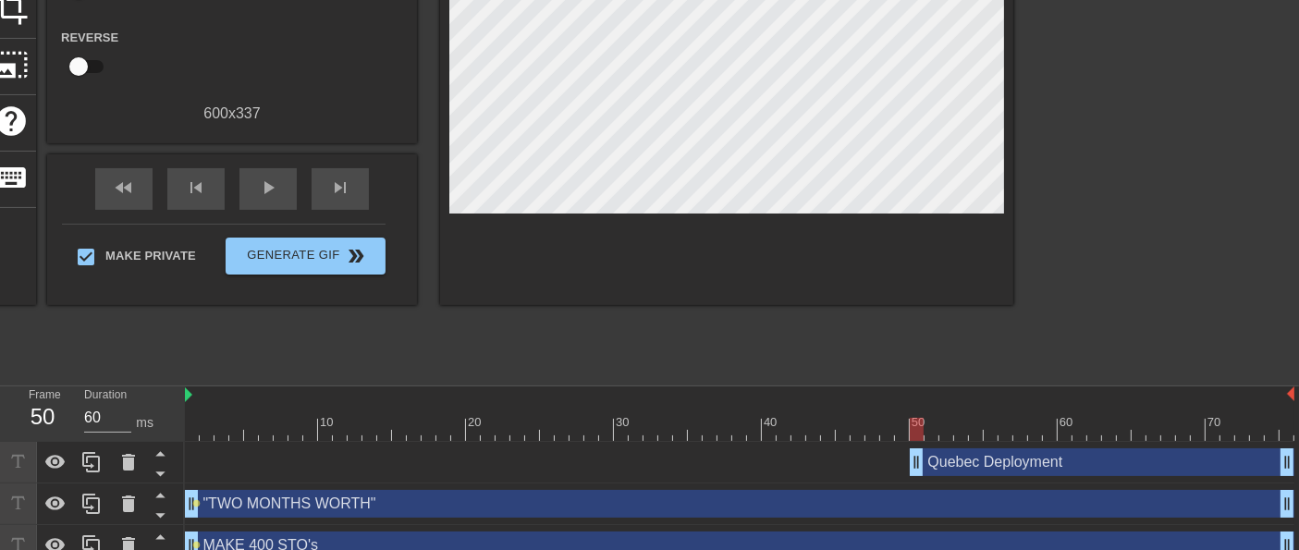
click at [1011, 465] on div "Quebec Deployment drag_handle drag_handle" at bounding box center [1102, 462] width 385 height 28
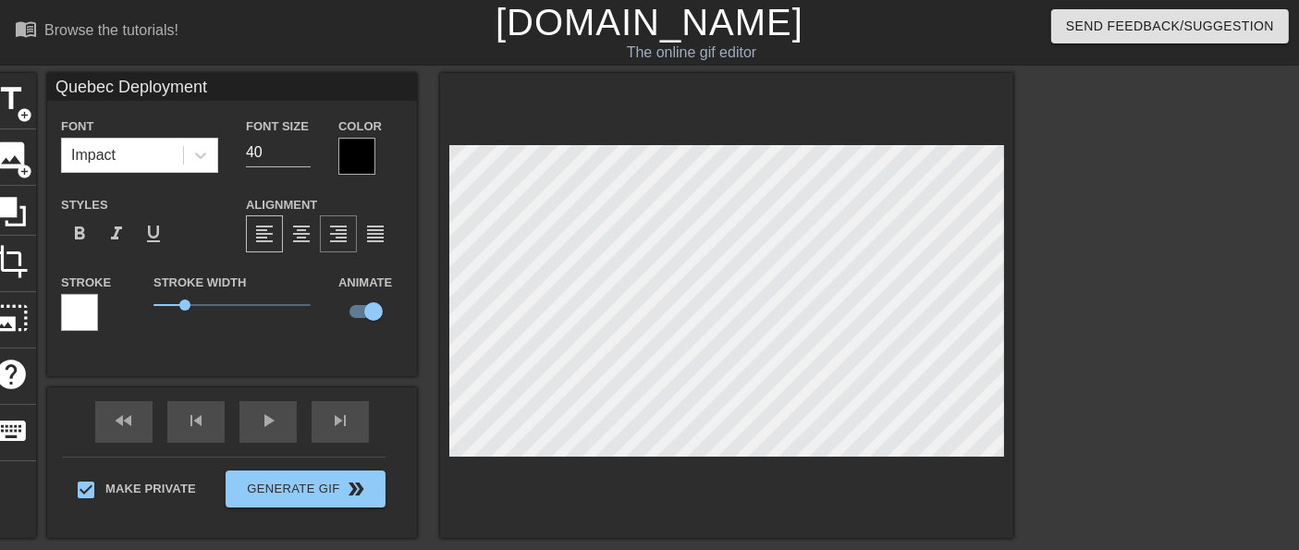
scroll to position [0, 0]
click at [298, 158] on input "30" at bounding box center [278, 153] width 65 height 30
type input "29"
click at [298, 158] on input "29" at bounding box center [278, 153] width 65 height 30
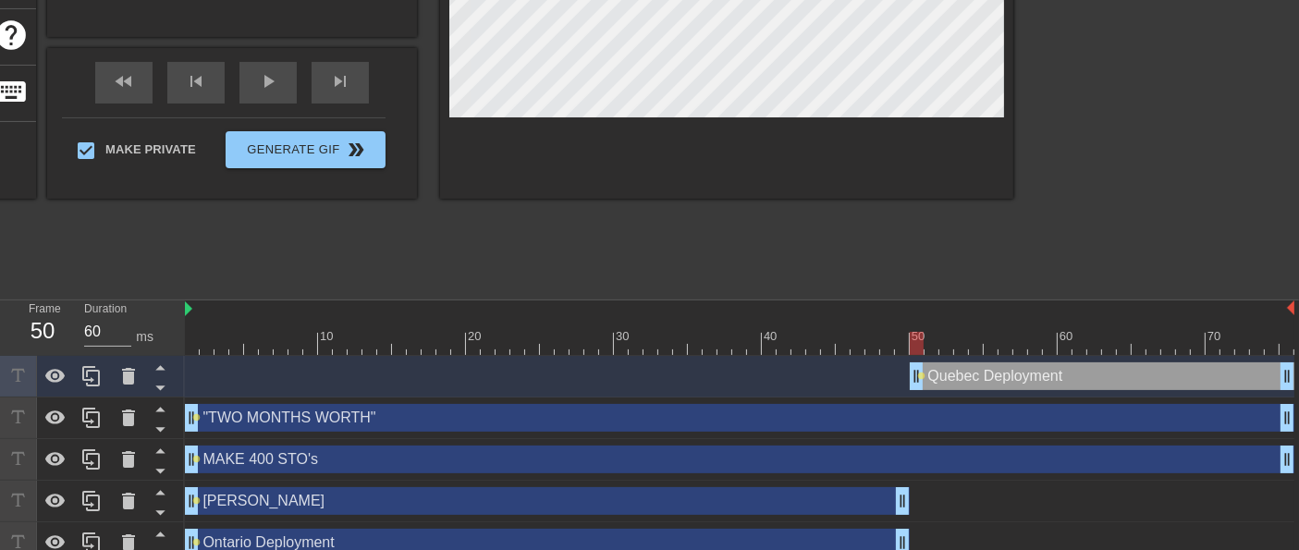
scroll to position [356, 0]
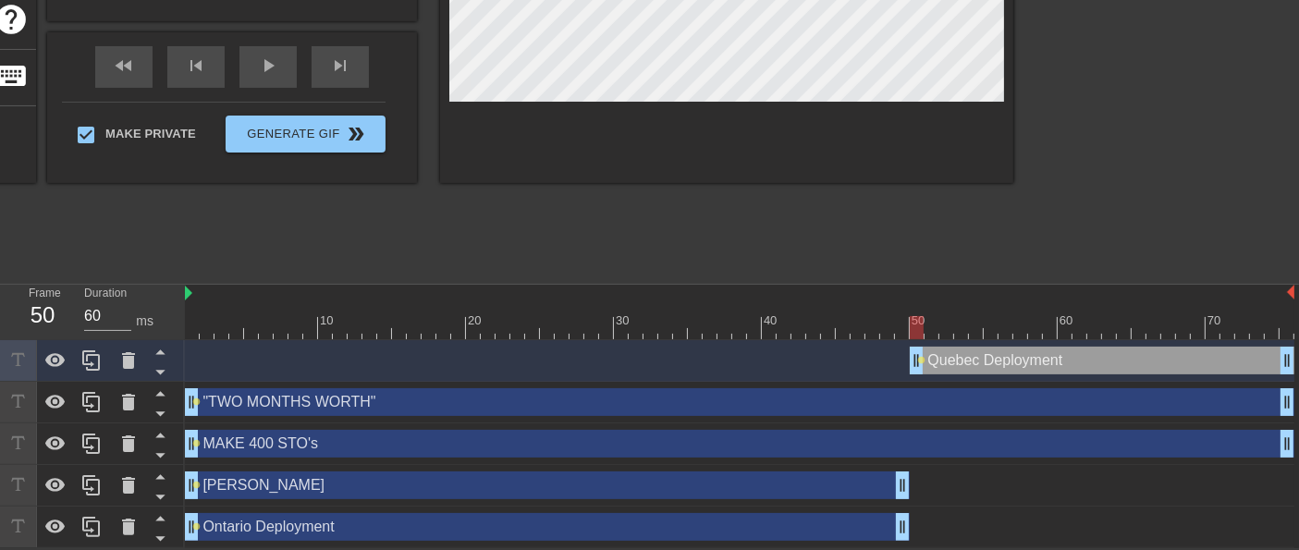
click at [254, 524] on div "Ontario Deployment drag_handle drag_handle" at bounding box center [547, 527] width 725 height 28
type input "Ontario Deployment"
type input "28"
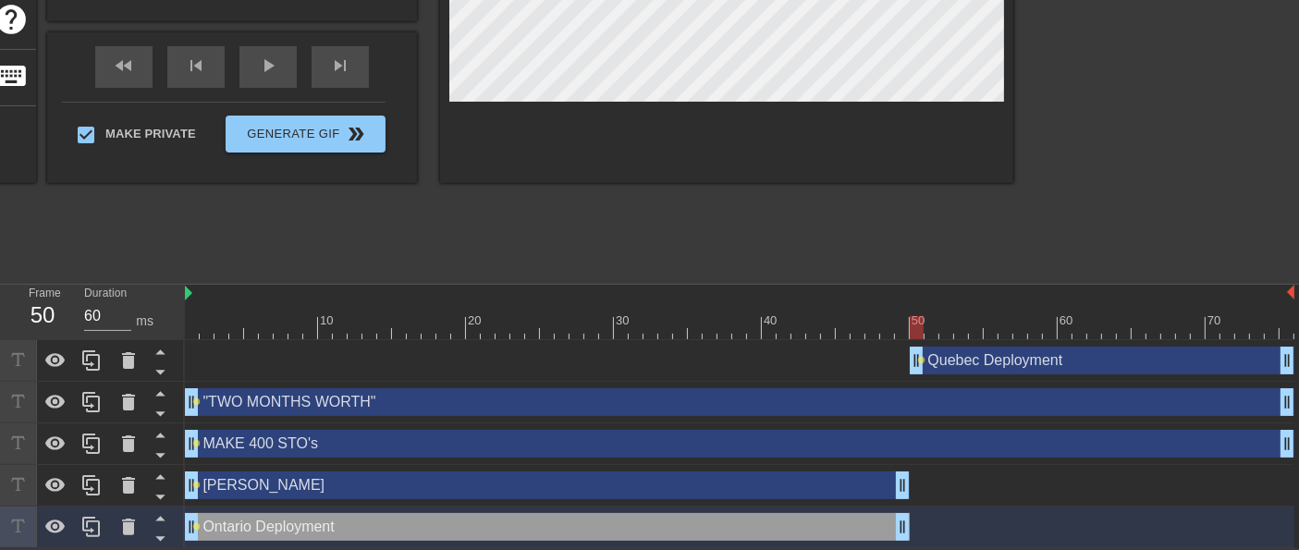
scroll to position [0, 0]
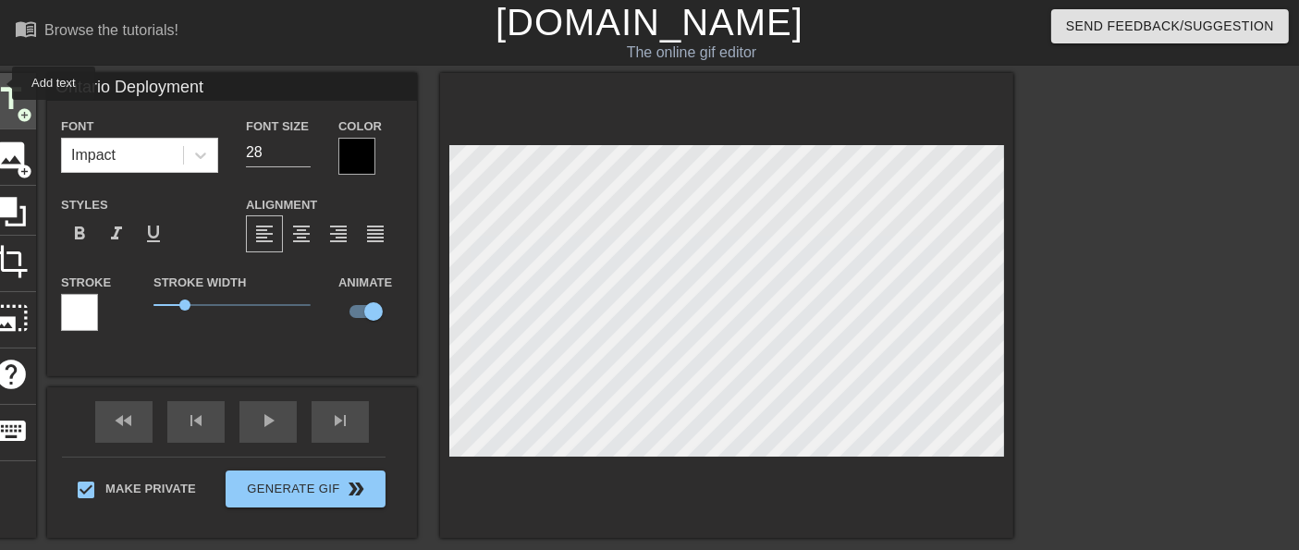
drag, startPoint x: 212, startPoint y: 96, endPoint x: 0, endPoint y: 83, distance: 212.1
click at [0, 83] on div "title add_circle image add_circle crop photo_size_select_large help keyboard On…" at bounding box center [499, 305] width 1027 height 465
type input "[PERSON_NAME]"
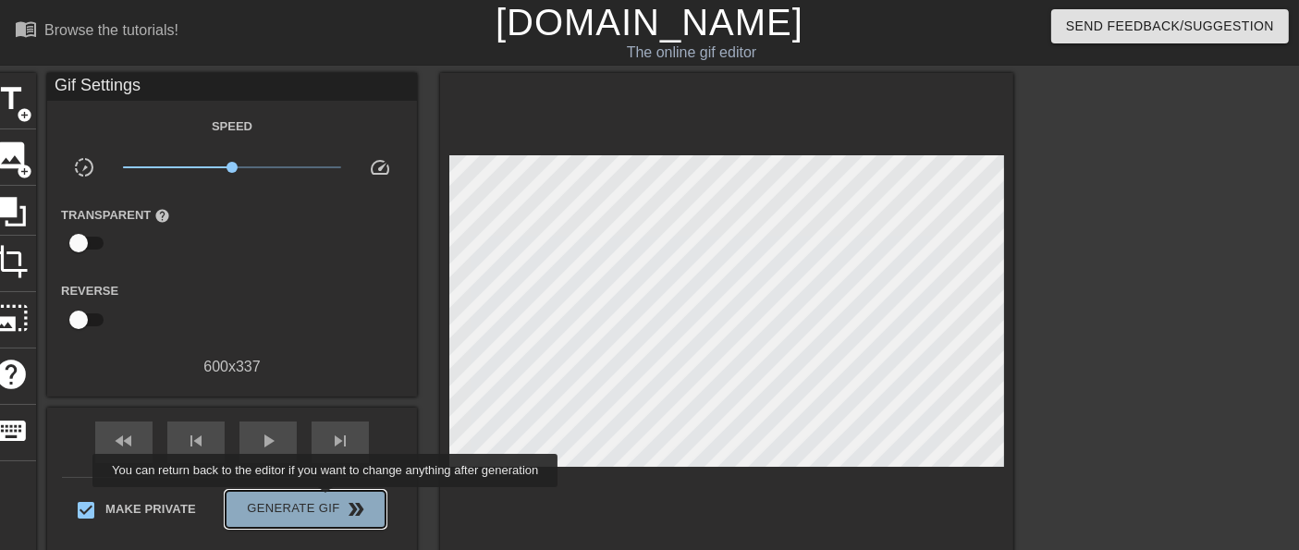
click at [327, 500] on button "Generate Gif double_arrow" at bounding box center [306, 509] width 160 height 37
